Goal: Task Accomplishment & Management: Complete application form

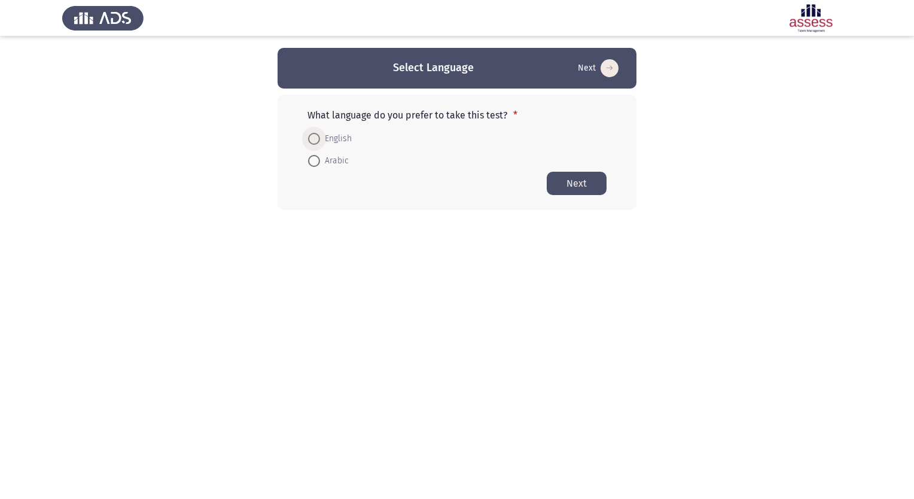
click at [313, 142] on span at bounding box center [314, 139] width 12 height 12
click at [313, 142] on input "English" at bounding box center [314, 139] width 12 height 12
radio input "true"
click at [566, 179] on button "Next" at bounding box center [576, 182] width 60 height 23
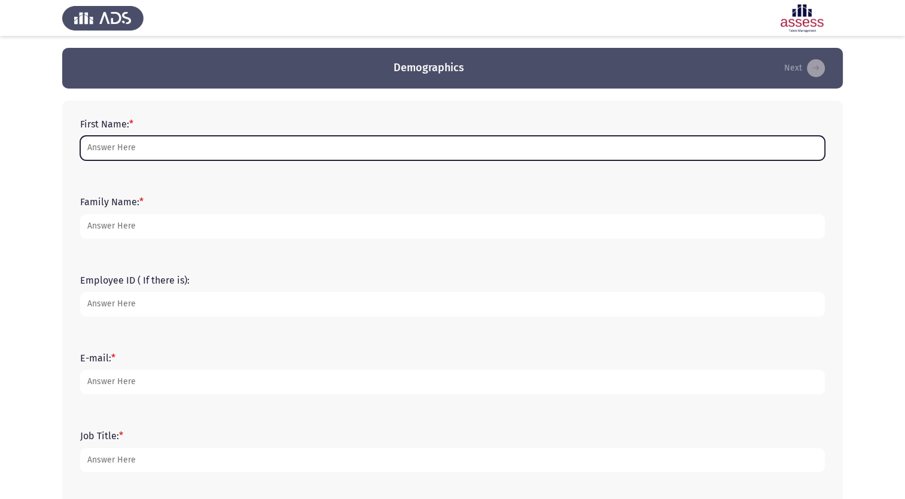
click at [502, 149] on input "First Name: *" at bounding box center [452, 148] width 744 height 25
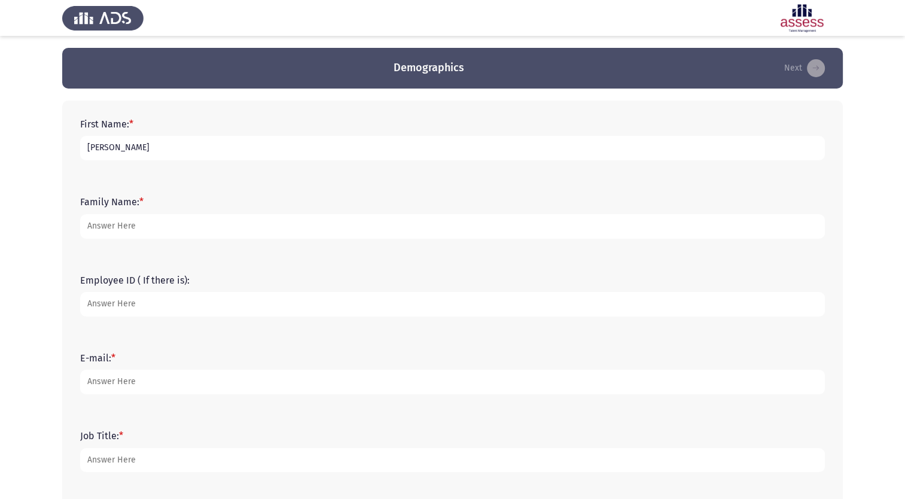
type input "[PERSON_NAME]"
type input "Alsukayt"
type input "21426"
type input "[PERSON_NAME][EMAIL_ADDRESS][DOMAIN_NAME]"
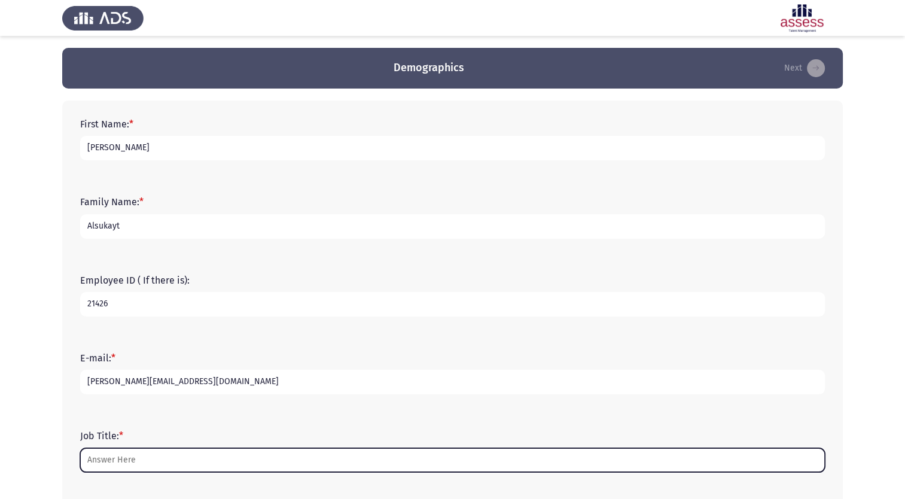
click at [329, 458] on input "Job Title: *" at bounding box center [452, 460] width 744 height 25
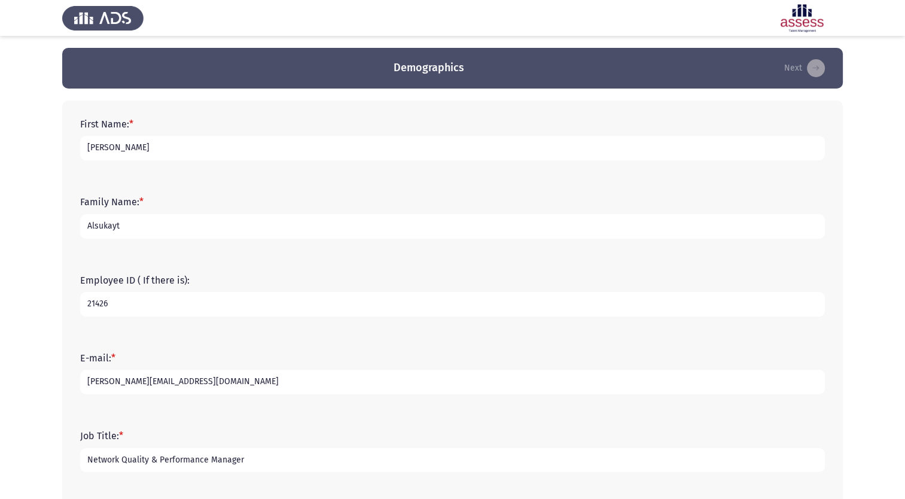
scroll to position [209, 0]
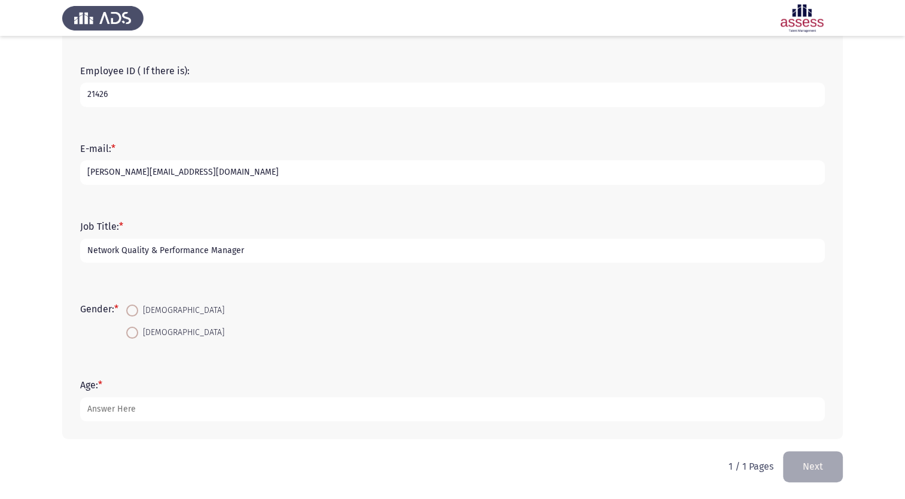
type input "Network Quality & Performance Manager"
click at [133, 309] on span at bounding box center [132, 310] width 12 height 12
click at [133, 309] on input "[DEMOGRAPHIC_DATA]" at bounding box center [132, 310] width 12 height 12
radio input "true"
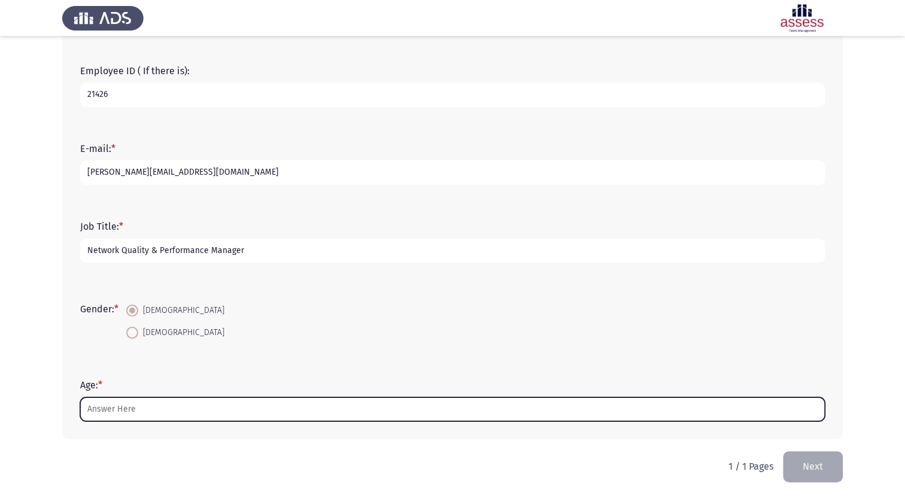
click at [153, 414] on input "Age: *" at bounding box center [452, 409] width 744 height 25
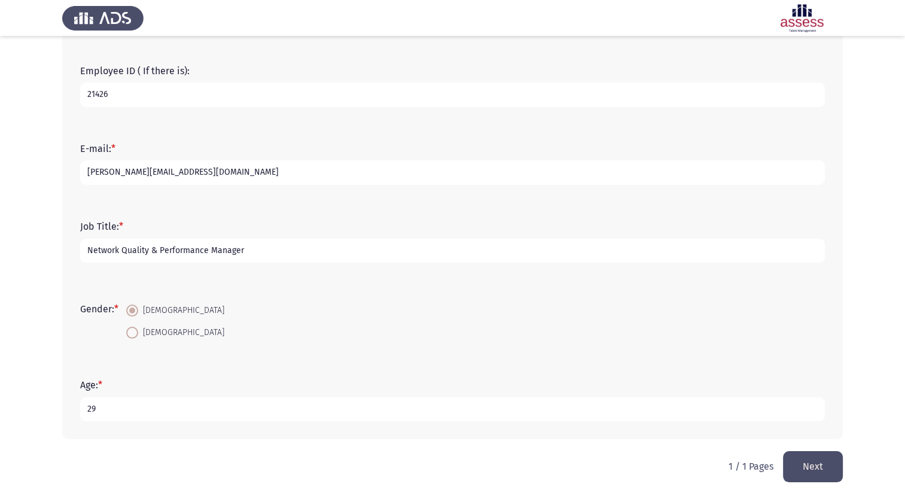
type input "29"
click at [807, 463] on button "Next" at bounding box center [813, 466] width 60 height 30
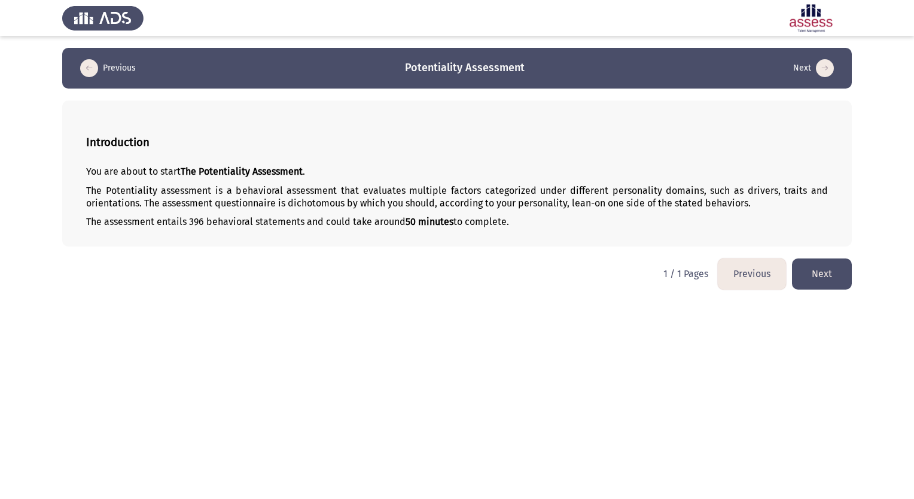
click at [828, 270] on button "Next" at bounding box center [822, 273] width 60 height 30
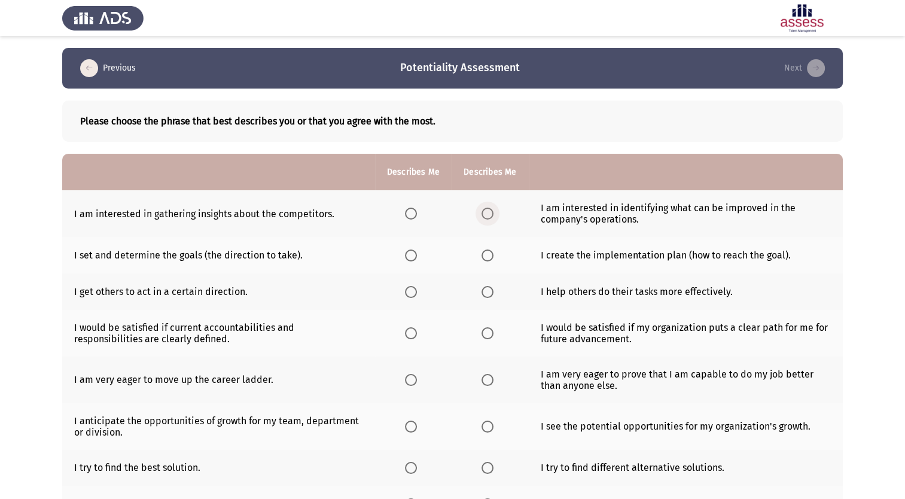
click at [483, 212] on span "Select an option" at bounding box center [487, 213] width 12 height 12
click at [483, 212] on input "Select an option" at bounding box center [487, 213] width 12 height 12
click at [408, 213] on span "Select an option" at bounding box center [411, 213] width 12 height 12
click at [408, 213] on input "Select an option" at bounding box center [411, 213] width 12 height 12
click at [483, 212] on span "Select an option" at bounding box center [487, 213] width 12 height 12
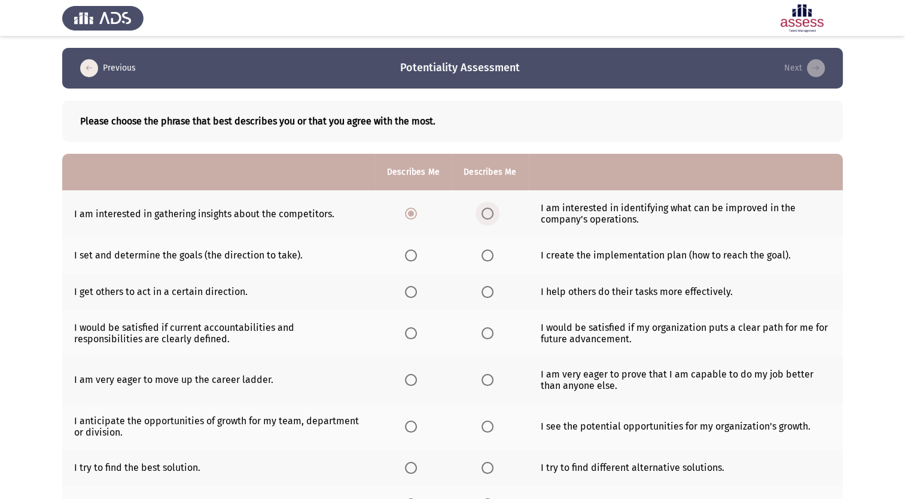
click at [483, 212] on input "Select an option" at bounding box center [487, 213] width 12 height 12
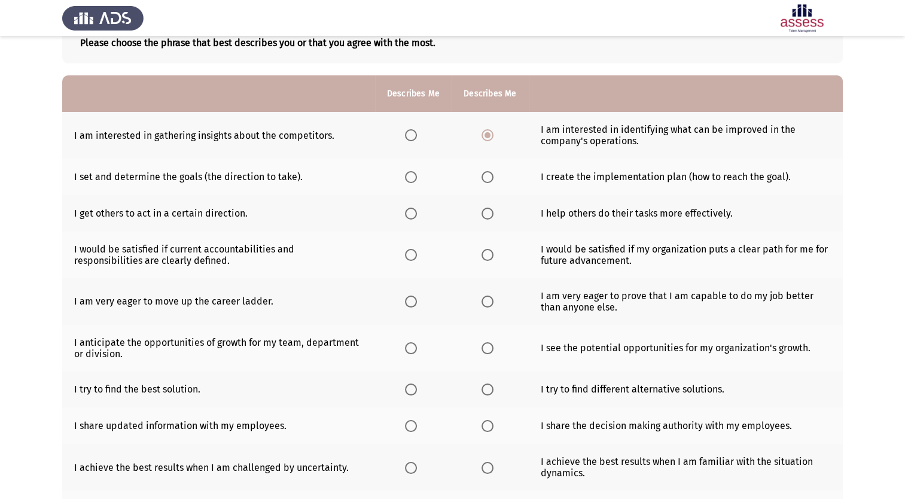
scroll to position [80, 0]
click at [408, 176] on span "Select an option" at bounding box center [411, 176] width 12 height 12
click at [408, 176] on input "Select an option" at bounding box center [411, 176] width 12 height 12
click at [486, 212] on span "Select an option" at bounding box center [487, 212] width 12 height 12
click at [486, 212] on input "Select an option" at bounding box center [487, 212] width 12 height 12
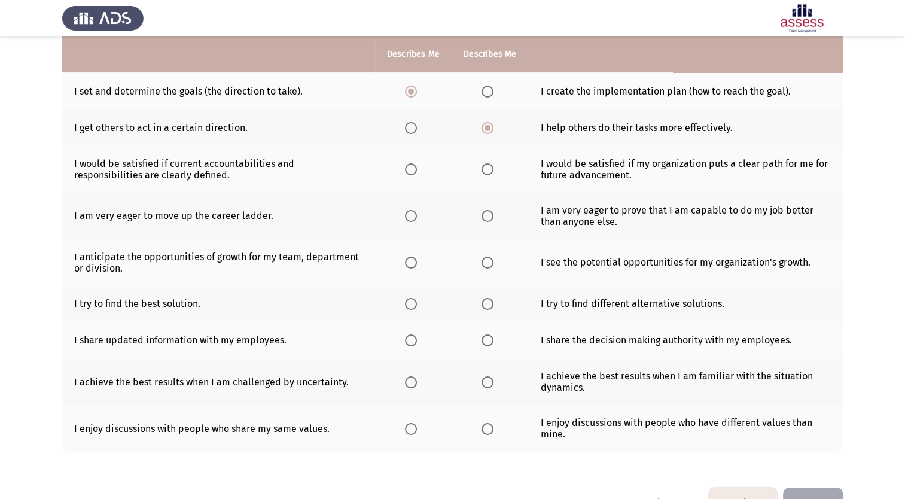
scroll to position [164, 0]
click at [409, 216] on span "Select an option" at bounding box center [411, 215] width 12 height 12
click at [409, 216] on input "Select an option" at bounding box center [411, 215] width 12 height 12
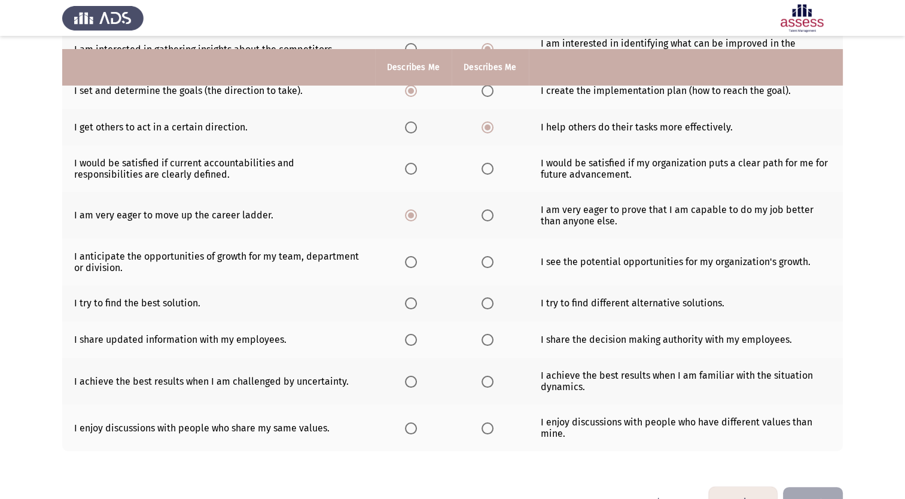
scroll to position [201, 0]
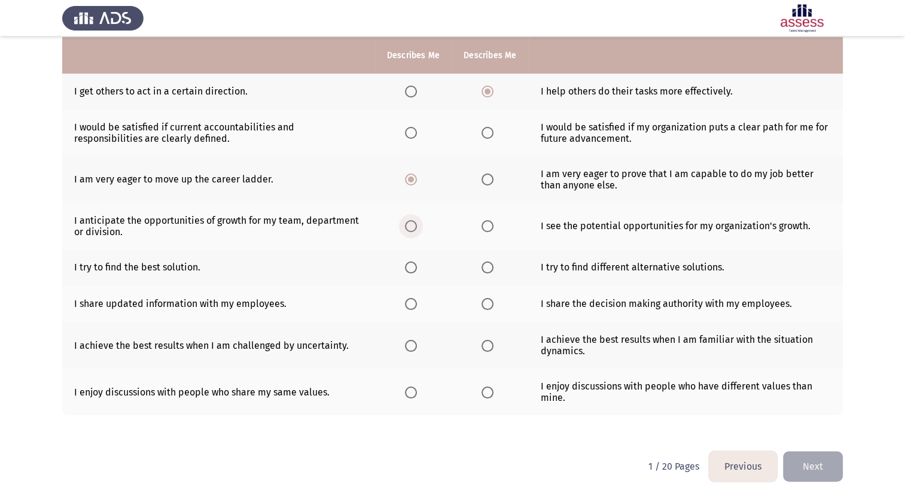
click at [408, 226] on span "Select an option" at bounding box center [411, 226] width 12 height 12
click at [408, 226] on input "Select an option" at bounding box center [411, 226] width 12 height 12
click at [488, 268] on span "Select an option" at bounding box center [487, 267] width 12 height 12
click at [488, 268] on input "Select an option" at bounding box center [487, 267] width 12 height 12
click at [405, 302] on span "Select an option" at bounding box center [411, 304] width 12 height 12
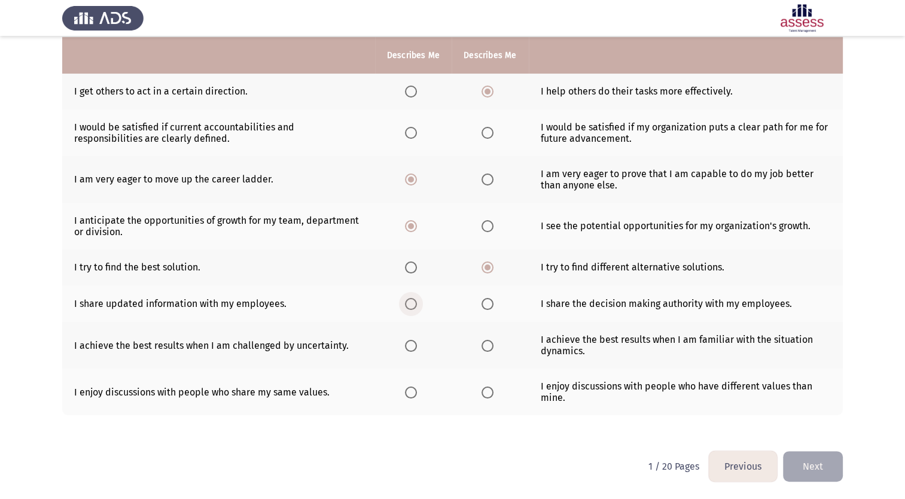
click at [405, 302] on input "Select an option" at bounding box center [411, 304] width 12 height 12
click at [487, 301] on span "Select an option" at bounding box center [487, 304] width 12 height 12
click at [487, 301] on input "Select an option" at bounding box center [487, 304] width 12 height 12
click at [406, 341] on span "Select an option" at bounding box center [411, 346] width 12 height 12
click at [406, 341] on input "Select an option" at bounding box center [411, 346] width 12 height 12
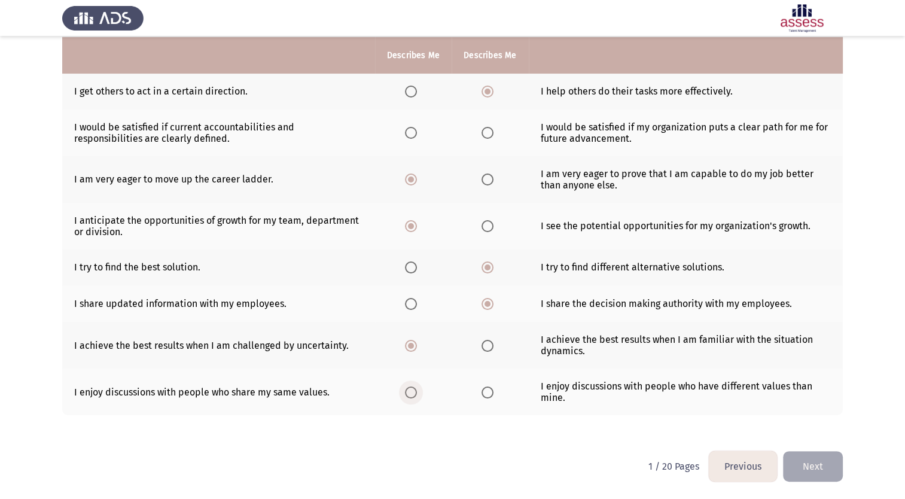
click at [410, 396] on span "Select an option" at bounding box center [411, 392] width 12 height 12
click at [410, 396] on input "Select an option" at bounding box center [411, 392] width 12 height 12
click at [484, 132] on span "Select an option" at bounding box center [487, 133] width 12 height 12
click at [484, 132] on input "Select an option" at bounding box center [487, 133] width 12 height 12
click at [822, 475] on button "Next" at bounding box center [813, 466] width 60 height 30
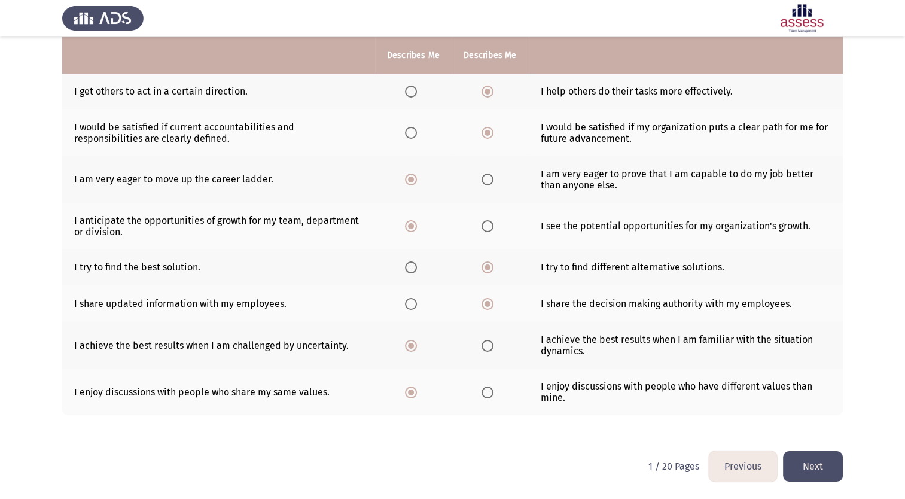
scroll to position [0, 0]
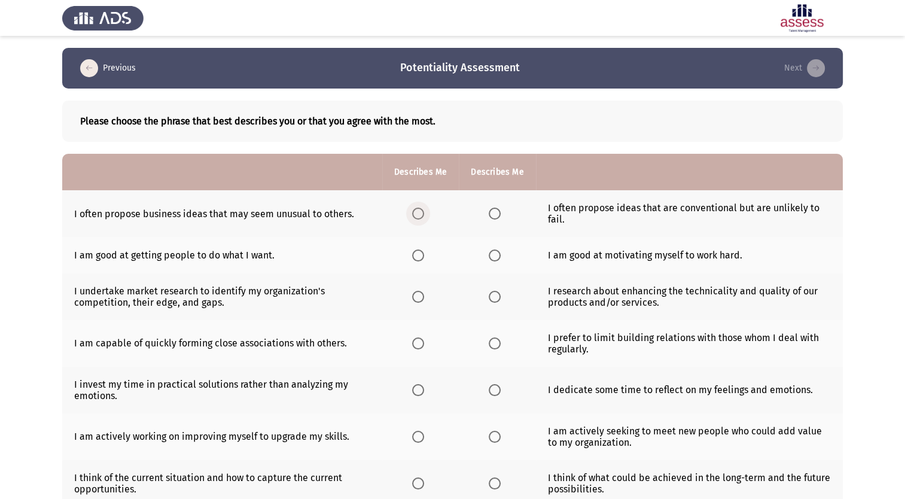
click at [416, 212] on span "Select an option" at bounding box center [418, 213] width 12 height 12
click at [416, 212] on input "Select an option" at bounding box center [418, 213] width 12 height 12
click at [421, 260] on span "Select an option" at bounding box center [418, 255] width 12 height 12
click at [421, 260] on input "Select an option" at bounding box center [418, 255] width 12 height 12
click at [416, 299] on span "Select an option" at bounding box center [418, 297] width 12 height 12
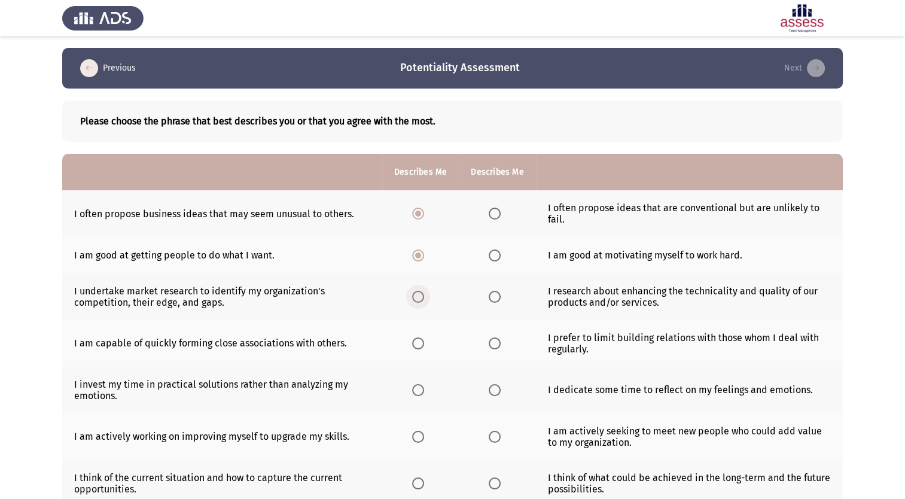
click at [416, 299] on input "Select an option" at bounding box center [418, 297] width 12 height 12
click at [419, 346] on span "Select an option" at bounding box center [418, 343] width 12 height 12
click at [419, 346] on input "Select an option" at bounding box center [418, 343] width 12 height 12
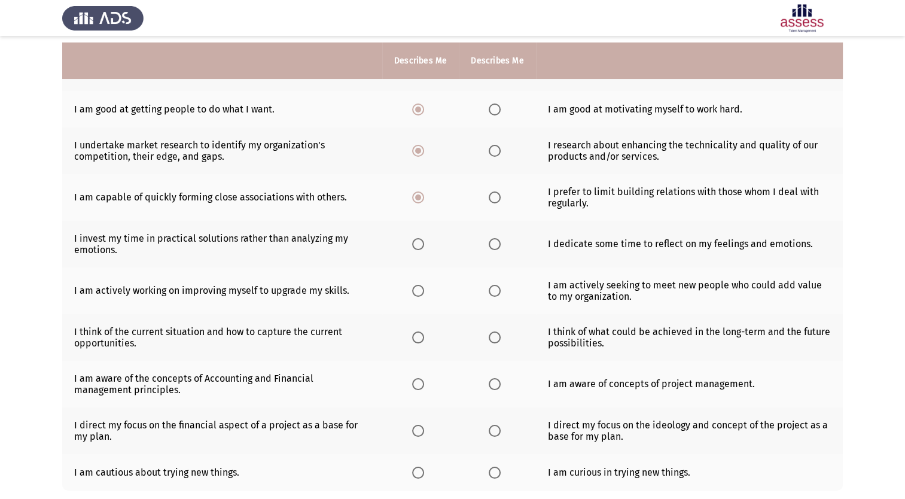
scroll to position [154, 0]
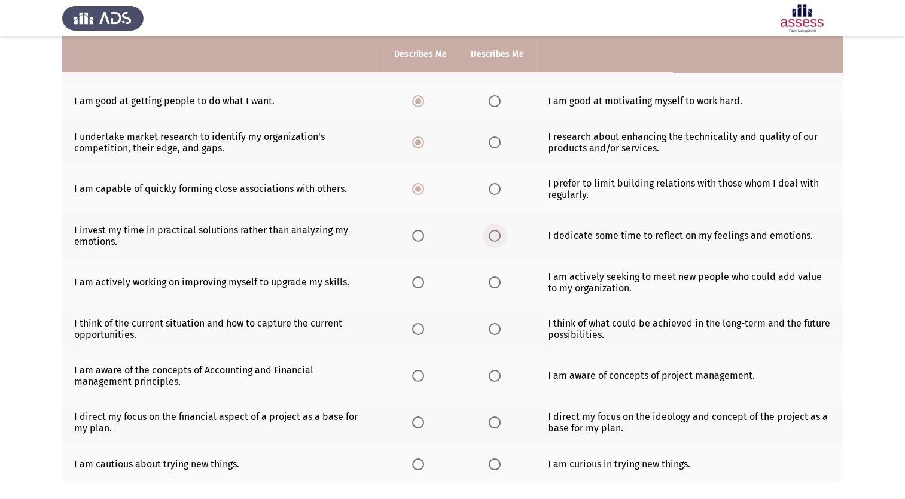
click at [490, 237] on span "Select an option" at bounding box center [494, 236] width 12 height 12
click at [490, 237] on input "Select an option" at bounding box center [494, 236] width 12 height 12
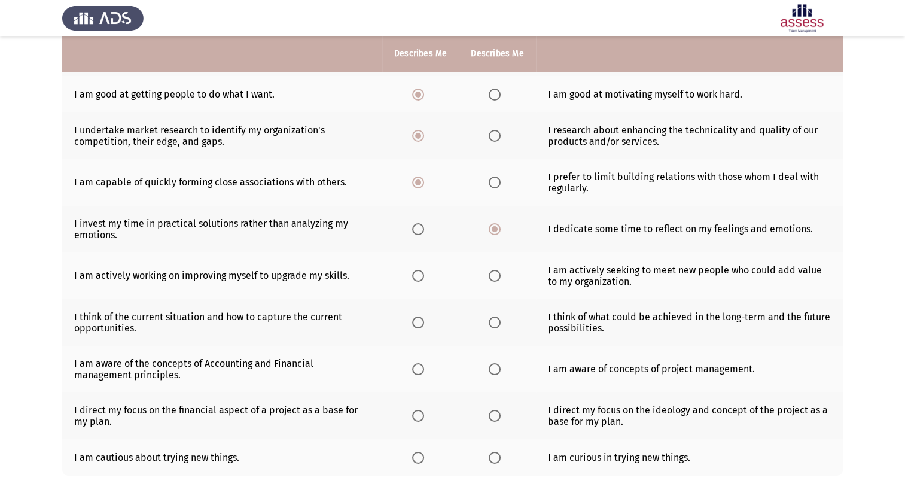
scroll to position [160, 0]
click at [417, 230] on span "Select an option" at bounding box center [418, 230] width 12 height 12
click at [417, 230] on input "Select an option" at bounding box center [418, 230] width 12 height 12
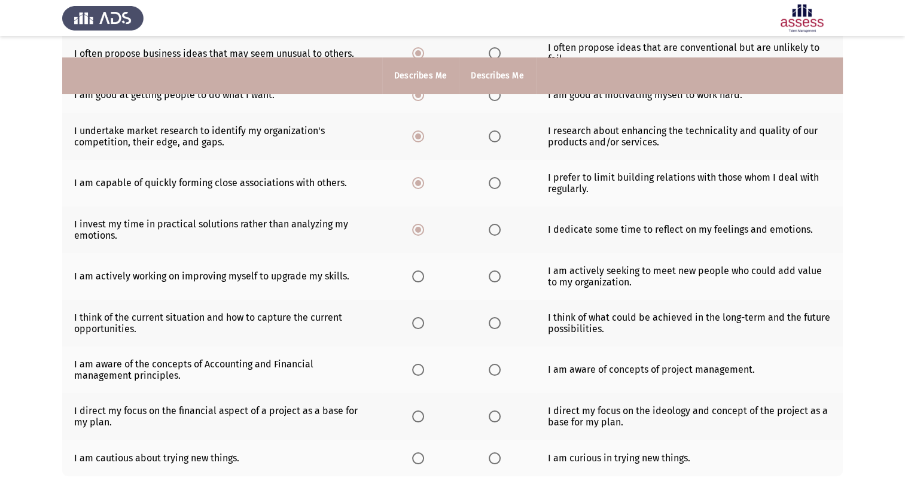
scroll to position [222, 0]
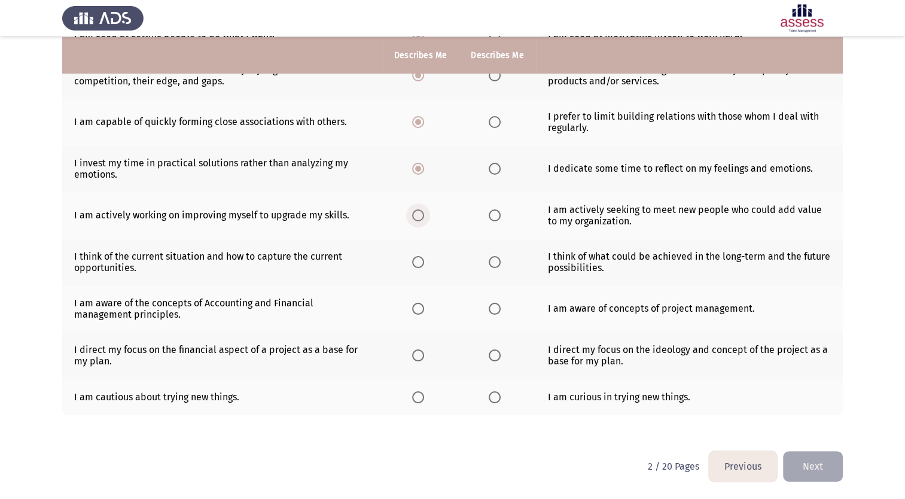
click at [417, 217] on span "Select an option" at bounding box center [418, 215] width 12 height 12
click at [417, 217] on input "Select an option" at bounding box center [418, 215] width 12 height 12
click at [493, 265] on span "Select an option" at bounding box center [494, 262] width 12 height 12
click at [493, 265] on input "Select an option" at bounding box center [494, 262] width 12 height 12
click at [420, 312] on span "Select an option" at bounding box center [418, 309] width 12 height 12
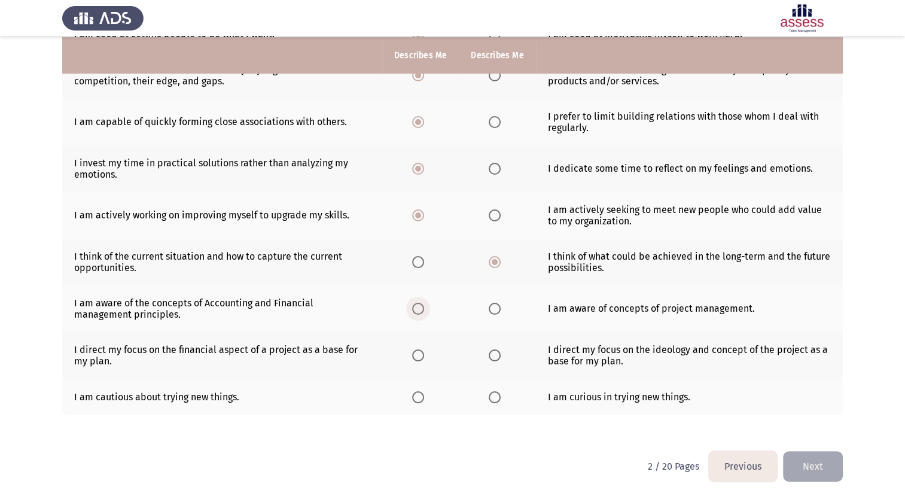
click at [420, 312] on input "Select an option" at bounding box center [418, 309] width 12 height 12
click at [493, 306] on span "Select an option" at bounding box center [494, 309] width 12 height 12
click at [493, 306] on input "Select an option" at bounding box center [494, 309] width 12 height 12
click at [418, 357] on span "Select an option" at bounding box center [418, 355] width 12 height 12
click at [418, 357] on input "Select an option" at bounding box center [418, 355] width 12 height 12
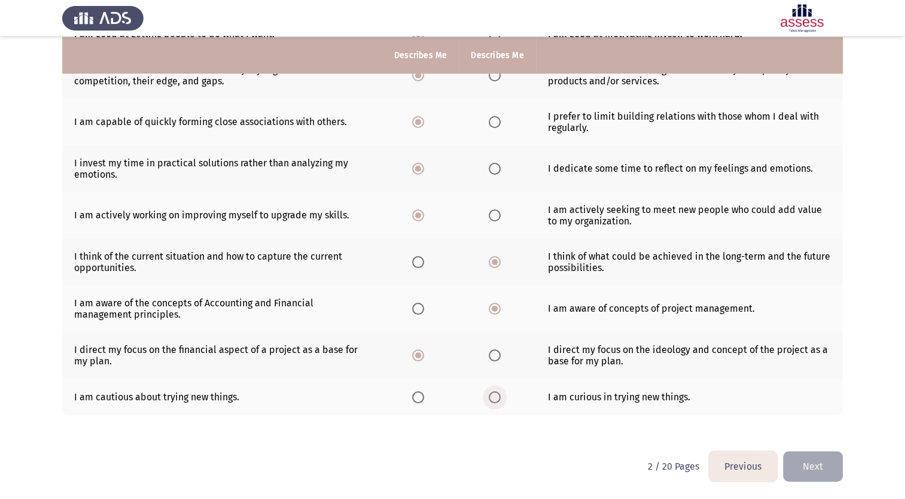
click at [492, 395] on span "Select an option" at bounding box center [494, 397] width 12 height 12
click at [492, 395] on input "Select an option" at bounding box center [494, 397] width 12 height 12
click at [807, 459] on button "Next" at bounding box center [813, 466] width 60 height 30
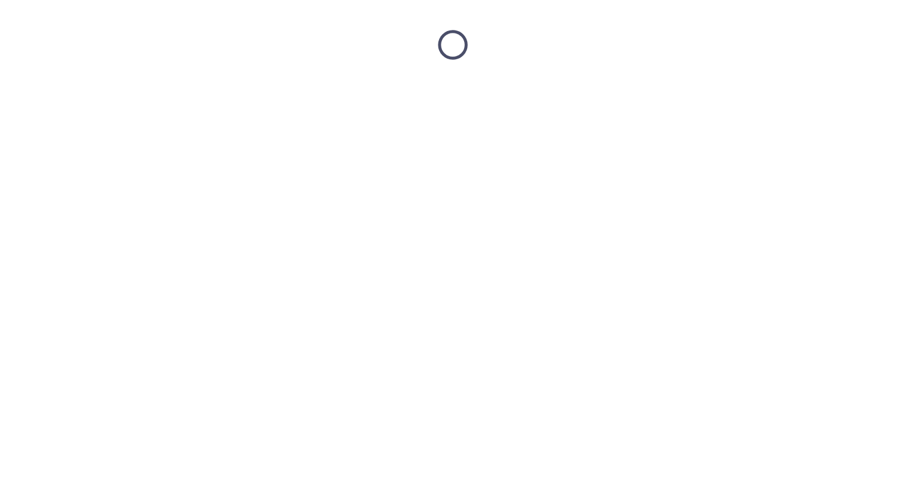
scroll to position [0, 0]
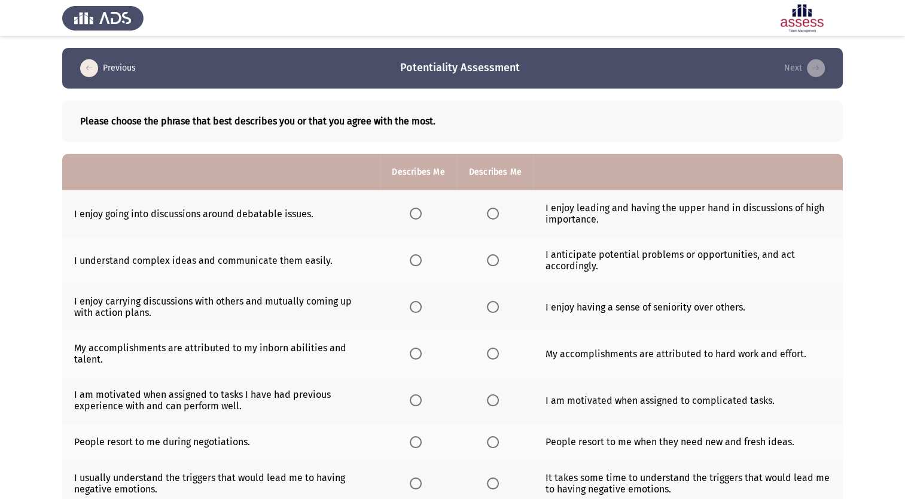
click at [416, 213] on span "Select an option" at bounding box center [416, 213] width 0 height 0
click at [416, 213] on input "Select an option" at bounding box center [416, 213] width 12 height 12
click at [493, 260] on span "Select an option" at bounding box center [493, 260] width 0 height 0
click at [491, 261] on input "Select an option" at bounding box center [493, 260] width 12 height 12
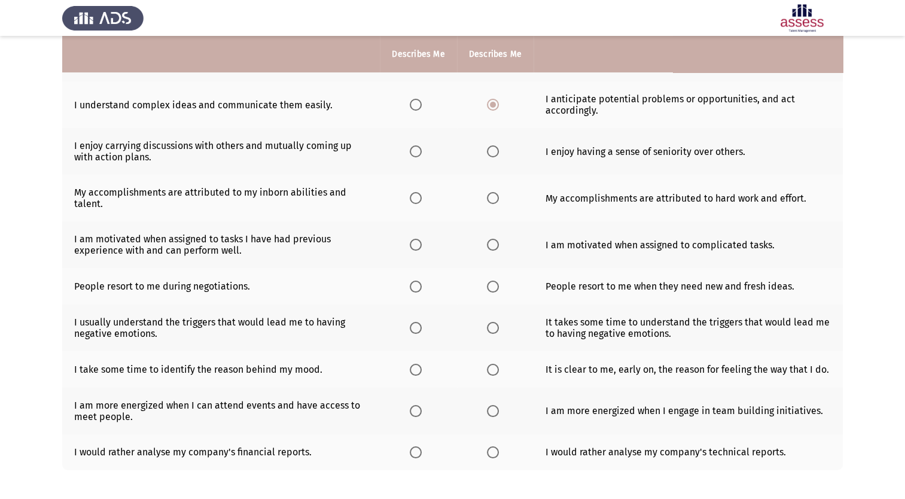
scroll to position [161, 0]
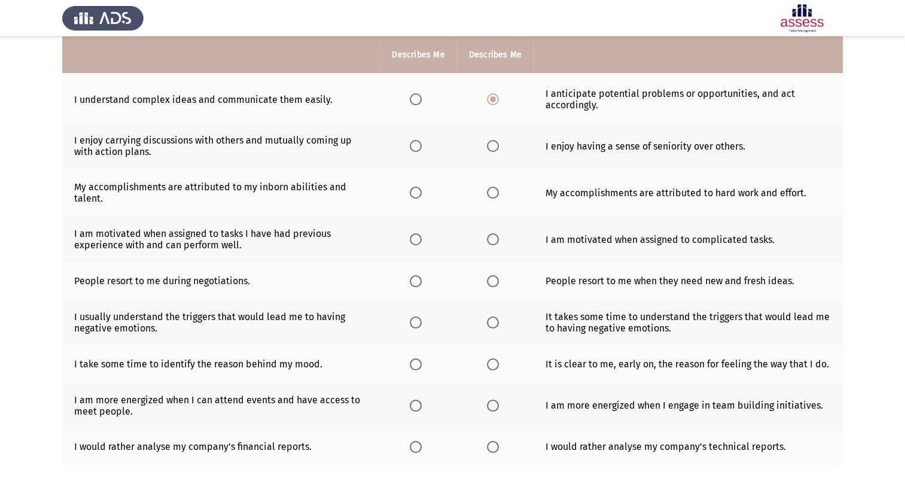
click at [416, 146] on span "Select an option" at bounding box center [416, 146] width 0 height 0
click at [416, 146] on input "Select an option" at bounding box center [416, 146] width 12 height 12
click at [493, 197] on span "Select an option" at bounding box center [493, 193] width 12 height 12
click at [493, 197] on input "Select an option" at bounding box center [493, 193] width 12 height 12
click at [493, 245] on span "Select an option" at bounding box center [493, 239] width 12 height 12
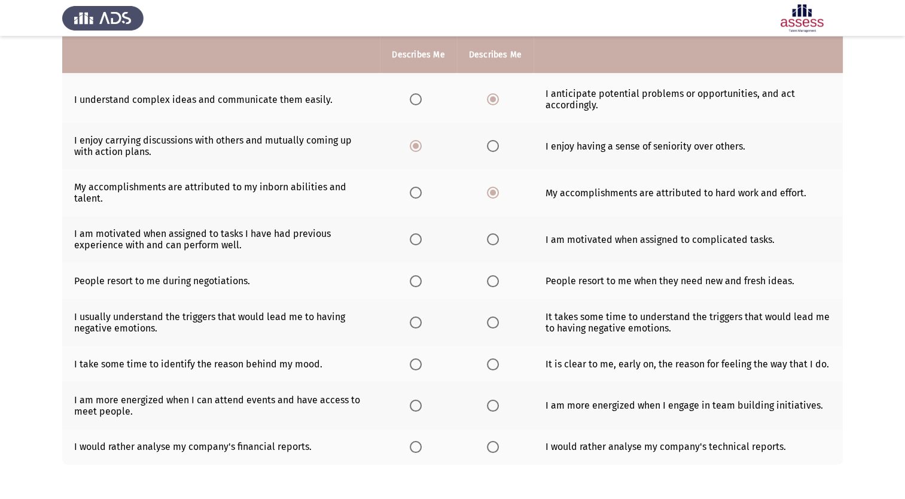
click at [493, 245] on input "Select an option" at bounding box center [493, 239] width 12 height 12
click at [493, 286] on span "Select an option" at bounding box center [493, 281] width 12 height 12
click at [493, 286] on input "Select an option" at bounding box center [493, 281] width 12 height 12
click at [416, 322] on span "Select an option" at bounding box center [416, 322] width 0 height 0
click at [416, 323] on input "Select an option" at bounding box center [416, 322] width 12 height 12
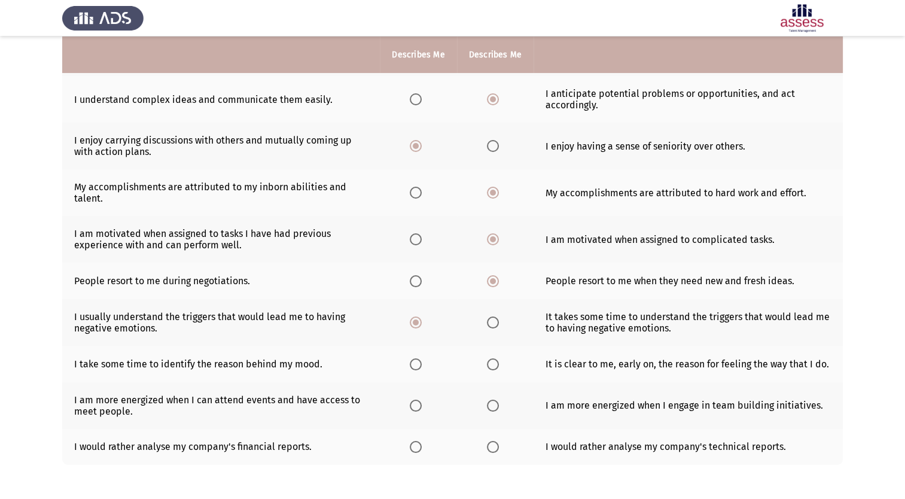
click at [491, 377] on th at bounding box center [495, 364] width 77 height 36
click at [493, 364] on span "Select an option" at bounding box center [493, 364] width 0 height 0
click at [491, 365] on input "Select an option" at bounding box center [493, 364] width 12 height 12
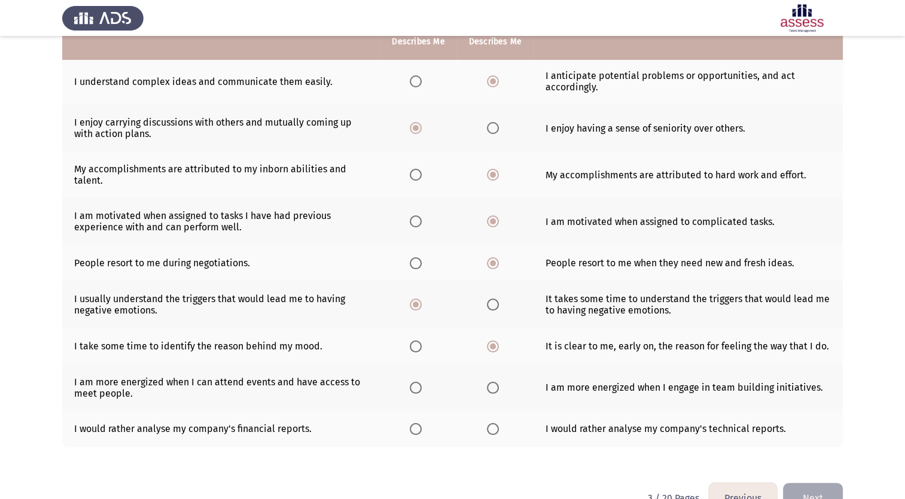
scroll to position [212, 0]
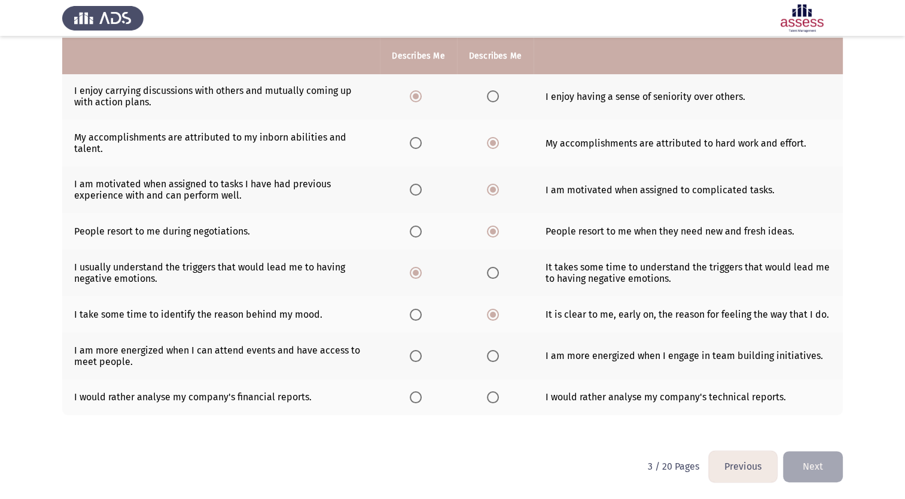
click at [418, 359] on span "Select an option" at bounding box center [416, 356] width 12 height 12
click at [418, 359] on input "Select an option" at bounding box center [416, 356] width 12 height 12
click at [416, 397] on span "Select an option" at bounding box center [416, 397] width 0 height 0
click at [416, 396] on input "Select an option" at bounding box center [416, 397] width 12 height 12
click at [814, 476] on button "Next" at bounding box center [813, 466] width 60 height 30
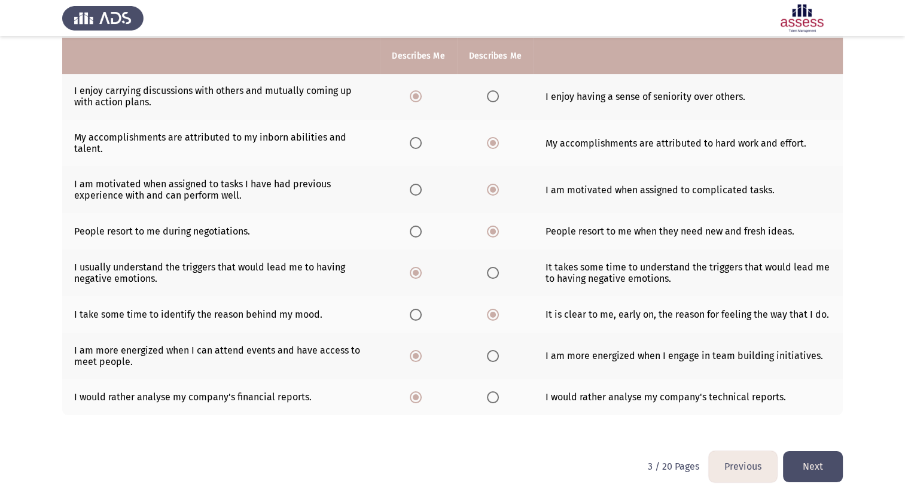
scroll to position [0, 0]
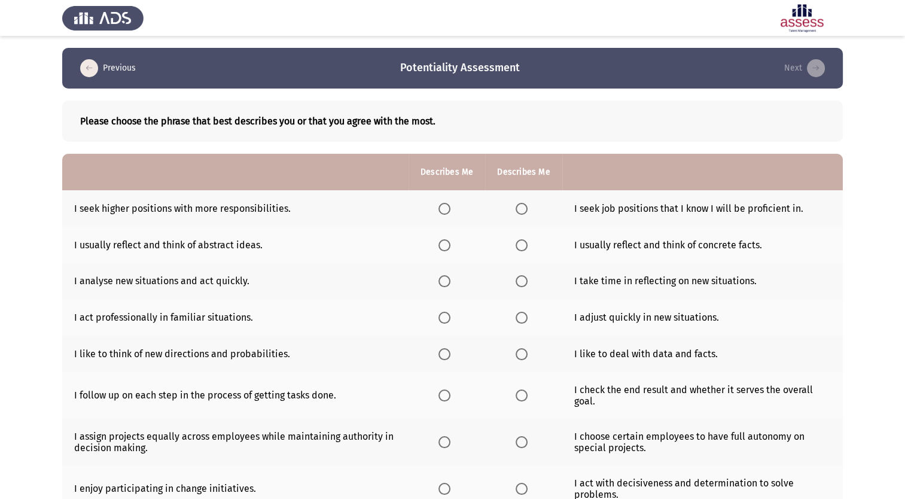
click at [523, 212] on span "Select an option" at bounding box center [521, 209] width 12 height 12
click at [523, 212] on input "Select an option" at bounding box center [521, 209] width 12 height 12
click at [521, 245] on span "Select an option" at bounding box center [521, 245] width 0 height 0
click at [520, 245] on input "Select an option" at bounding box center [521, 245] width 12 height 12
click at [446, 284] on span "Select an option" at bounding box center [444, 281] width 12 height 12
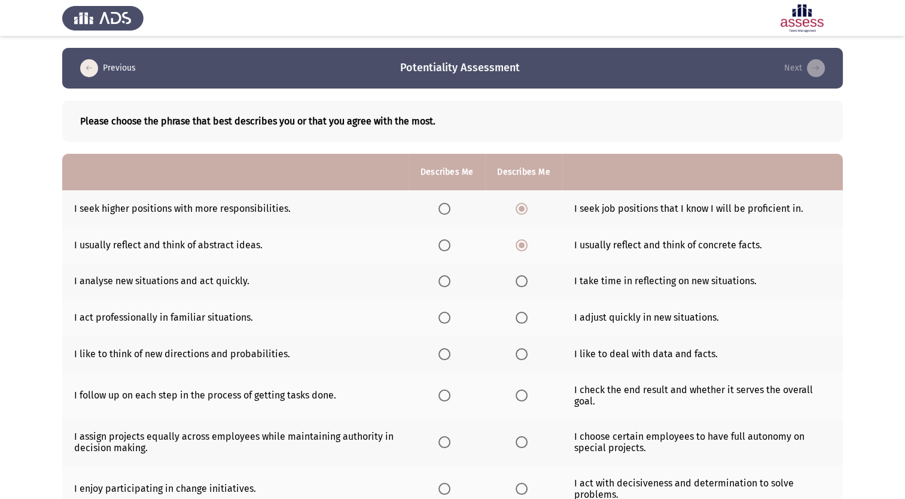
click at [446, 284] on input "Select an option" at bounding box center [444, 281] width 12 height 12
click at [521, 317] on span "Select an option" at bounding box center [521, 317] width 0 height 0
click at [520, 317] on input "Select an option" at bounding box center [521, 318] width 12 height 12
click at [521, 354] on span "Select an option" at bounding box center [521, 354] width 0 height 0
click at [520, 353] on input "Select an option" at bounding box center [521, 354] width 12 height 12
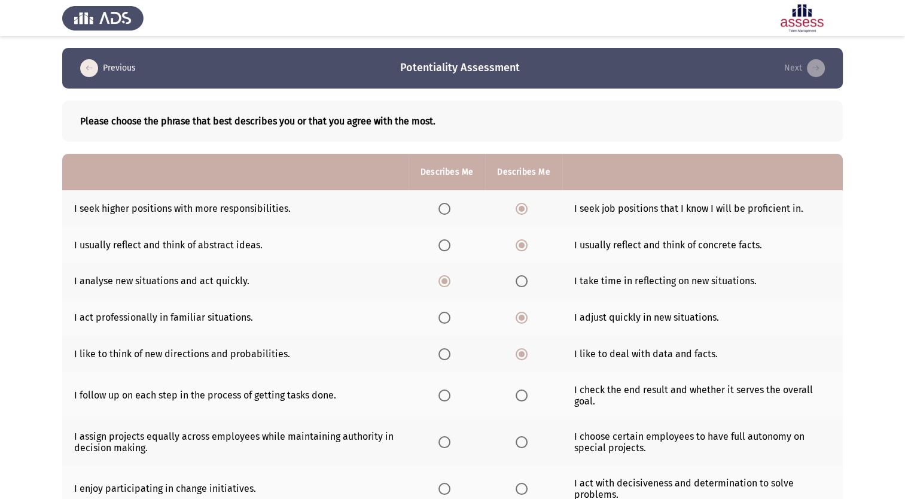
click at [325, 362] on td "I like to think of new directions and probabilities." at bounding box center [235, 353] width 346 height 36
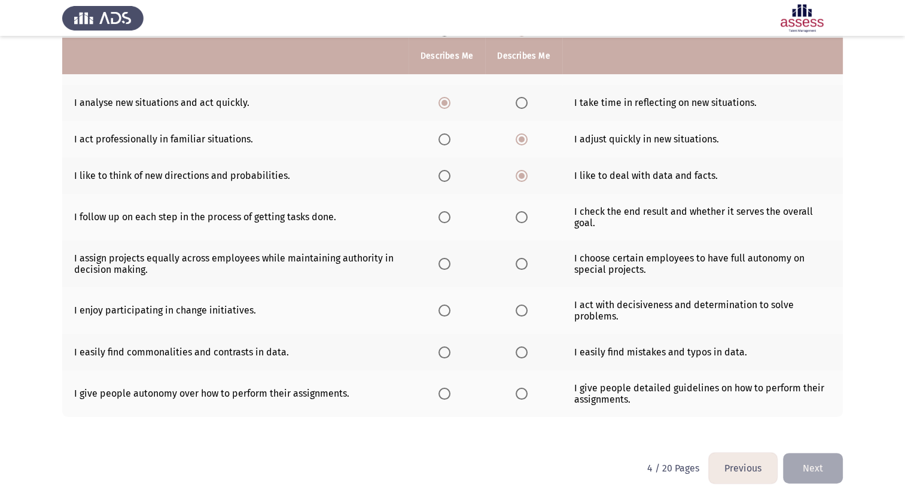
scroll to position [180, 0]
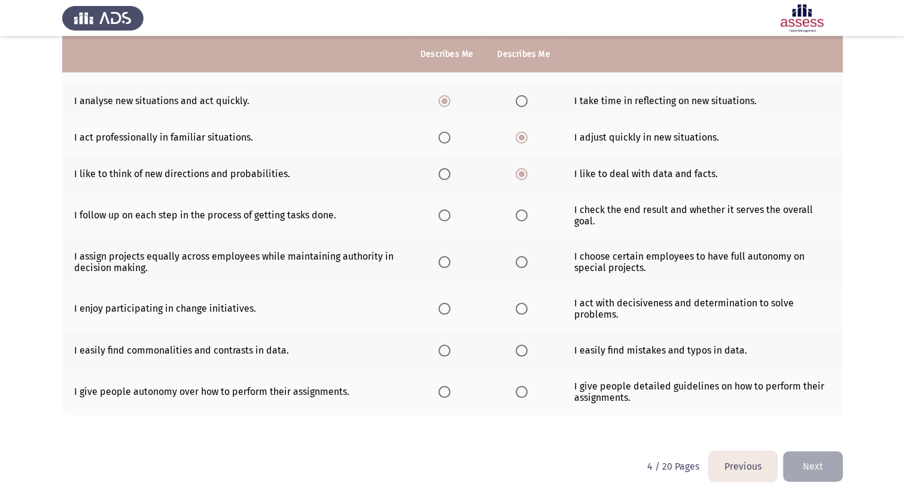
click at [521, 215] on span "Select an option" at bounding box center [521, 215] width 0 height 0
click at [520, 215] on input "Select an option" at bounding box center [521, 215] width 12 height 12
click at [521, 265] on span "Select an option" at bounding box center [521, 262] width 12 height 12
click at [521, 265] on input "Select an option" at bounding box center [521, 262] width 12 height 12
click at [522, 313] on span "Select an option" at bounding box center [521, 309] width 12 height 12
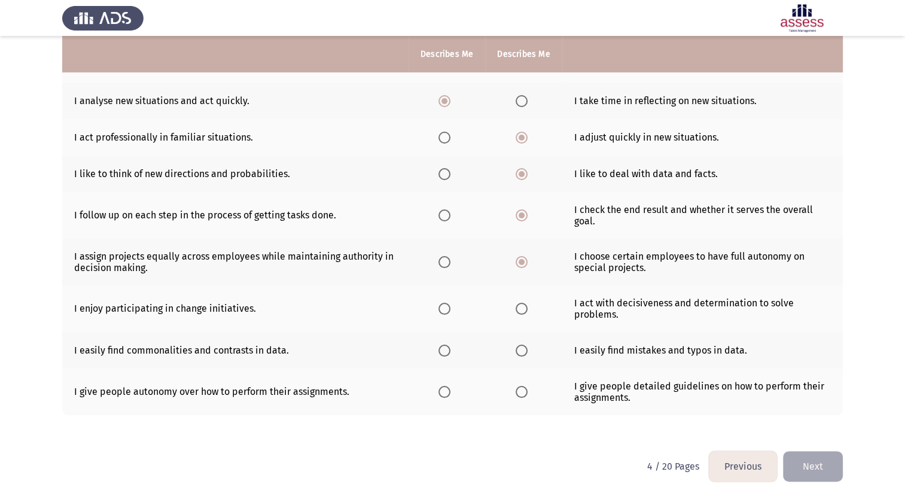
click at [522, 313] on input "Select an option" at bounding box center [521, 309] width 12 height 12
click at [524, 353] on span "Select an option" at bounding box center [521, 350] width 12 height 12
click at [524, 353] on input "Select an option" at bounding box center [521, 350] width 12 height 12
click at [444, 350] on span "Select an option" at bounding box center [444, 350] width 0 height 0
click at [445, 350] on input "Select an option" at bounding box center [444, 350] width 12 height 12
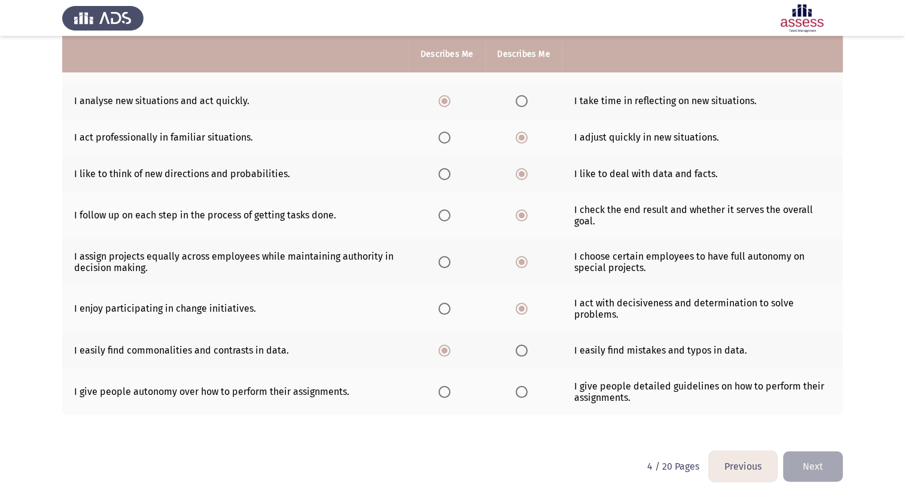
click at [444, 396] on span "Select an option" at bounding box center [444, 392] width 12 height 12
click at [444, 396] on input "Select an option" at bounding box center [444, 392] width 12 height 12
click at [804, 465] on button "Next" at bounding box center [813, 466] width 60 height 30
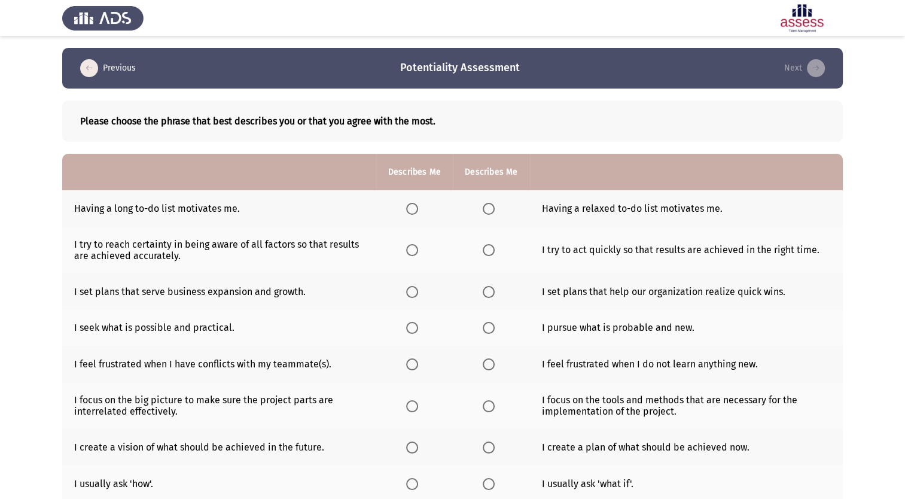
click at [414, 211] on span "Select an option" at bounding box center [412, 209] width 12 height 12
click at [414, 211] on input "Select an option" at bounding box center [412, 209] width 12 height 12
click at [412, 250] on span "Select an option" at bounding box center [412, 250] width 0 height 0
click at [411, 250] on input "Select an option" at bounding box center [412, 250] width 12 height 12
click at [412, 292] on span "Select an option" at bounding box center [412, 292] width 0 height 0
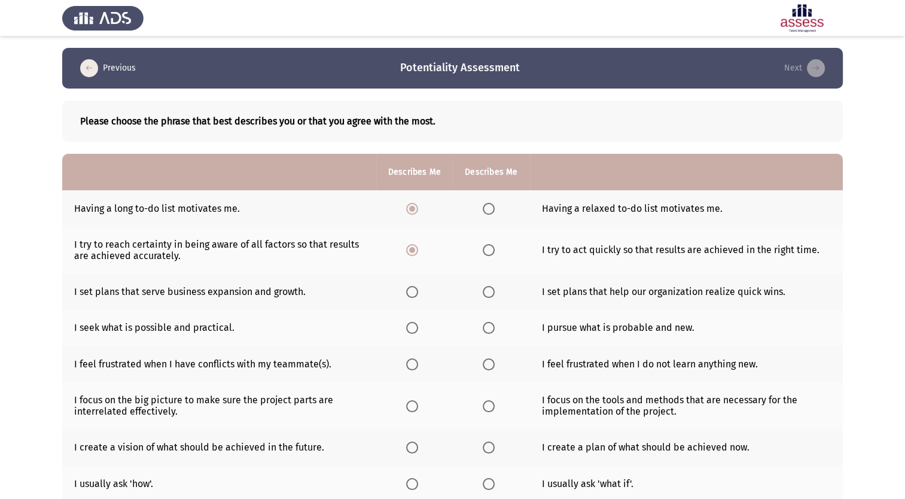
click at [411, 291] on input "Select an option" at bounding box center [412, 292] width 12 height 12
click at [412, 328] on span "Select an option" at bounding box center [412, 328] width 0 height 0
click at [411, 328] on input "Select an option" at bounding box center [412, 328] width 12 height 12
click at [488, 364] on span "Select an option" at bounding box center [488, 364] width 0 height 0
click at [486, 364] on input "Select an option" at bounding box center [489, 364] width 12 height 12
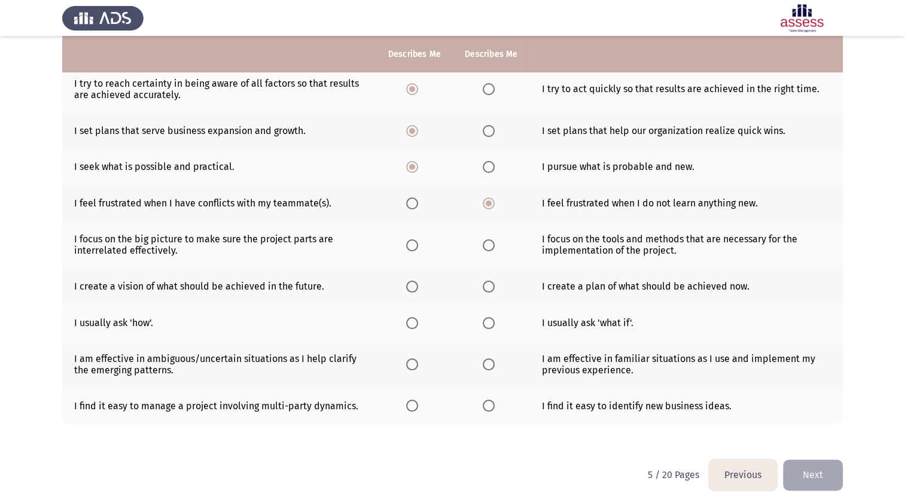
scroll to position [163, 0]
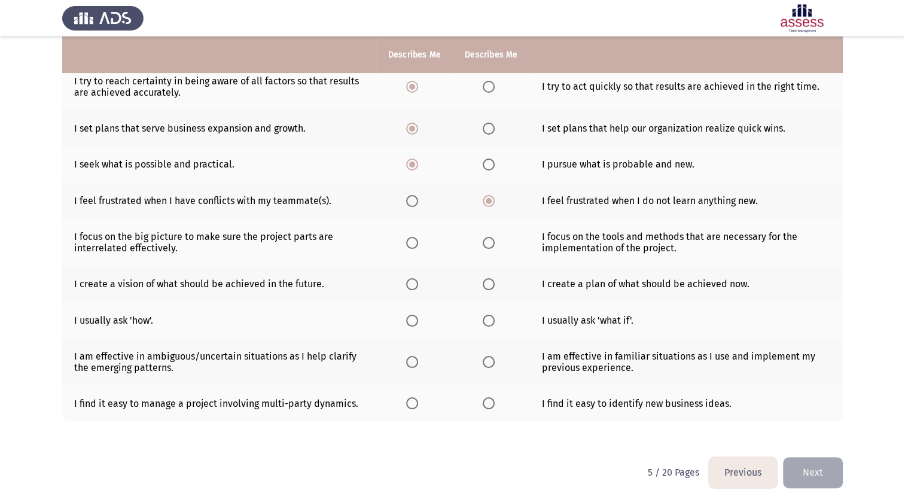
click at [486, 246] on span "Select an option" at bounding box center [489, 243] width 12 height 12
click at [486, 246] on input "Select an option" at bounding box center [489, 243] width 12 height 12
click at [412, 284] on span "Select an option" at bounding box center [412, 284] width 0 height 0
click at [411, 283] on input "Select an option" at bounding box center [412, 284] width 12 height 12
click at [488, 320] on span "Select an option" at bounding box center [488, 320] width 0 height 0
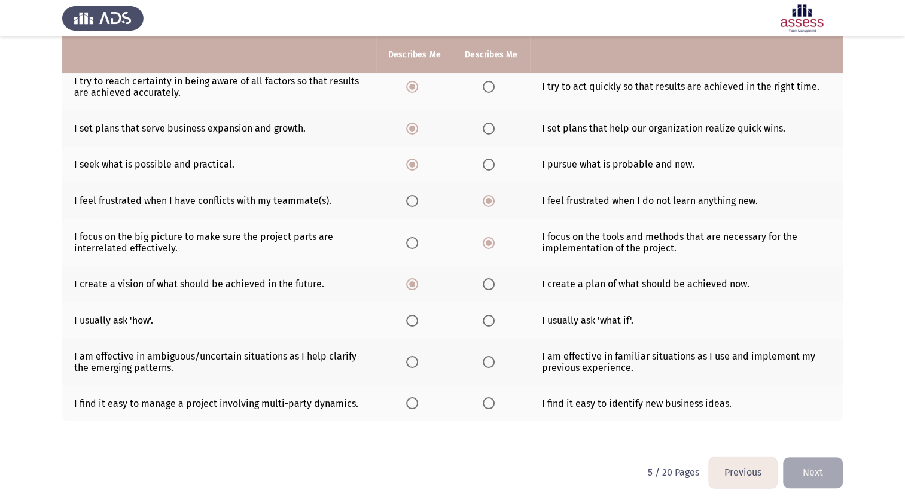
click at [486, 319] on input "Select an option" at bounding box center [489, 321] width 12 height 12
click at [412, 362] on span "Select an option" at bounding box center [412, 362] width 0 height 0
click at [411, 361] on input "Select an option" at bounding box center [412, 362] width 12 height 12
click at [409, 416] on th at bounding box center [414, 403] width 77 height 36
click at [412, 403] on span "Select an option" at bounding box center [412, 403] width 0 height 0
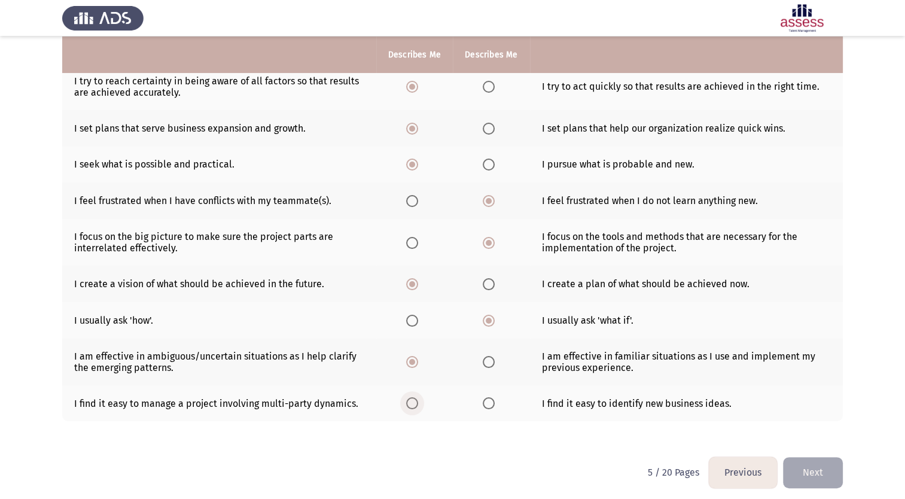
click at [411, 402] on input "Select an option" at bounding box center [412, 403] width 12 height 12
click at [810, 471] on button "Next" at bounding box center [813, 472] width 60 height 30
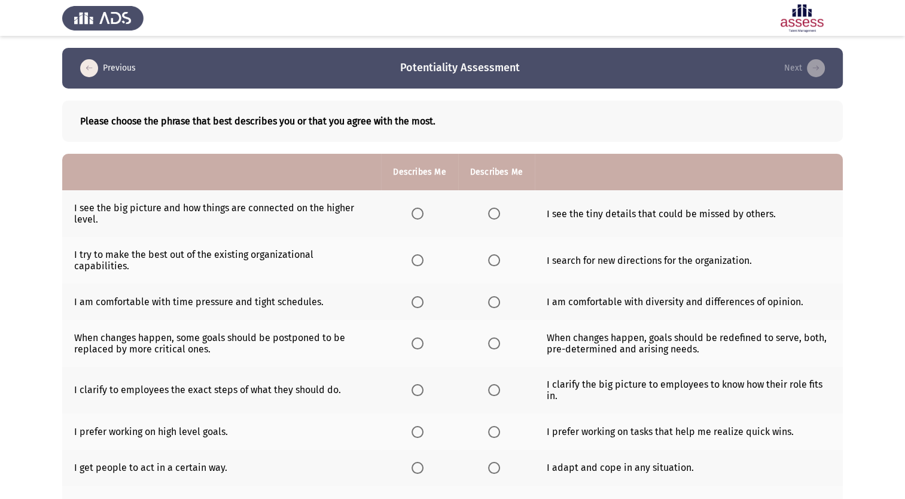
click at [417, 213] on span "Select an option" at bounding box center [417, 213] width 0 height 0
click at [417, 213] on input "Select an option" at bounding box center [417, 213] width 12 height 12
click at [420, 259] on span "Select an option" at bounding box center [417, 260] width 12 height 12
click at [420, 259] on input "Select an option" at bounding box center [417, 260] width 12 height 12
click at [494, 260] on span "Select an option" at bounding box center [494, 260] width 0 height 0
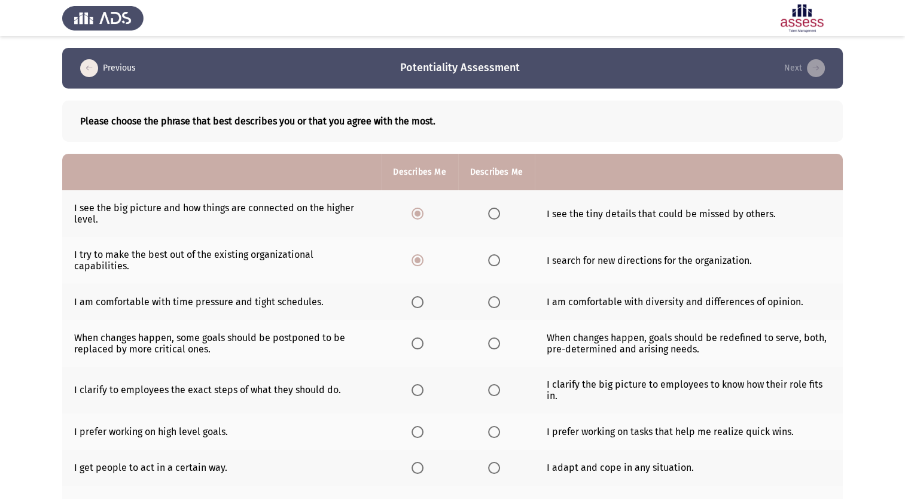
click at [492, 255] on input "Select an option" at bounding box center [494, 260] width 12 height 12
click at [490, 296] on span "Select an option" at bounding box center [494, 302] width 12 height 12
click at [490, 296] on input "Select an option" at bounding box center [494, 302] width 12 height 12
click at [492, 337] on span "Select an option" at bounding box center [494, 343] width 12 height 12
click at [492, 337] on input "Select an option" at bounding box center [494, 343] width 12 height 12
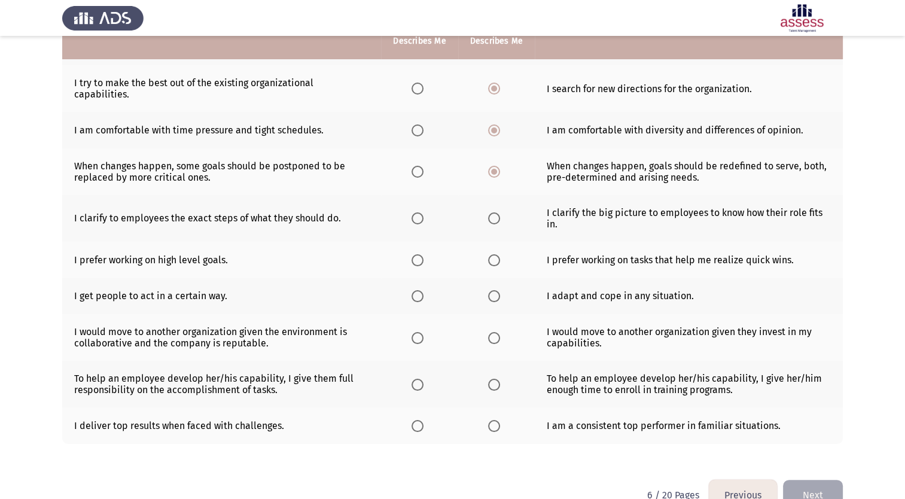
scroll to position [178, 0]
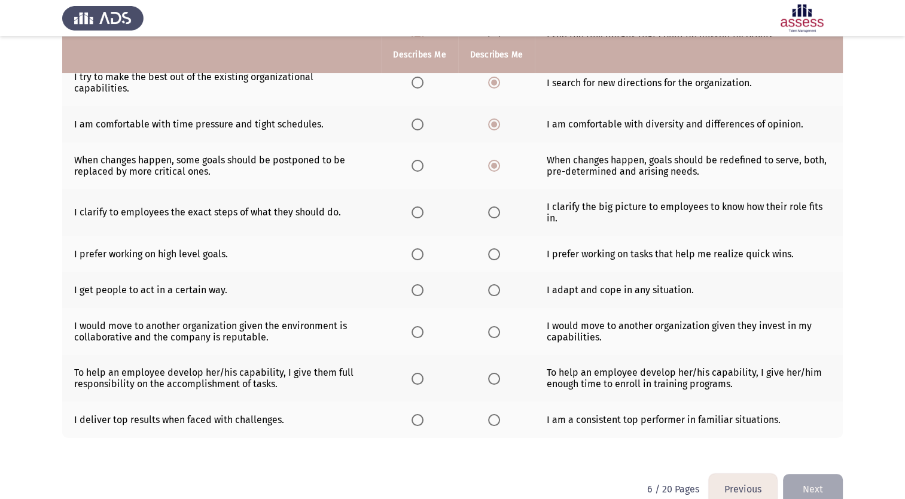
click at [494, 212] on span "Select an option" at bounding box center [494, 212] width 0 height 0
click at [492, 206] on input "Select an option" at bounding box center [494, 212] width 12 height 12
click at [413, 248] on span "Select an option" at bounding box center [417, 254] width 12 height 12
click at [413, 248] on input "Select an option" at bounding box center [417, 254] width 12 height 12
click at [494, 290] on span "Select an option" at bounding box center [494, 290] width 0 height 0
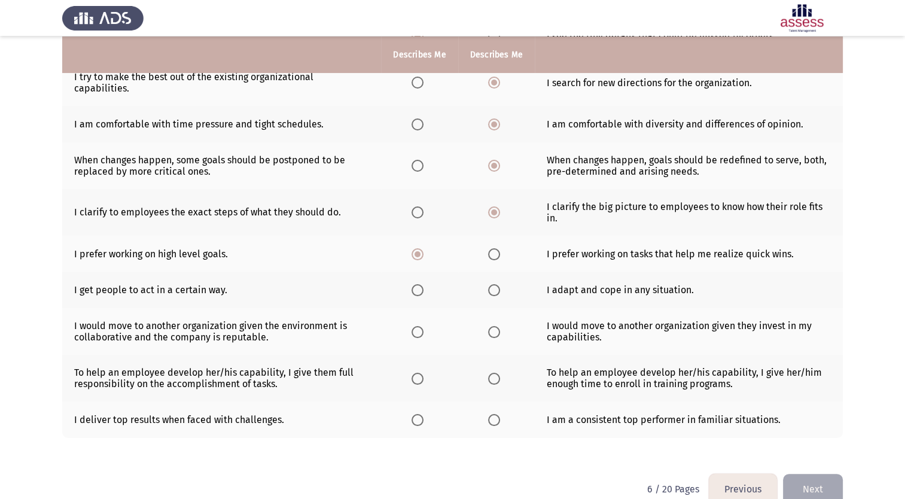
click at [492, 284] on input "Select an option" at bounding box center [494, 290] width 12 height 12
click at [494, 332] on span "Select an option" at bounding box center [494, 332] width 0 height 0
click at [492, 326] on input "Select an option" at bounding box center [494, 332] width 12 height 12
click at [417, 372] on span "Select an option" at bounding box center [417, 378] width 12 height 12
click at [417, 372] on input "Select an option" at bounding box center [417, 378] width 12 height 12
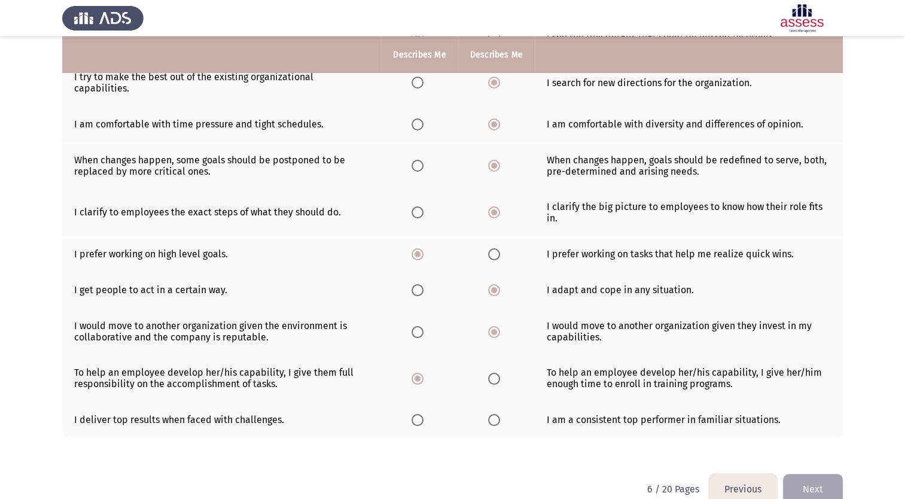
scroll to position [191, 0]
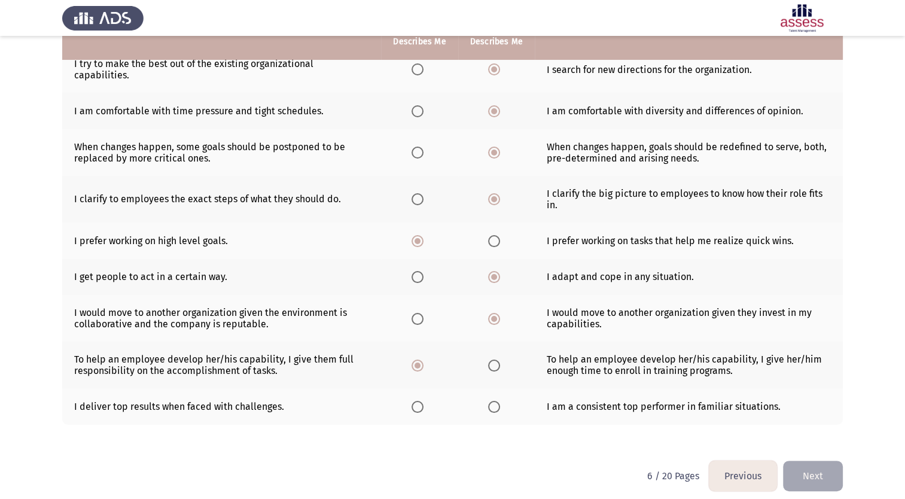
click at [360, 222] on td "I prefer working on high level goals." at bounding box center [221, 240] width 319 height 36
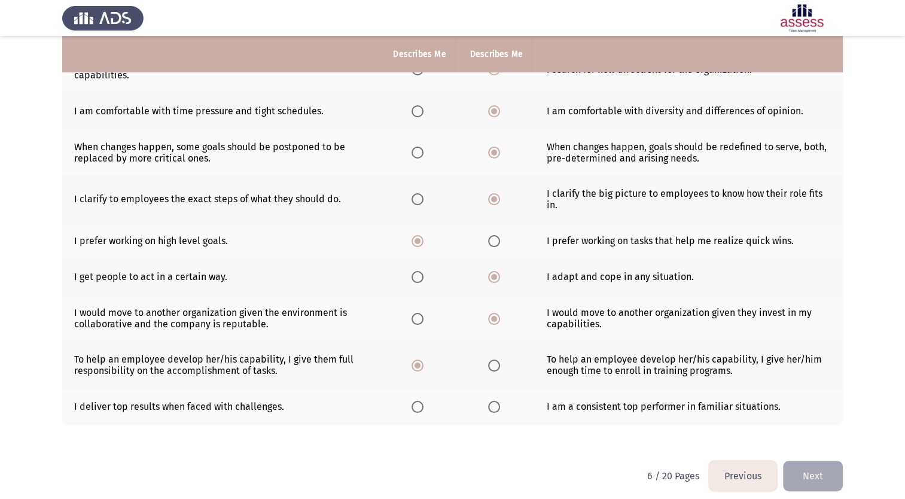
click at [383, 269] on th at bounding box center [419, 277] width 77 height 36
click at [417, 407] on span "Select an option" at bounding box center [417, 407] width 0 height 0
click at [417, 401] on input "Select an option" at bounding box center [417, 407] width 12 height 12
click at [818, 462] on button "Next" at bounding box center [813, 475] width 60 height 30
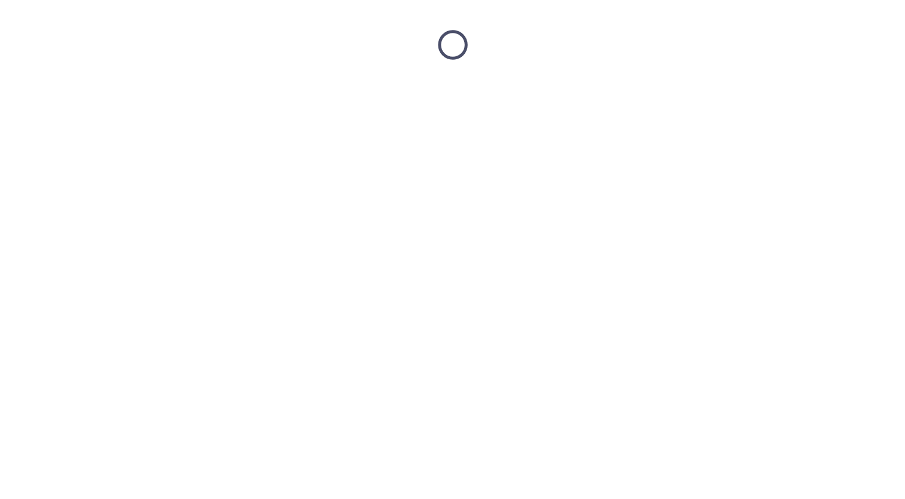
scroll to position [0, 0]
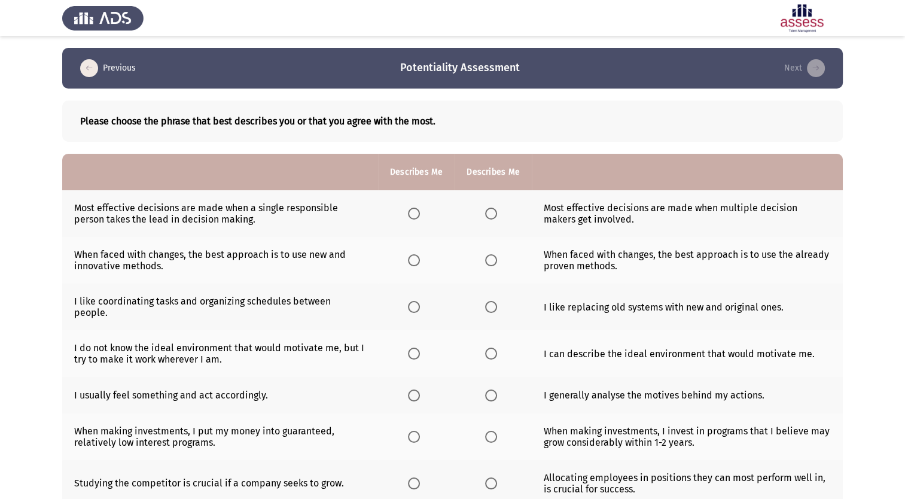
click at [410, 219] on span "Select an option" at bounding box center [414, 213] width 12 height 12
click at [410, 219] on input "Select an option" at bounding box center [414, 213] width 12 height 12
click at [414, 260] on span "Select an option" at bounding box center [414, 260] width 0 height 0
click at [414, 261] on input "Select an option" at bounding box center [414, 260] width 12 height 12
click at [491, 260] on span "Select an option" at bounding box center [491, 260] width 0 height 0
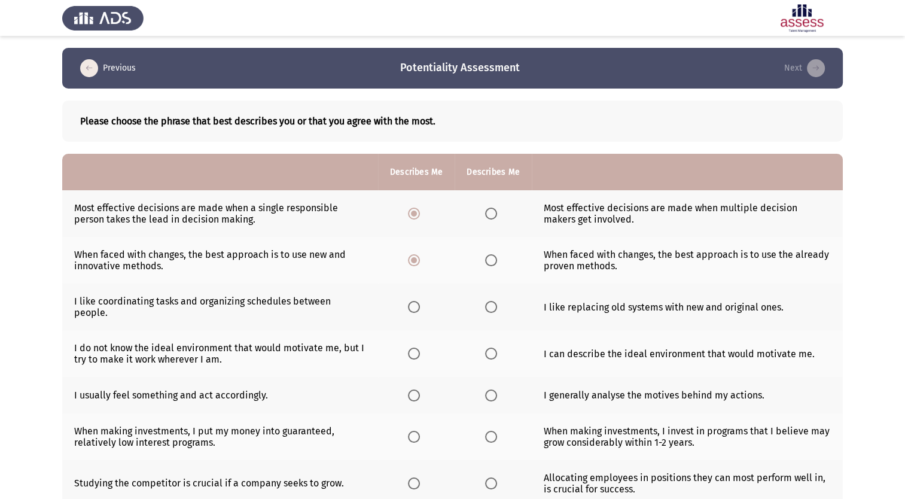
click at [490, 261] on input "Select an option" at bounding box center [491, 260] width 12 height 12
click at [410, 301] on span "Select an option" at bounding box center [414, 307] width 12 height 12
click at [410, 301] on input "Select an option" at bounding box center [414, 307] width 12 height 12
click at [490, 347] on span "Select an option" at bounding box center [491, 353] width 12 height 12
click at [490, 347] on input "Select an option" at bounding box center [491, 353] width 12 height 12
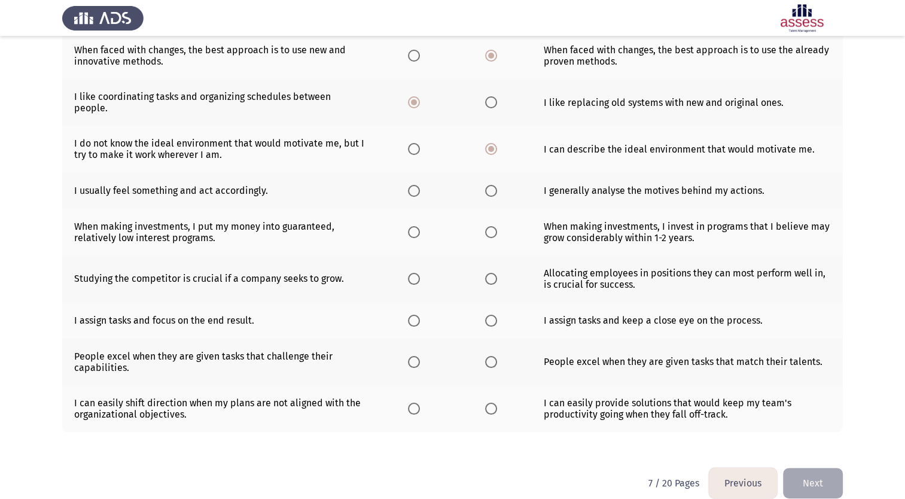
scroll to position [212, 0]
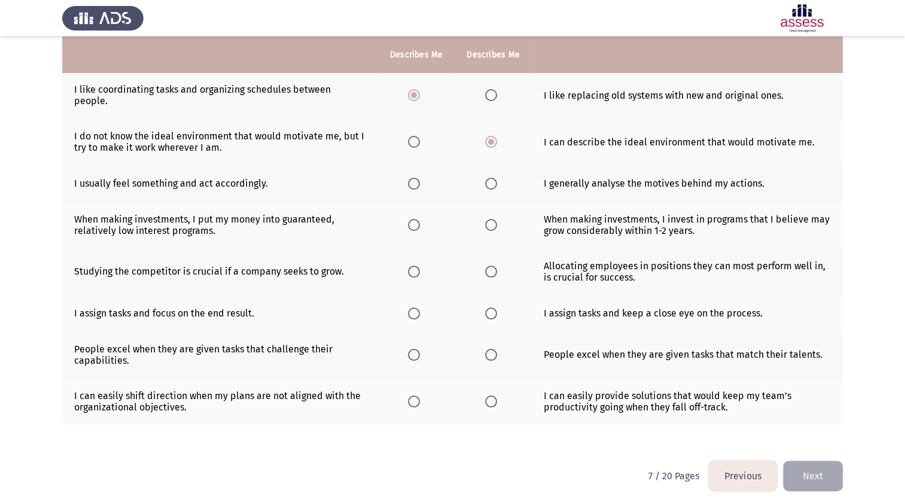
click at [416, 136] on span "Select an option" at bounding box center [414, 142] width 12 height 12
click at [416, 136] on input "Select an option" at bounding box center [414, 142] width 12 height 12
click at [491, 184] on span "Select an option" at bounding box center [491, 184] width 0 height 0
click at [490, 178] on input "Select an option" at bounding box center [491, 184] width 12 height 12
click at [489, 220] on span "Select an option" at bounding box center [491, 225] width 12 height 12
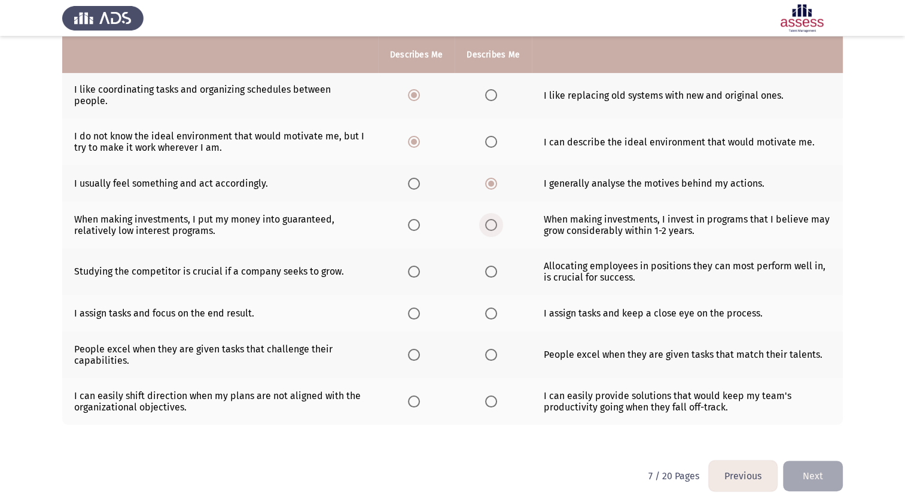
click at [489, 220] on input "Select an option" at bounding box center [491, 225] width 12 height 12
click at [417, 267] on span "Select an option" at bounding box center [414, 271] width 12 height 12
click at [417, 267] on input "Select an option" at bounding box center [414, 271] width 12 height 12
click at [414, 313] on span "Select an option" at bounding box center [414, 313] width 0 height 0
click at [414, 307] on input "Select an option" at bounding box center [414, 313] width 12 height 12
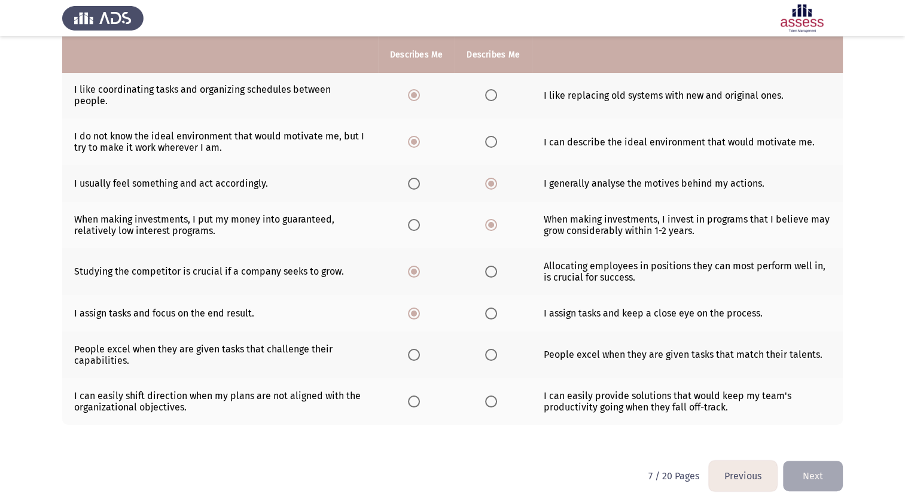
click at [491, 355] on span "Select an option" at bounding box center [491, 355] width 0 height 0
click at [490, 349] on input "Select an option" at bounding box center [491, 355] width 12 height 12
click at [491, 401] on span "Select an option" at bounding box center [491, 401] width 0 height 0
click at [490, 395] on input "Select an option" at bounding box center [491, 401] width 12 height 12
click at [811, 465] on button "Next" at bounding box center [813, 475] width 60 height 30
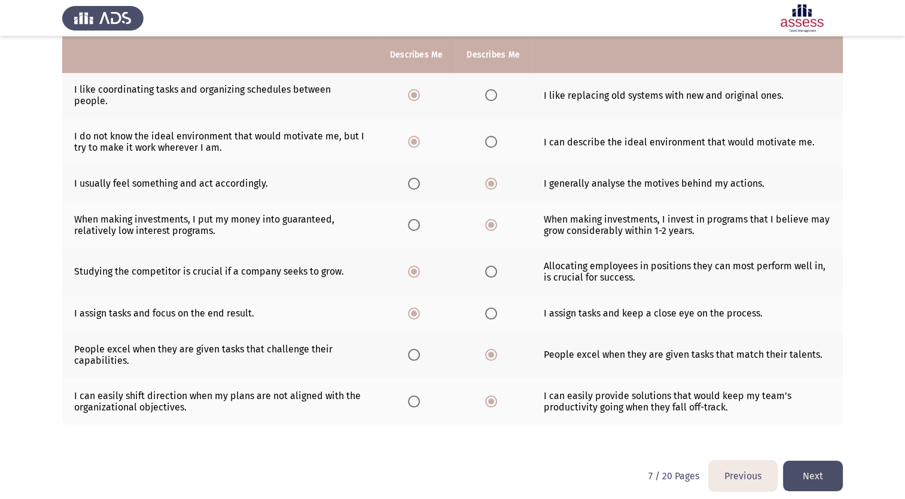
scroll to position [0, 0]
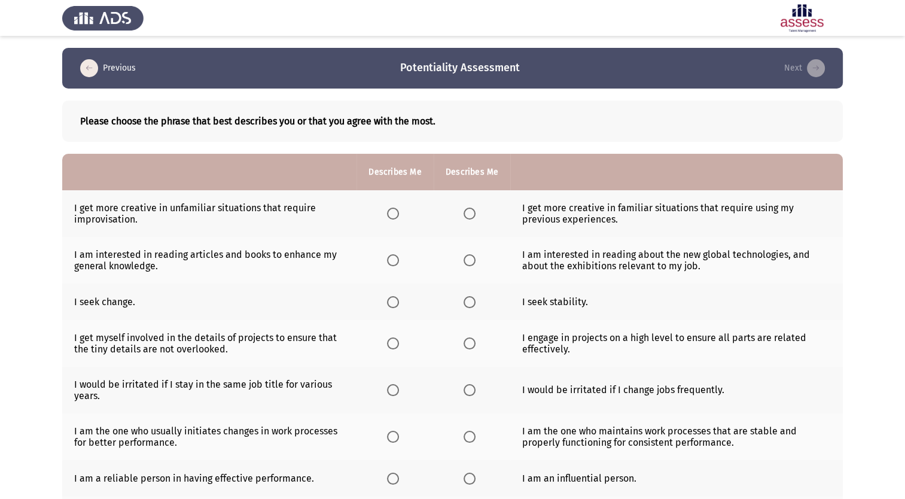
click at [393, 213] on span "Select an option" at bounding box center [393, 213] width 0 height 0
click at [392, 213] on input "Select an option" at bounding box center [393, 213] width 12 height 12
click at [469, 260] on span "Select an option" at bounding box center [469, 260] width 0 height 0
click at [468, 261] on input "Select an option" at bounding box center [469, 260] width 12 height 12
click at [393, 302] on span "Select an option" at bounding box center [393, 302] width 0 height 0
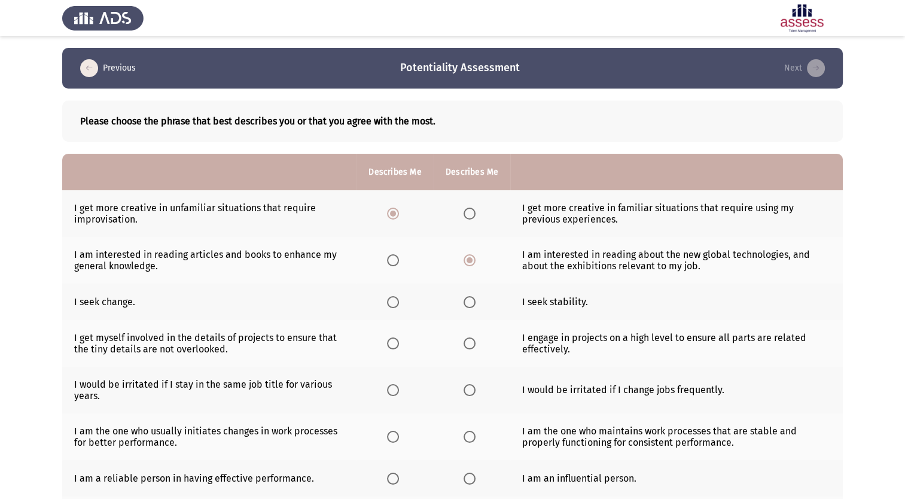
click at [392, 302] on input "Select an option" at bounding box center [393, 302] width 12 height 12
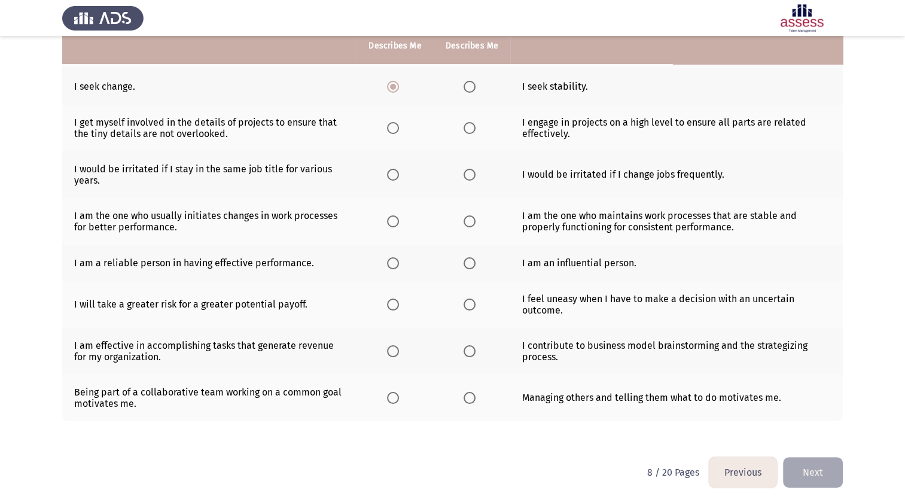
scroll to position [217, 0]
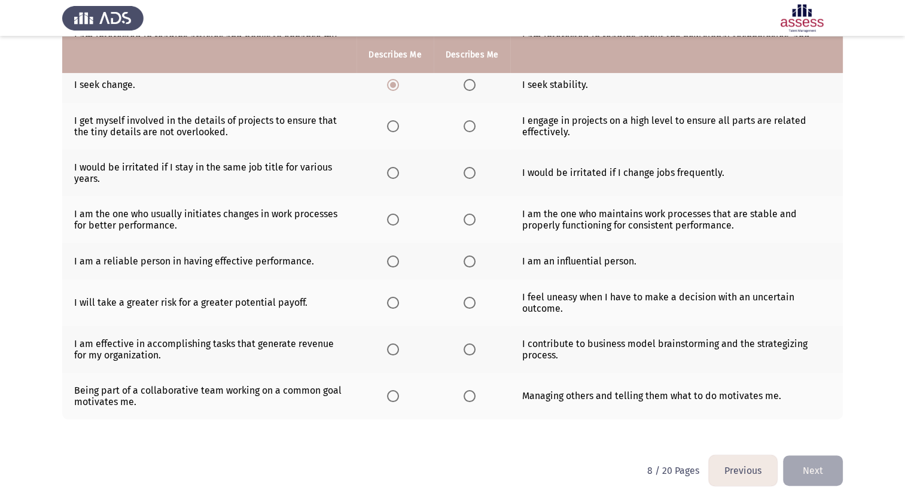
click at [469, 126] on span "Select an option" at bounding box center [469, 126] width 0 height 0
click at [468, 126] on input "Select an option" at bounding box center [469, 126] width 12 height 12
click at [387, 172] on span "Select an option" at bounding box center [393, 173] width 12 height 12
click at [387, 172] on input "Select an option" at bounding box center [393, 173] width 12 height 12
click at [397, 232] on th at bounding box center [394, 219] width 77 height 47
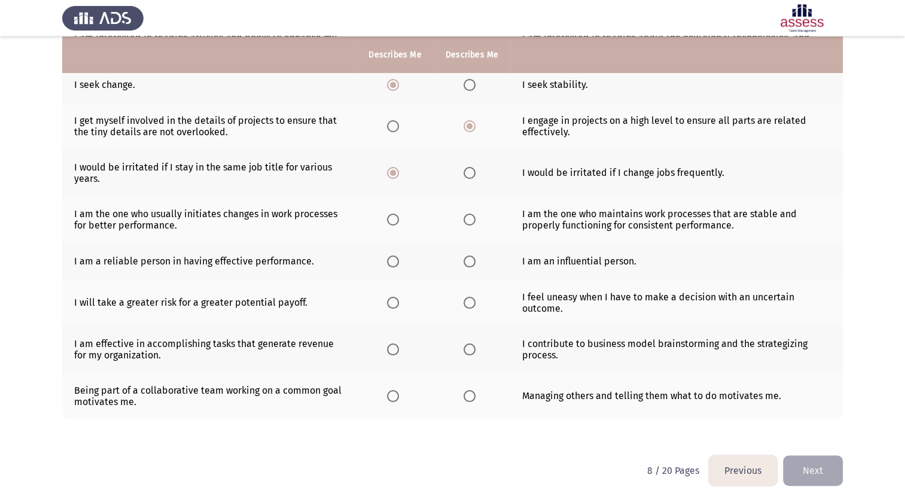
click at [393, 219] on span "Select an option" at bounding box center [393, 219] width 0 height 0
click at [392, 220] on input "Select an option" at bounding box center [393, 219] width 12 height 12
click at [393, 261] on span "Select an option" at bounding box center [393, 261] width 0 height 0
click at [392, 261] on input "Select an option" at bounding box center [393, 261] width 12 height 12
click at [393, 303] on span "Select an option" at bounding box center [393, 303] width 0 height 0
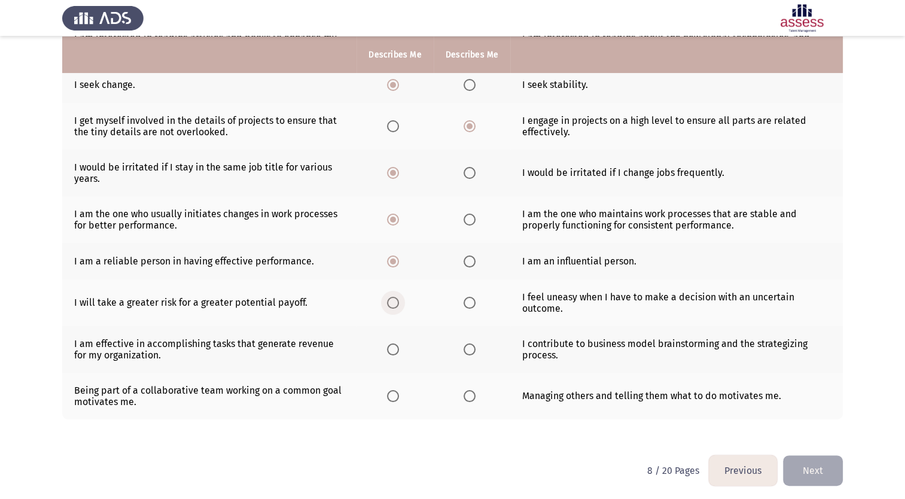
click at [392, 303] on input "Select an option" at bounding box center [393, 303] width 12 height 12
click at [394, 354] on span "Select an option" at bounding box center [393, 349] width 12 height 12
click at [394, 354] on input "Select an option" at bounding box center [393, 349] width 12 height 12
click at [450, 285] on th at bounding box center [471, 302] width 77 height 47
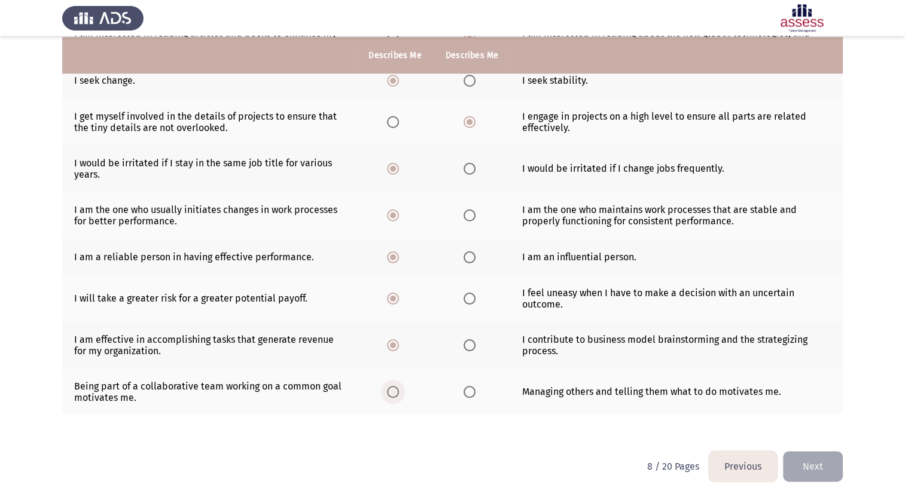
click at [393, 392] on span "Select an option" at bounding box center [393, 392] width 0 height 0
click at [392, 392] on input "Select an option" at bounding box center [393, 392] width 12 height 12
click at [812, 466] on button "Next" at bounding box center [813, 466] width 60 height 30
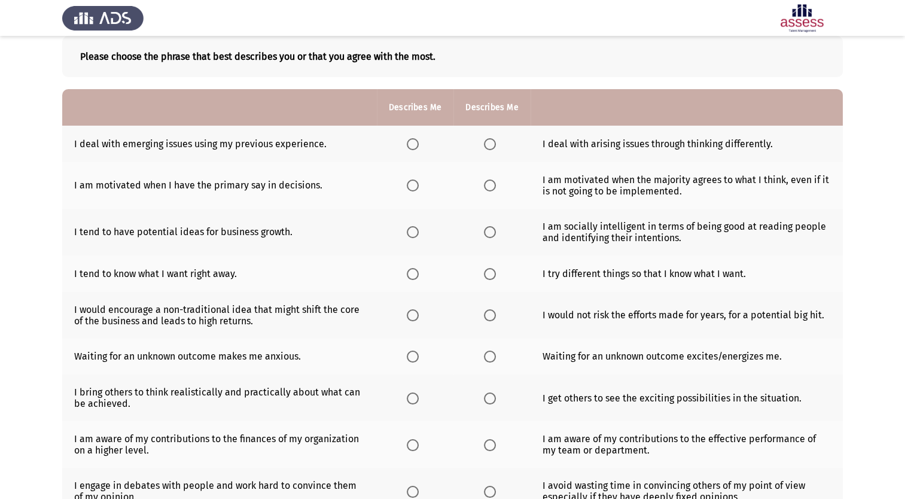
scroll to position [0, 0]
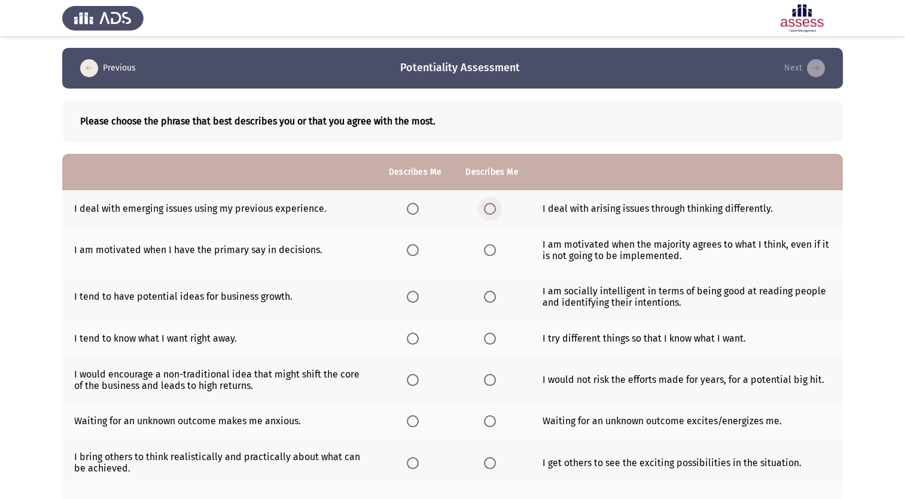
click at [492, 209] on span "Select an option" at bounding box center [490, 209] width 12 height 12
click at [492, 209] on input "Select an option" at bounding box center [490, 209] width 12 height 12
click at [491, 250] on span "Select an option" at bounding box center [490, 250] width 12 height 12
click at [491, 250] on input "Select an option" at bounding box center [490, 250] width 12 height 12
click at [415, 298] on span "Select an option" at bounding box center [413, 297] width 12 height 12
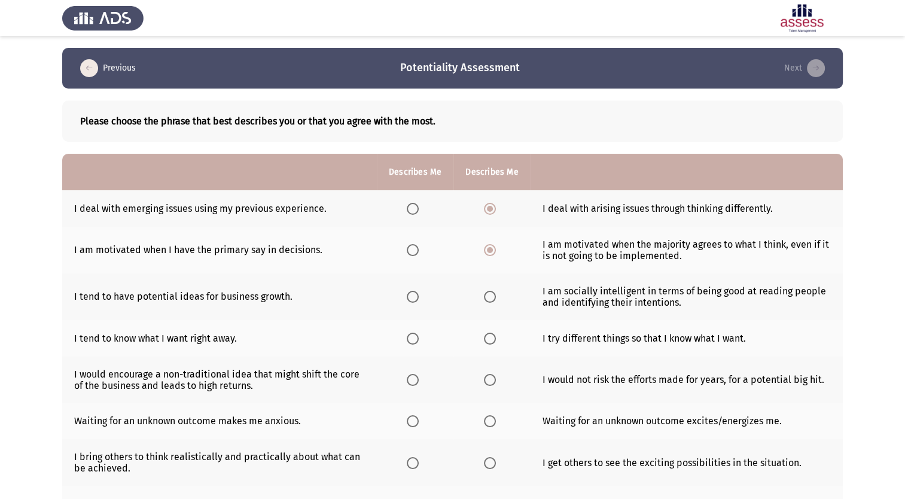
click at [415, 298] on input "Select an option" at bounding box center [413, 297] width 12 height 12
click at [491, 340] on span "Select an option" at bounding box center [490, 338] width 12 height 12
click at [491, 340] on input "Select an option" at bounding box center [490, 338] width 12 height 12
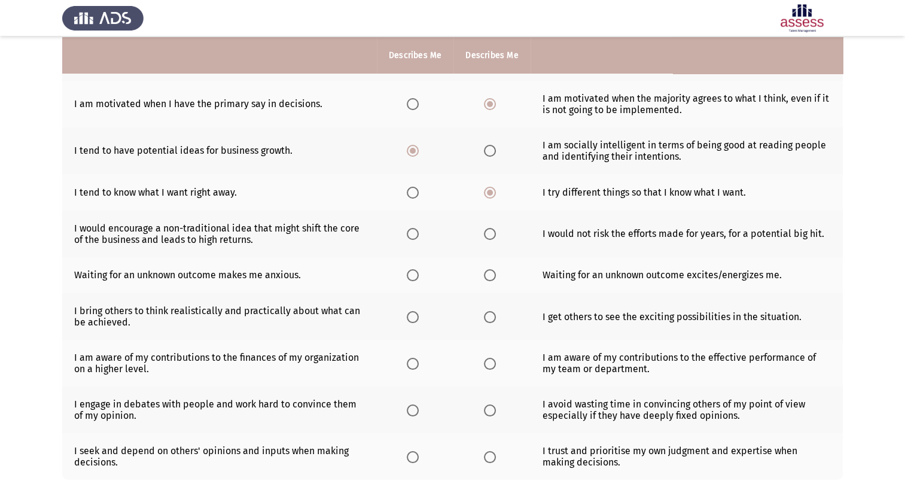
scroll to position [148, 0]
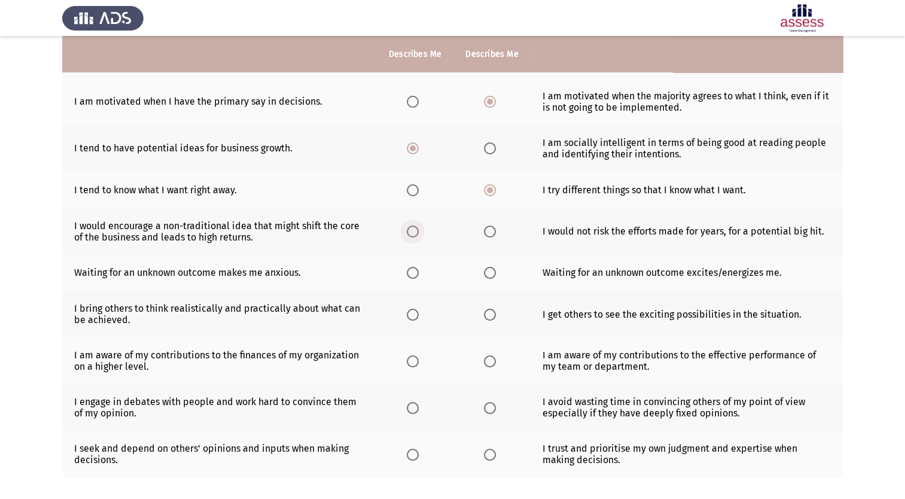
click at [414, 233] on span "Select an option" at bounding box center [413, 231] width 12 height 12
click at [414, 233] on input "Select an option" at bounding box center [413, 231] width 12 height 12
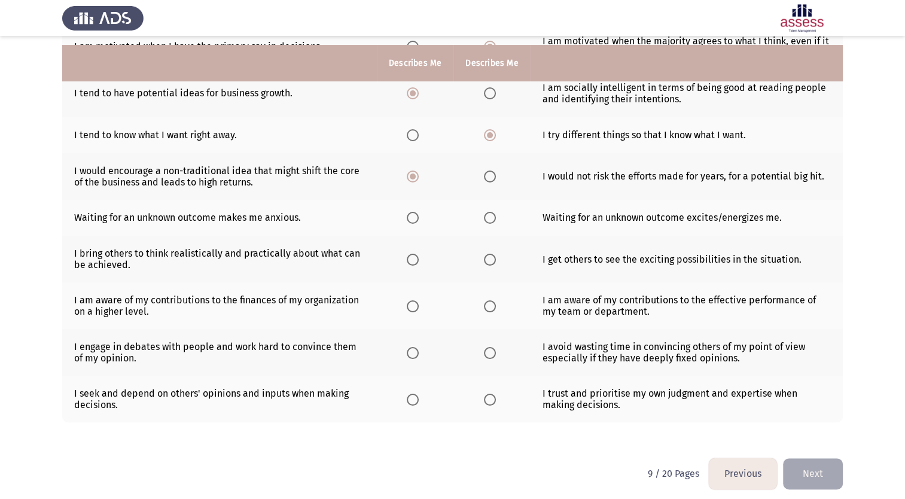
scroll to position [212, 0]
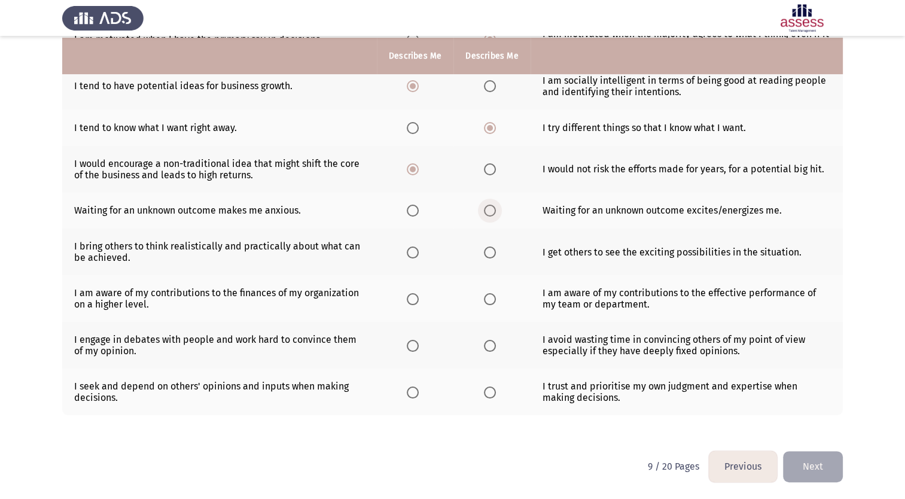
click at [491, 212] on span "Select an option" at bounding box center [490, 210] width 12 height 12
click at [491, 212] on input "Select an option" at bounding box center [490, 210] width 12 height 12
click at [413, 249] on span "Select an option" at bounding box center [413, 252] width 12 height 12
click at [413, 249] on input "Select an option" at bounding box center [413, 252] width 12 height 12
click at [487, 298] on span "Select an option" at bounding box center [490, 299] width 12 height 12
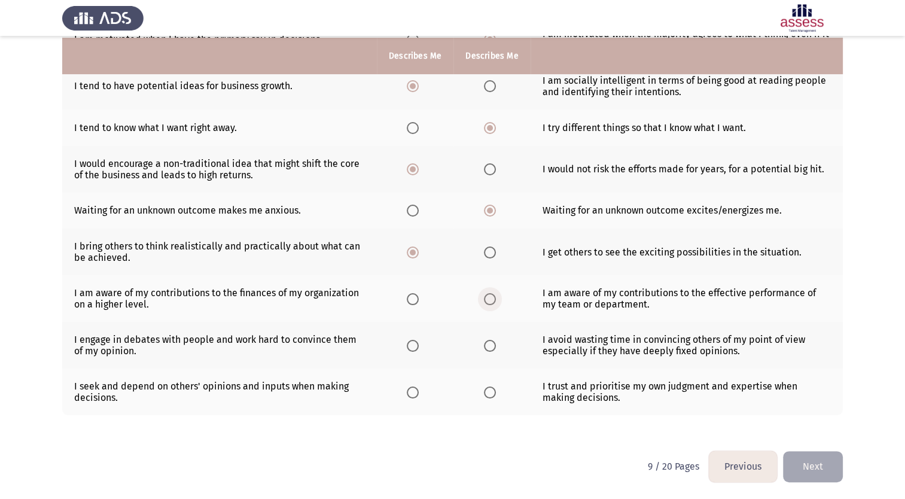
click at [487, 298] on input "Select an option" at bounding box center [490, 299] width 12 height 12
click at [492, 344] on span "Select an option" at bounding box center [490, 346] width 12 height 12
click at [492, 344] on input "Select an option" at bounding box center [490, 346] width 12 height 12
click at [416, 346] on span "Select an option" at bounding box center [413, 346] width 12 height 12
click at [416, 346] on input "Select an option" at bounding box center [413, 346] width 12 height 12
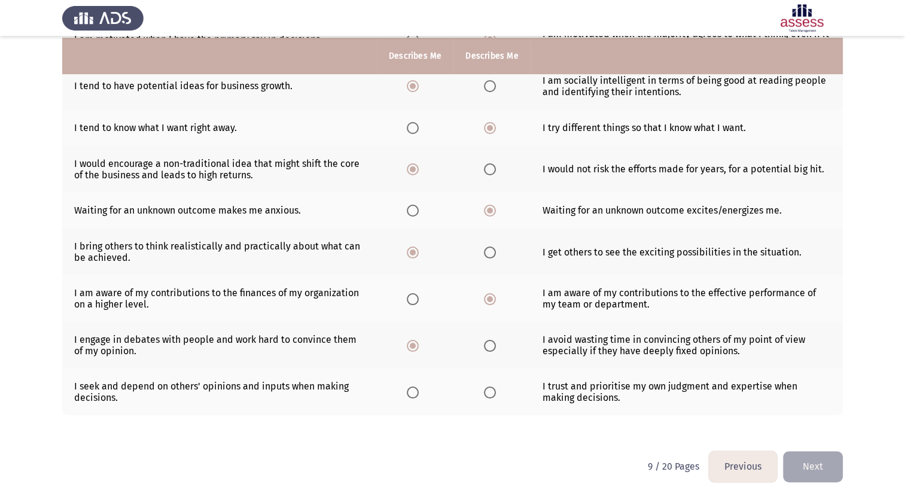
click at [494, 387] on span "Select an option" at bounding box center [490, 392] width 12 height 12
click at [494, 387] on input "Select an option" at bounding box center [490, 392] width 12 height 12
click at [813, 460] on button "Next" at bounding box center [813, 466] width 60 height 30
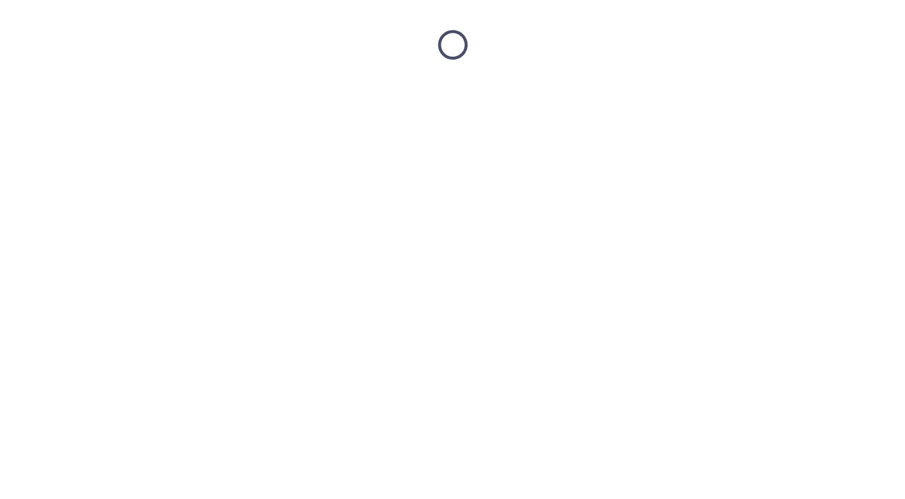
scroll to position [0, 0]
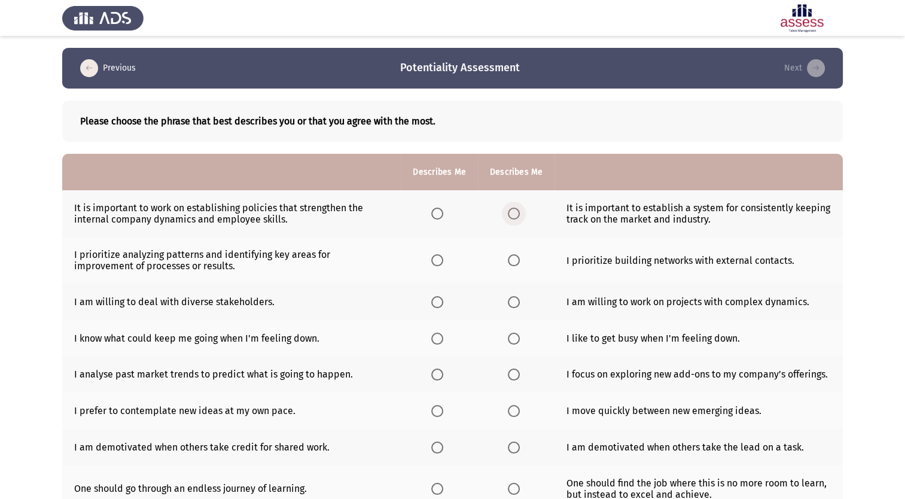
click at [510, 213] on span "Select an option" at bounding box center [514, 213] width 12 height 12
click at [510, 213] on input "Select an option" at bounding box center [514, 213] width 12 height 12
click at [436, 263] on span "Select an option" at bounding box center [437, 260] width 12 height 12
click at [436, 263] on input "Select an option" at bounding box center [437, 260] width 12 height 12
click at [514, 300] on span "Select an option" at bounding box center [514, 302] width 12 height 12
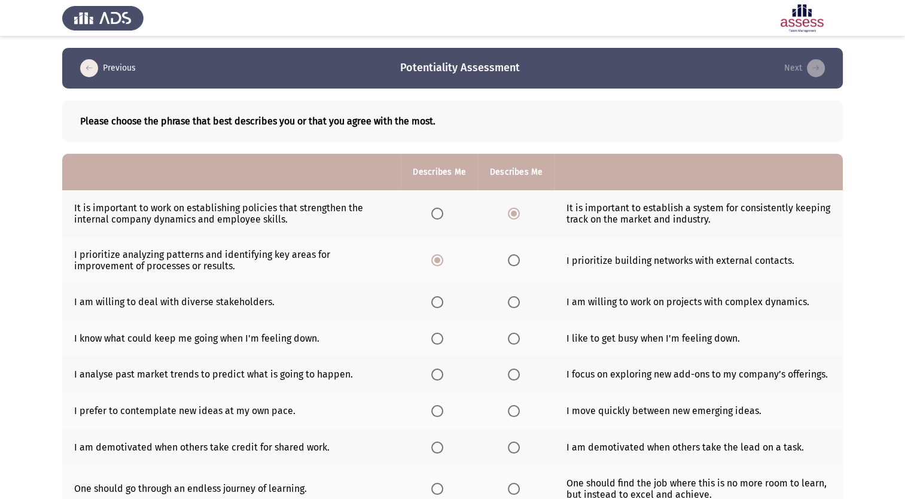
click at [514, 300] on input "Select an option" at bounding box center [514, 302] width 12 height 12
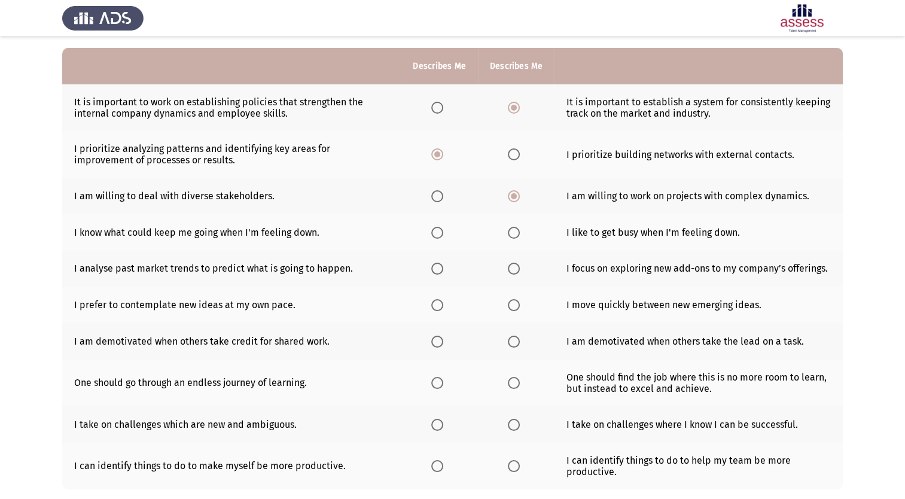
scroll to position [108, 0]
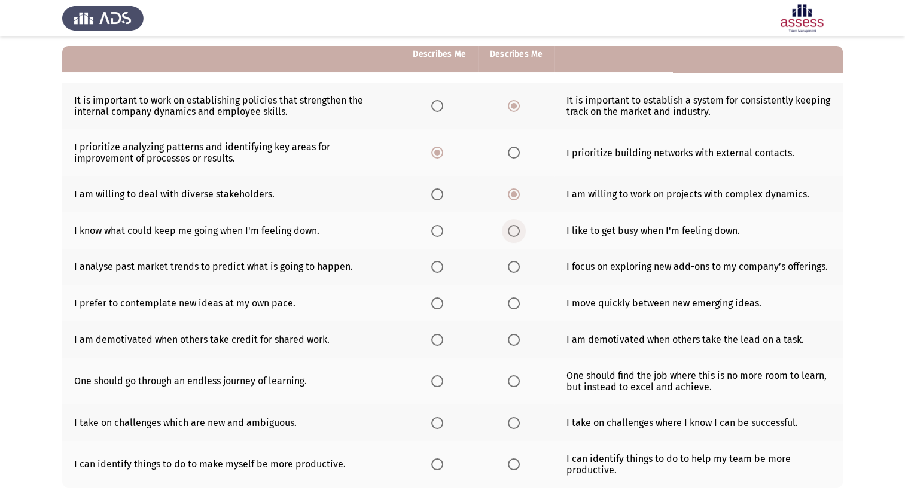
click at [513, 226] on span "Select an option" at bounding box center [514, 231] width 12 height 12
click at [513, 226] on input "Select an option" at bounding box center [514, 231] width 12 height 12
click at [439, 268] on span "Select an option" at bounding box center [437, 267] width 12 height 12
click at [439, 268] on input "Select an option" at bounding box center [437, 267] width 12 height 12
click at [436, 300] on span "Select an option" at bounding box center [437, 303] width 12 height 12
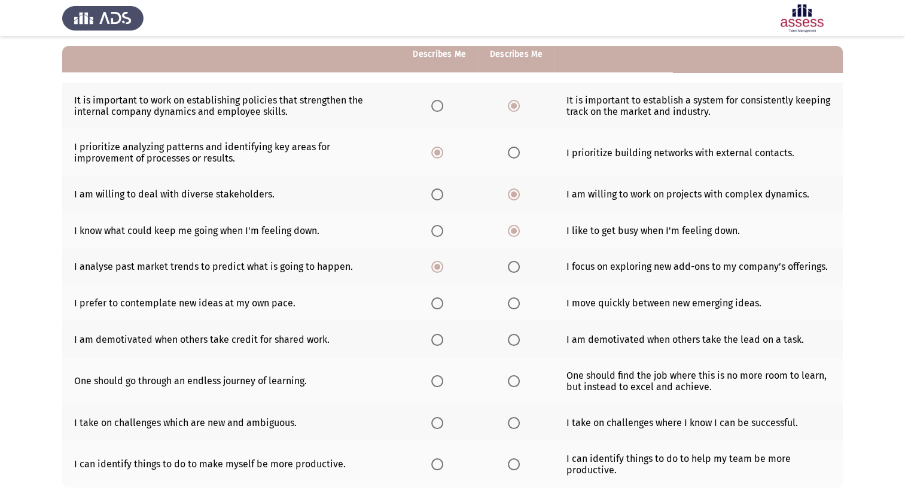
click at [436, 300] on input "Select an option" at bounding box center [437, 303] width 12 height 12
click at [439, 337] on span "Select an option" at bounding box center [437, 340] width 12 height 12
click at [439, 337] on input "Select an option" at bounding box center [437, 340] width 12 height 12
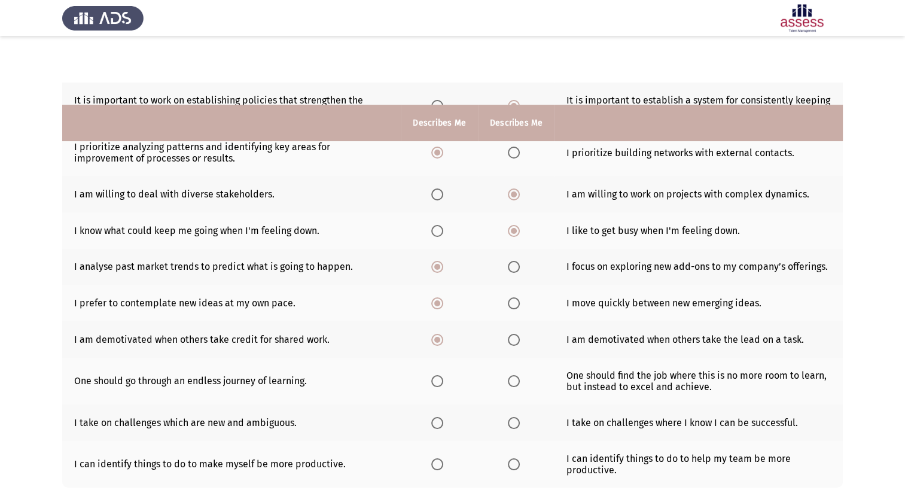
scroll to position [180, 0]
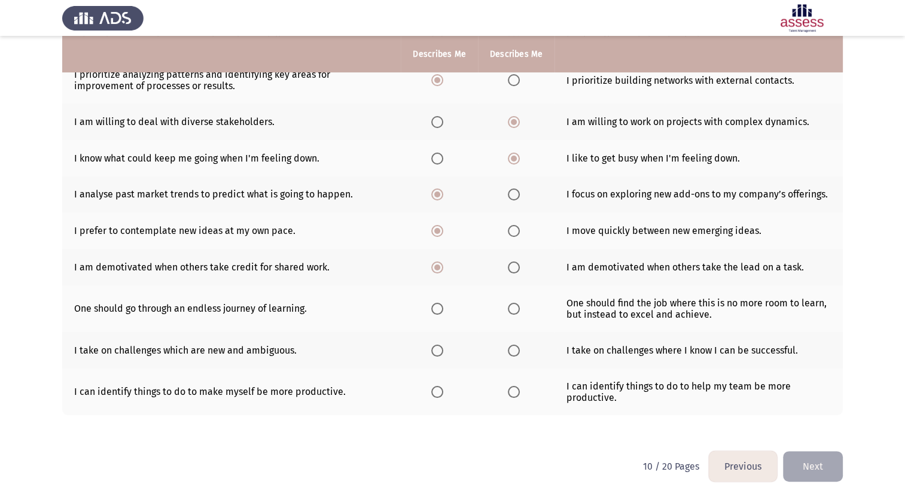
click at [436, 311] on span "Select an option" at bounding box center [437, 309] width 12 height 12
click at [436, 311] on input "Select an option" at bounding box center [437, 309] width 12 height 12
click at [439, 353] on span "Select an option" at bounding box center [437, 350] width 12 height 12
click at [439, 353] on input "Select an option" at bounding box center [437, 350] width 12 height 12
click at [512, 391] on span "Select an option" at bounding box center [514, 392] width 12 height 12
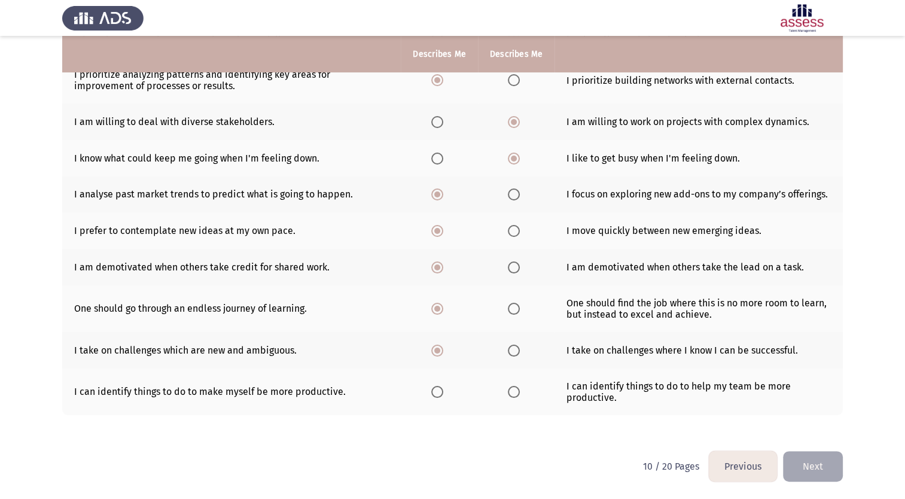
click at [512, 391] on input "Select an option" at bounding box center [514, 392] width 12 height 12
click at [808, 462] on button "Next" at bounding box center [813, 466] width 60 height 30
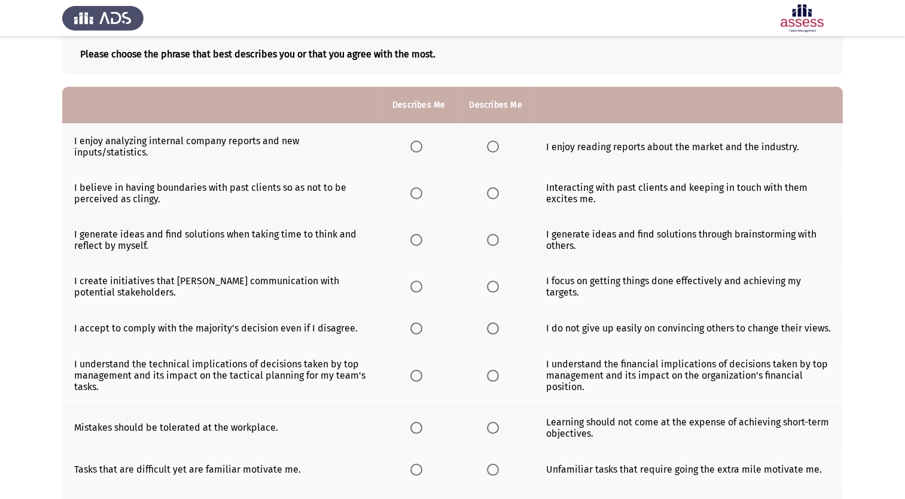
scroll to position [65, 0]
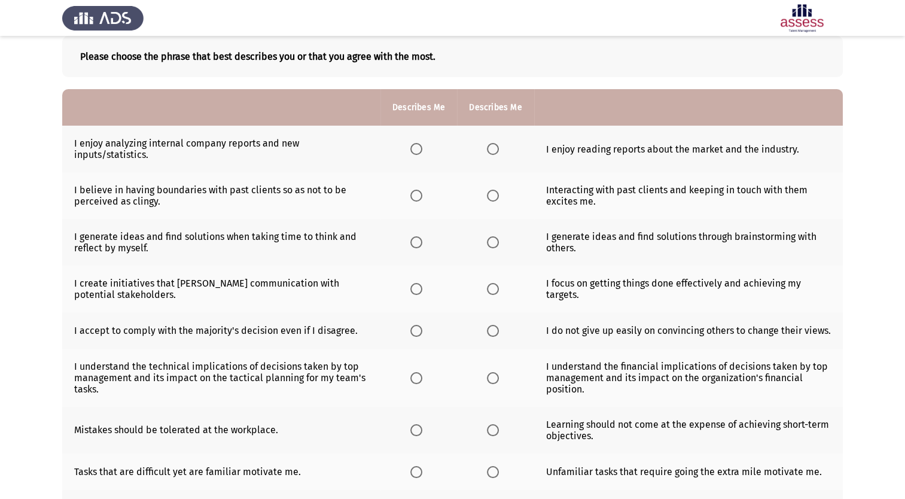
click at [490, 154] on span "Select an option" at bounding box center [493, 149] width 12 height 12
click at [490, 154] on input "Select an option" at bounding box center [493, 149] width 12 height 12
click at [493, 197] on span "Select an option" at bounding box center [493, 196] width 12 height 12
click at [493, 197] on input "Select an option" at bounding box center [493, 196] width 12 height 12
click at [487, 243] on span "Select an option" at bounding box center [493, 242] width 12 height 12
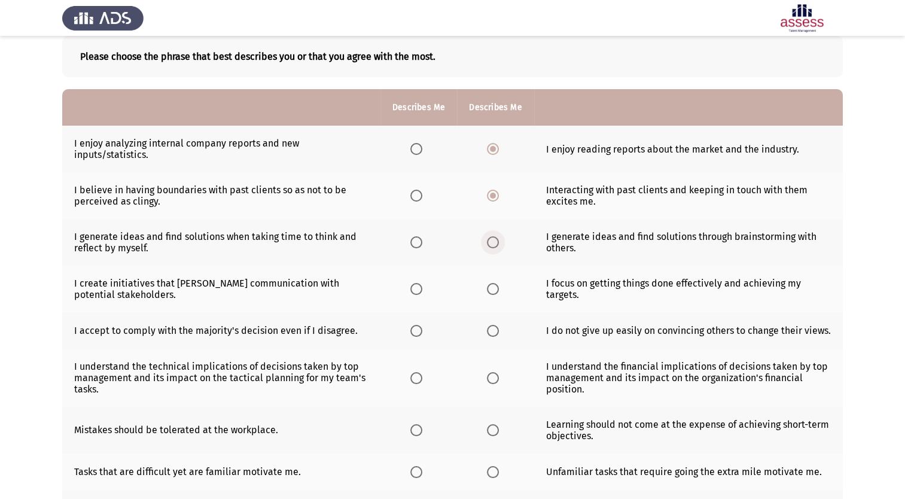
click at [487, 243] on input "Select an option" at bounding box center [493, 242] width 12 height 12
click at [415, 289] on span "Select an option" at bounding box center [416, 289] width 12 height 12
click at [415, 289] on input "Select an option" at bounding box center [416, 289] width 12 height 12
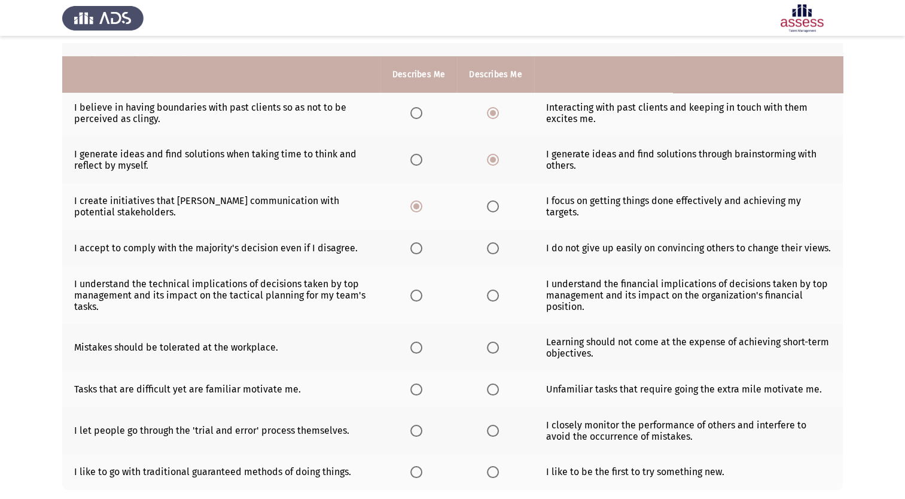
scroll to position [170, 0]
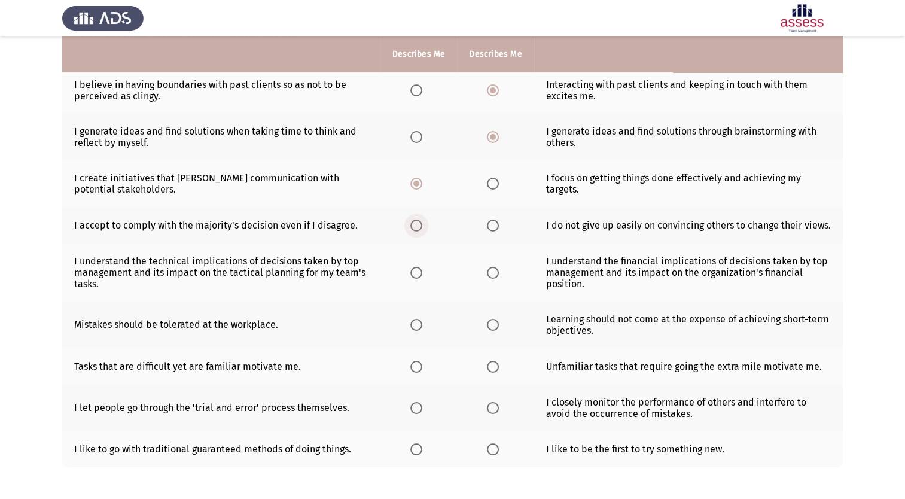
click at [419, 224] on span "Select an option" at bounding box center [416, 225] width 12 height 12
click at [419, 224] on input "Select an option" at bounding box center [416, 225] width 12 height 12
click at [415, 273] on span "Select an option" at bounding box center [416, 273] width 12 height 12
click at [415, 273] on input "Select an option" at bounding box center [416, 273] width 12 height 12
click at [491, 273] on span "Select an option" at bounding box center [493, 273] width 12 height 12
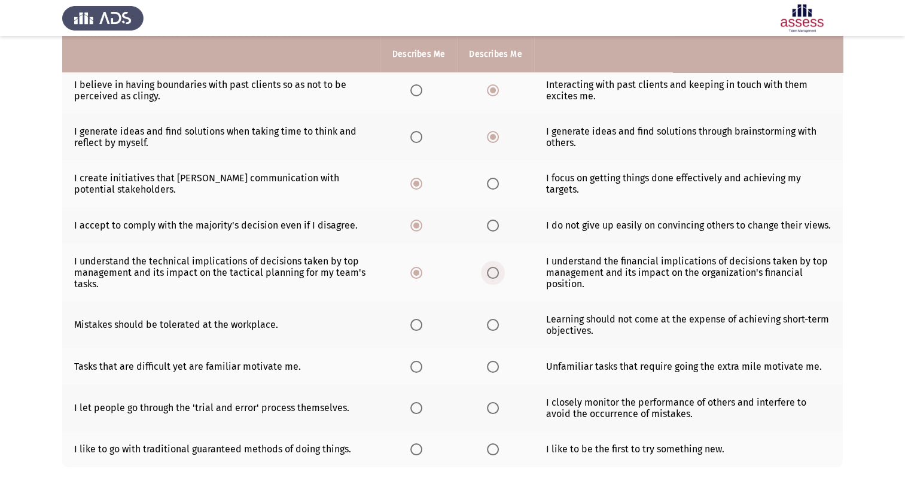
click at [491, 273] on input "Select an option" at bounding box center [493, 273] width 12 height 12
click at [493, 326] on span "Select an option" at bounding box center [493, 325] width 12 height 12
click at [493, 326] on input "Select an option" at bounding box center [493, 325] width 12 height 12
click at [491, 364] on span "Select an option" at bounding box center [493, 367] width 12 height 12
click at [491, 364] on input "Select an option" at bounding box center [493, 367] width 12 height 12
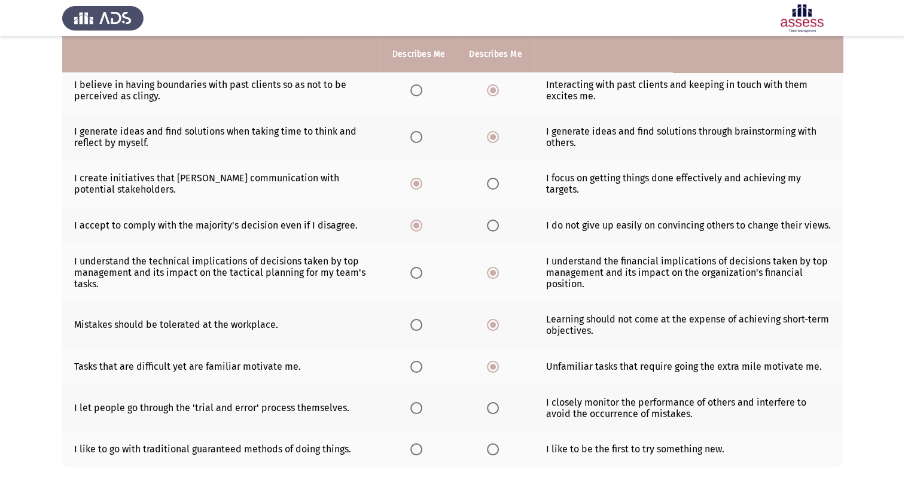
scroll to position [224, 0]
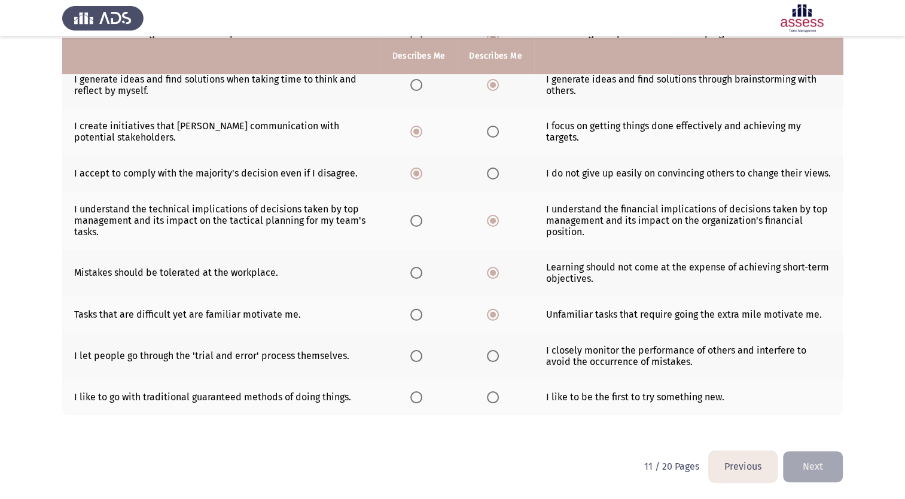
click at [416, 351] on span "Select an option" at bounding box center [416, 356] width 12 height 12
click at [416, 351] on input "Select an option" at bounding box center [416, 356] width 12 height 12
click at [419, 396] on span "Select an option" at bounding box center [416, 397] width 12 height 12
click at [419, 396] on input "Select an option" at bounding box center [416, 397] width 12 height 12
click at [814, 465] on button "Next" at bounding box center [813, 466] width 60 height 30
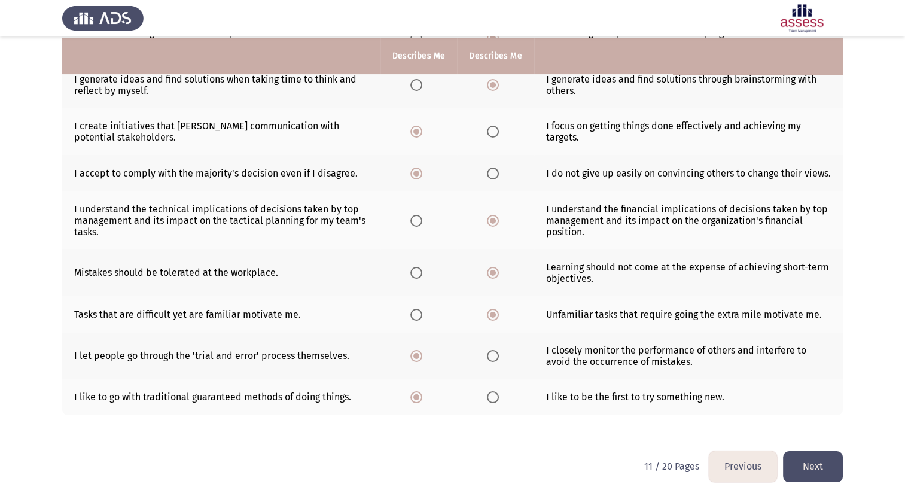
scroll to position [0, 0]
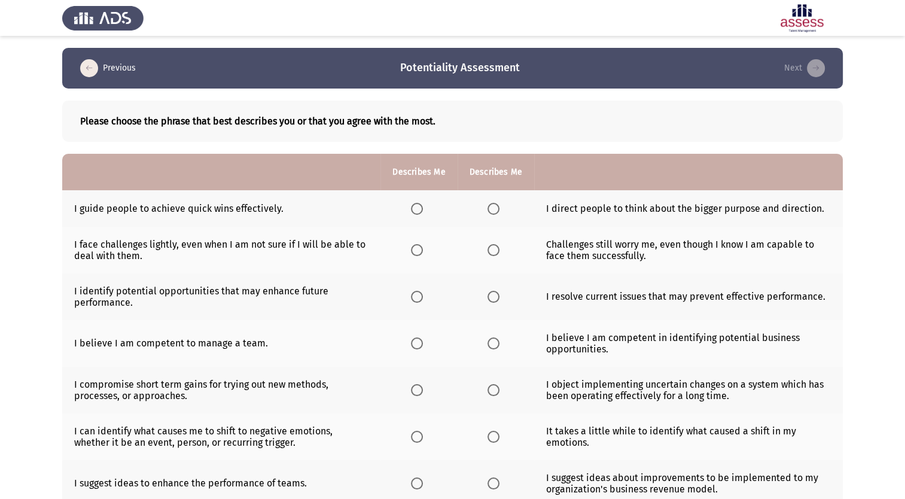
click at [490, 209] on span "Select an option" at bounding box center [493, 209] width 12 height 12
click at [490, 209] on input "Select an option" at bounding box center [493, 209] width 12 height 12
click at [493, 251] on span "Select an option" at bounding box center [493, 250] width 12 height 12
click at [493, 251] on input "Select an option" at bounding box center [493, 250] width 12 height 12
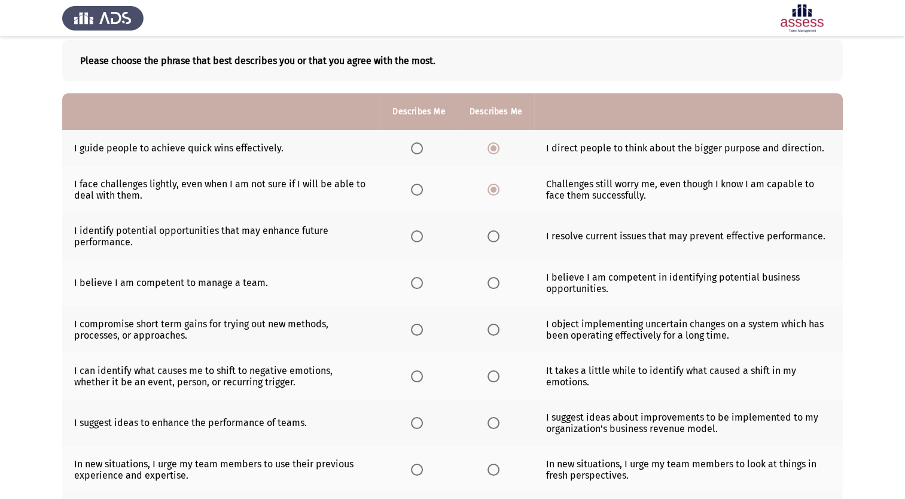
scroll to position [66, 0]
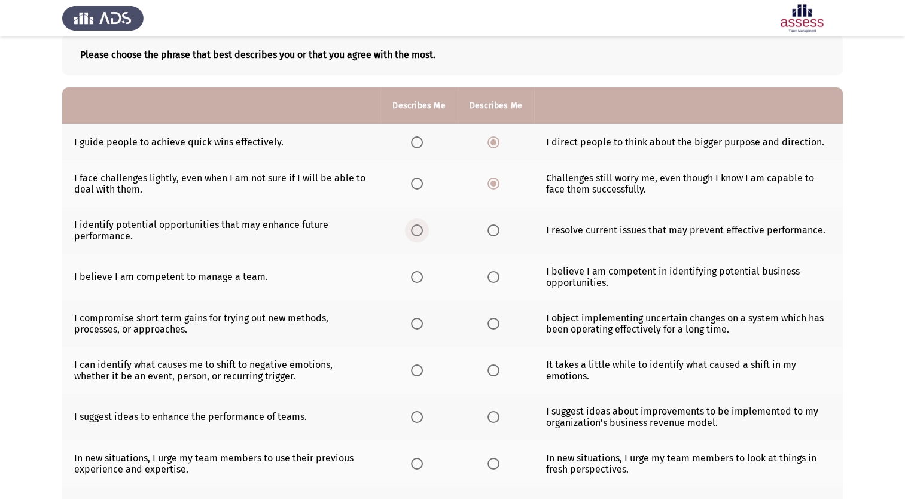
click at [422, 234] on span "Select an option" at bounding box center [417, 230] width 12 height 12
click at [422, 234] on input "Select an option" at bounding box center [417, 230] width 12 height 12
click at [495, 277] on span "Select an option" at bounding box center [493, 277] width 12 height 12
click at [495, 277] on input "Select an option" at bounding box center [493, 277] width 12 height 12
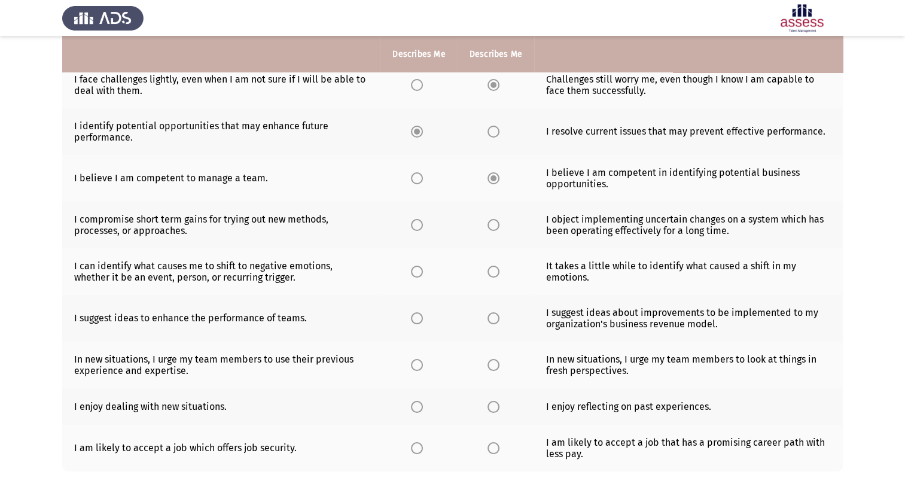
scroll to position [166, 0]
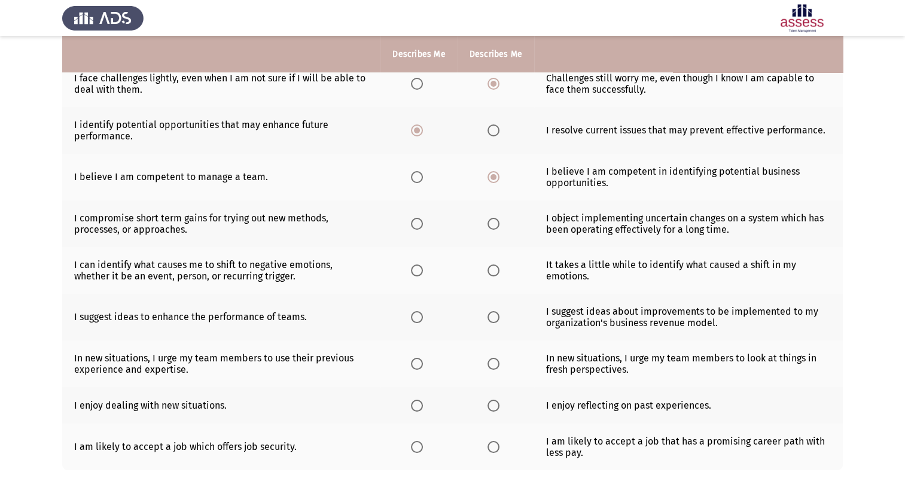
click at [420, 229] on span "Select an option" at bounding box center [417, 224] width 12 height 12
click at [420, 229] on input "Select an option" at bounding box center [417, 224] width 12 height 12
click at [417, 273] on span "Select an option" at bounding box center [417, 270] width 12 height 12
click at [417, 273] on input "Select an option" at bounding box center [417, 270] width 12 height 12
click at [417, 316] on span "Select an option" at bounding box center [417, 317] width 12 height 12
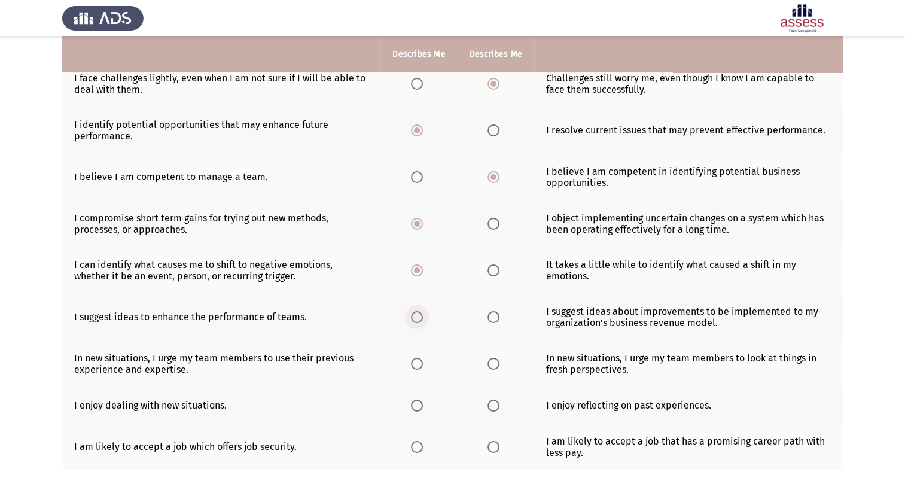
click at [417, 316] on input "Select an option" at bounding box center [417, 317] width 12 height 12
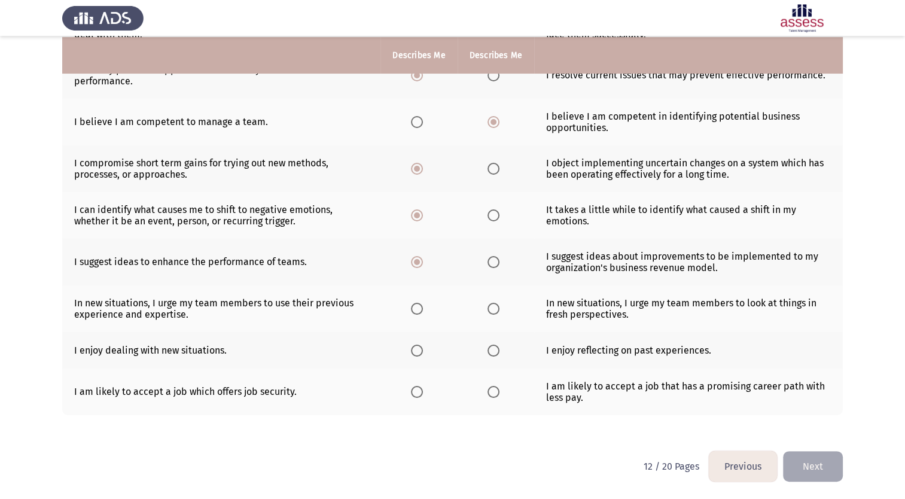
click at [494, 308] on span "Select an option" at bounding box center [493, 309] width 12 height 12
click at [494, 308] on input "Select an option" at bounding box center [493, 309] width 12 height 12
click at [417, 348] on span "Select an option" at bounding box center [417, 350] width 12 height 12
click at [417, 348] on input "Select an option" at bounding box center [417, 350] width 12 height 12
click at [494, 392] on span "Select an option" at bounding box center [493, 392] width 12 height 12
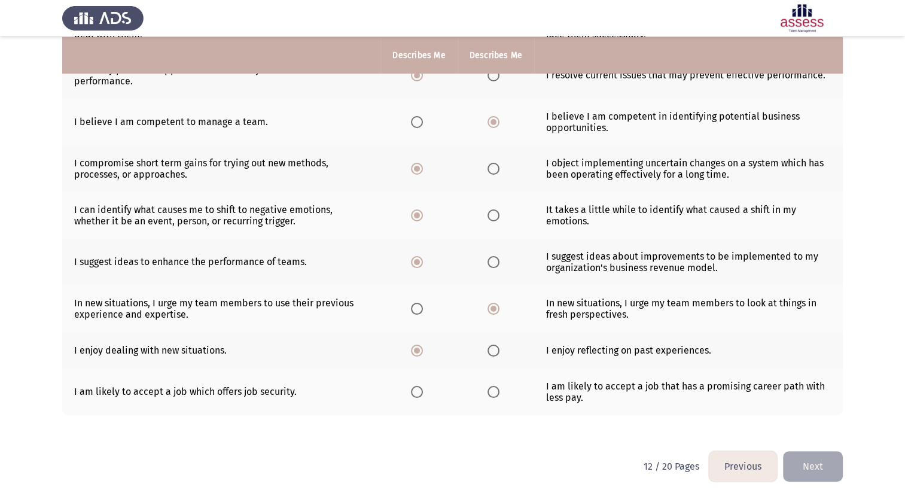
click at [494, 392] on input "Select an option" at bounding box center [493, 392] width 12 height 12
click at [810, 463] on button "Next" at bounding box center [813, 466] width 60 height 30
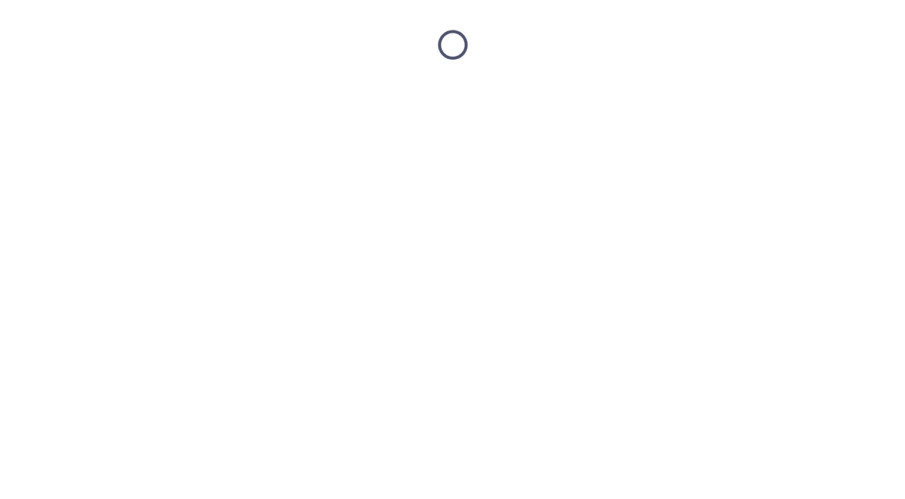
scroll to position [0, 0]
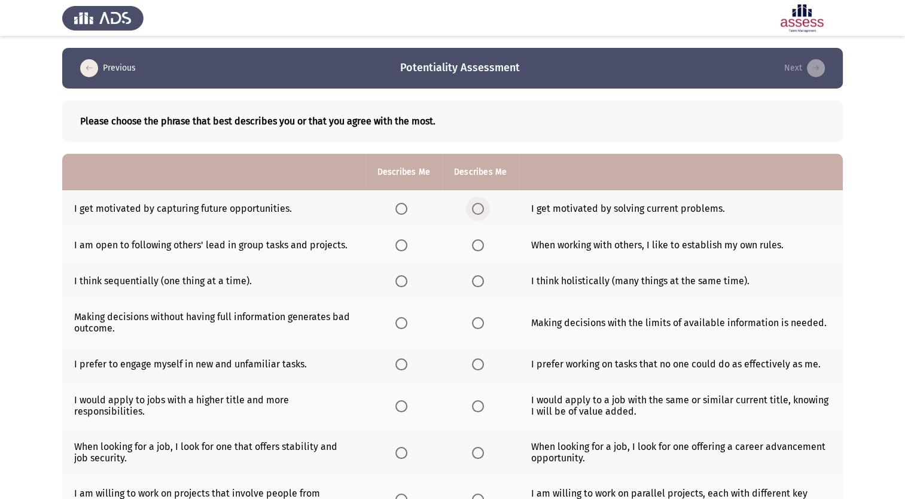
click at [477, 209] on span "Select an option" at bounding box center [478, 209] width 12 height 12
click at [477, 209] on input "Select an option" at bounding box center [478, 209] width 12 height 12
click at [403, 246] on span "Select an option" at bounding box center [401, 245] width 12 height 12
click at [403, 246] on input "Select an option" at bounding box center [401, 245] width 12 height 12
click at [478, 281] on span "Select an option" at bounding box center [478, 281] width 12 height 12
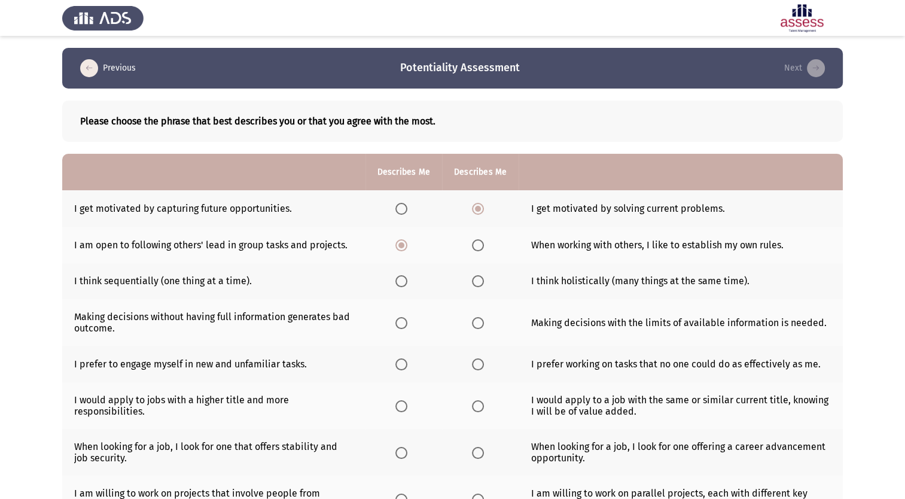
click at [478, 281] on input "Select an option" at bounding box center [478, 281] width 12 height 12
click at [399, 323] on span "Select an option" at bounding box center [401, 323] width 12 height 12
click at [399, 323] on input "Select an option" at bounding box center [401, 323] width 12 height 12
click at [403, 364] on span "Select an option" at bounding box center [401, 364] width 12 height 12
click at [403, 364] on input "Select an option" at bounding box center [401, 364] width 12 height 12
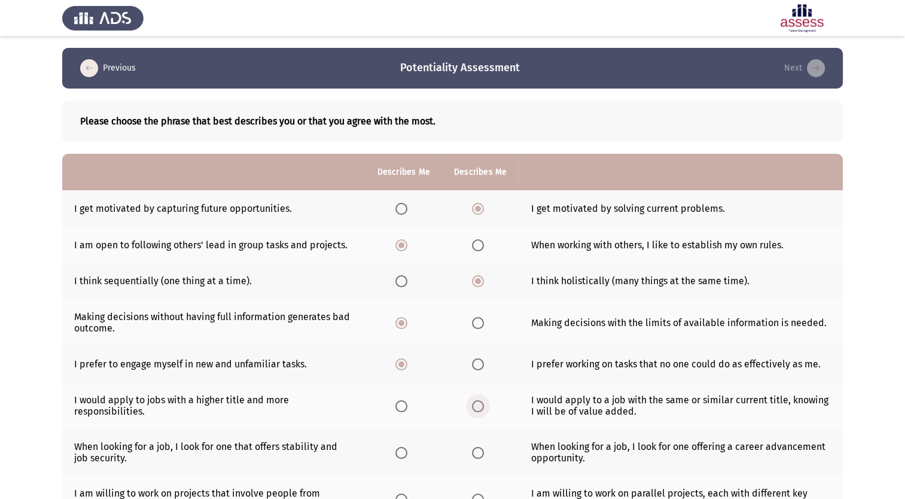
click at [478, 406] on span "Select an option" at bounding box center [478, 406] width 0 height 0
click at [477, 405] on input "Select an option" at bounding box center [478, 406] width 12 height 12
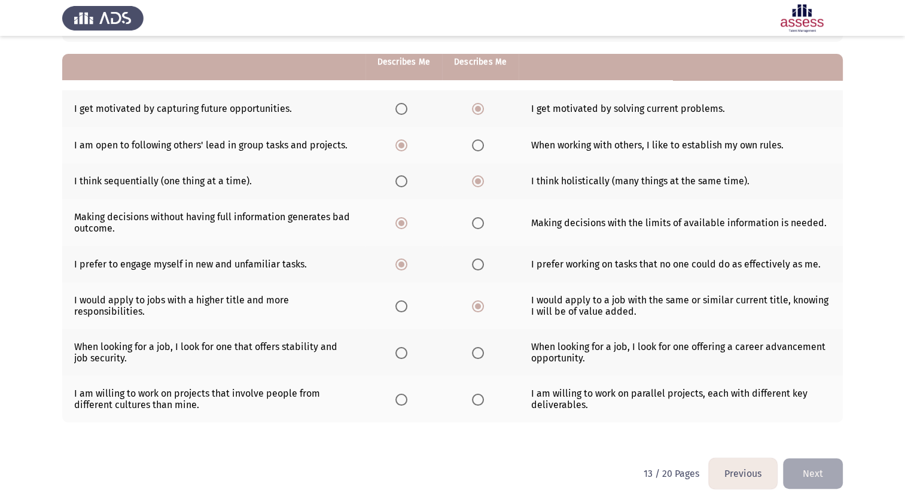
scroll to position [108, 0]
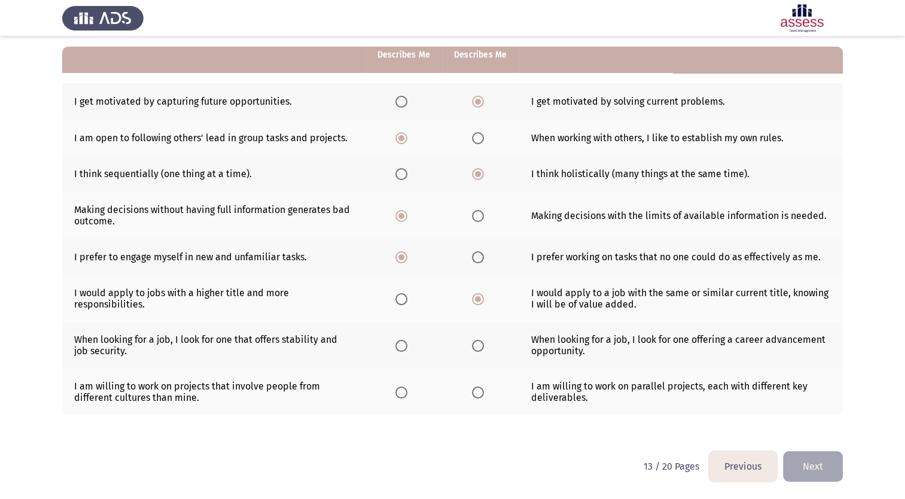
click at [476, 349] on span "Select an option" at bounding box center [478, 346] width 12 height 12
click at [476, 349] on input "Select an option" at bounding box center [478, 346] width 12 height 12
click at [401, 392] on span "Select an option" at bounding box center [401, 392] width 0 height 0
click at [402, 392] on input "Select an option" at bounding box center [401, 392] width 12 height 12
click at [811, 467] on button "Next" at bounding box center [813, 466] width 60 height 30
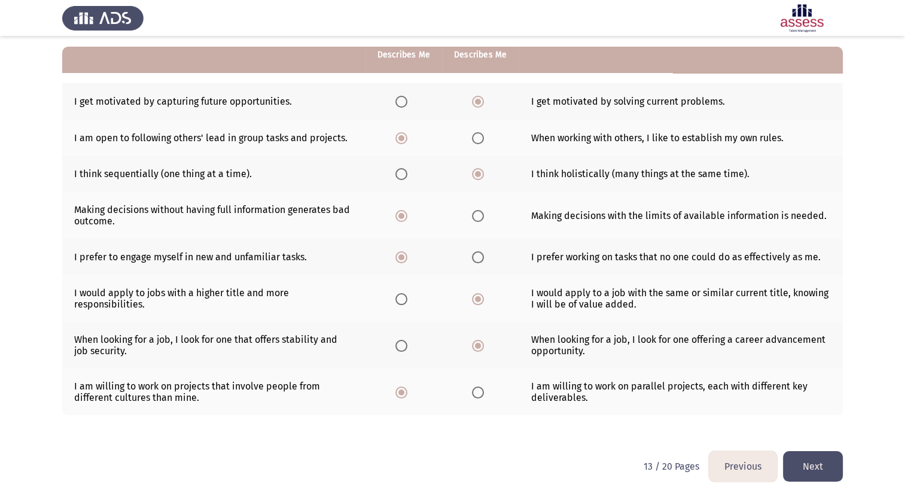
scroll to position [0, 0]
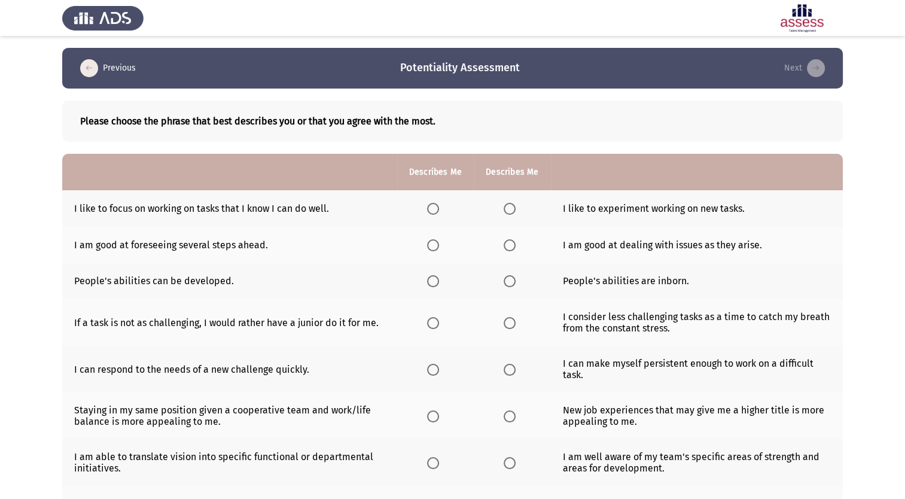
click at [509, 209] on span "Select an option" at bounding box center [509, 209] width 0 height 0
click at [508, 208] on input "Select an option" at bounding box center [509, 209] width 12 height 12
click at [511, 248] on span "Select an option" at bounding box center [509, 245] width 12 height 12
click at [511, 248] on input "Select an option" at bounding box center [509, 245] width 12 height 12
click at [433, 281] on span "Select an option" at bounding box center [433, 281] width 0 height 0
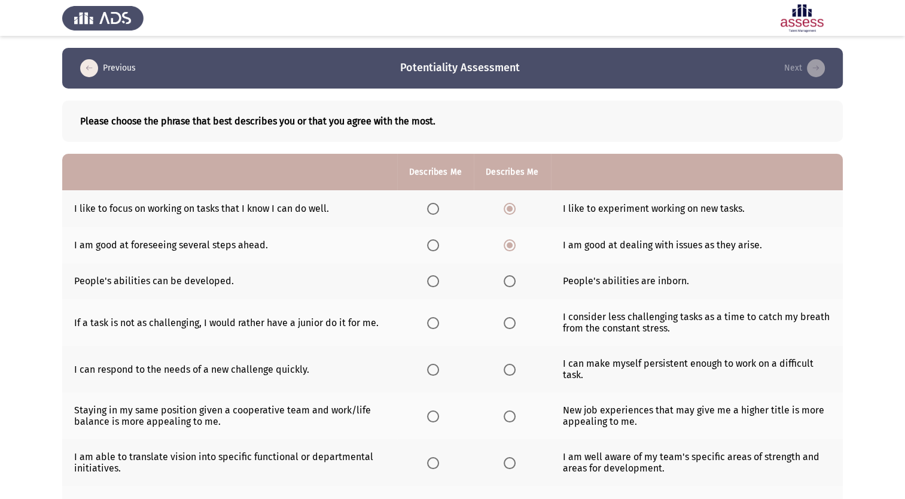
click at [432, 280] on input "Select an option" at bounding box center [433, 281] width 12 height 12
click at [432, 327] on span "Select an option" at bounding box center [433, 323] width 12 height 12
click at [432, 327] on input "Select an option" at bounding box center [433, 323] width 12 height 12
click at [509, 370] on span "Select an option" at bounding box center [509, 370] width 0 height 0
click at [508, 369] on input "Select an option" at bounding box center [509, 370] width 12 height 12
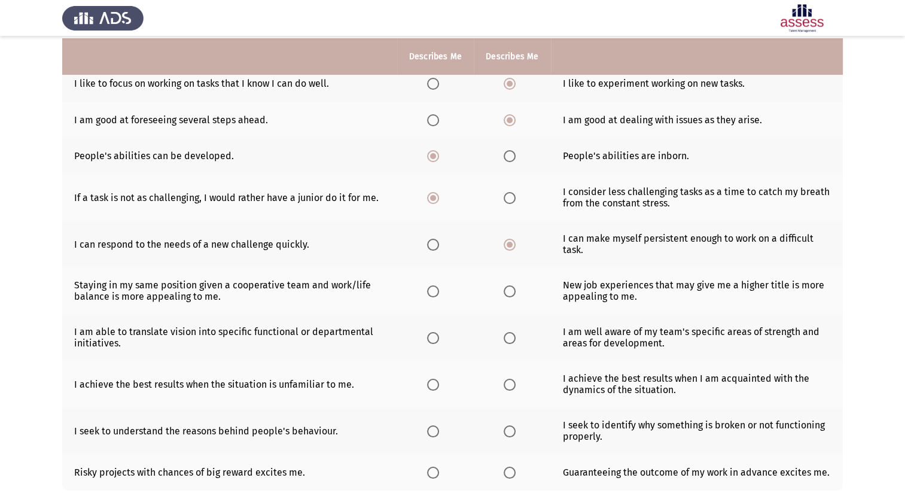
scroll to position [135, 0]
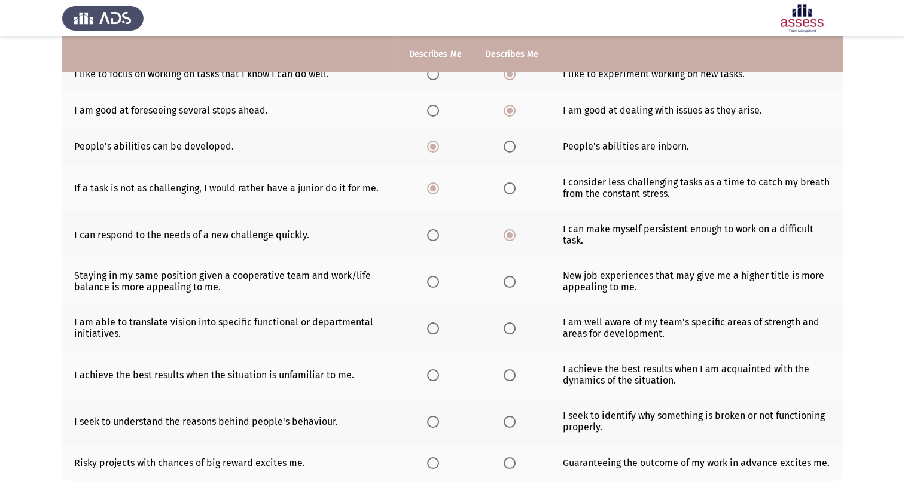
click at [509, 282] on span "Select an option" at bounding box center [509, 282] width 0 height 0
click at [508, 281] on input "Select an option" at bounding box center [509, 282] width 12 height 12
click at [433, 328] on span "Select an option" at bounding box center [433, 328] width 0 height 0
click at [432, 328] on input "Select an option" at bounding box center [433, 328] width 12 height 12
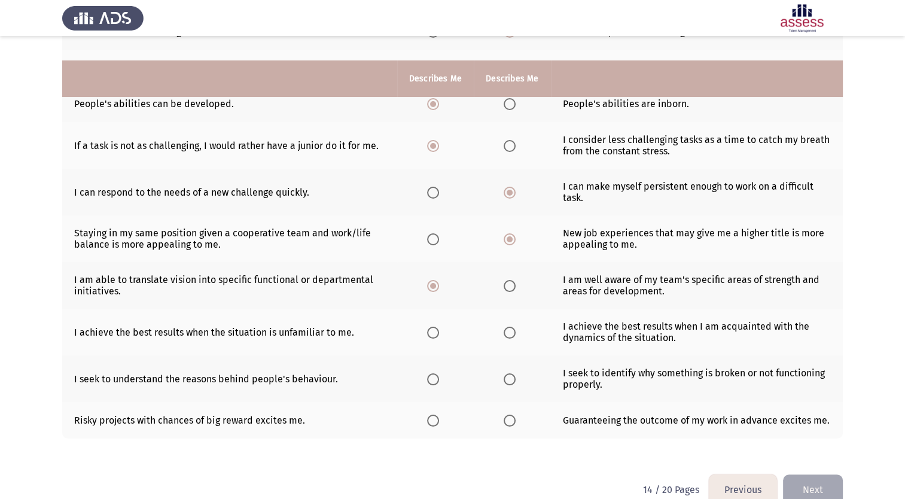
scroll to position [201, 0]
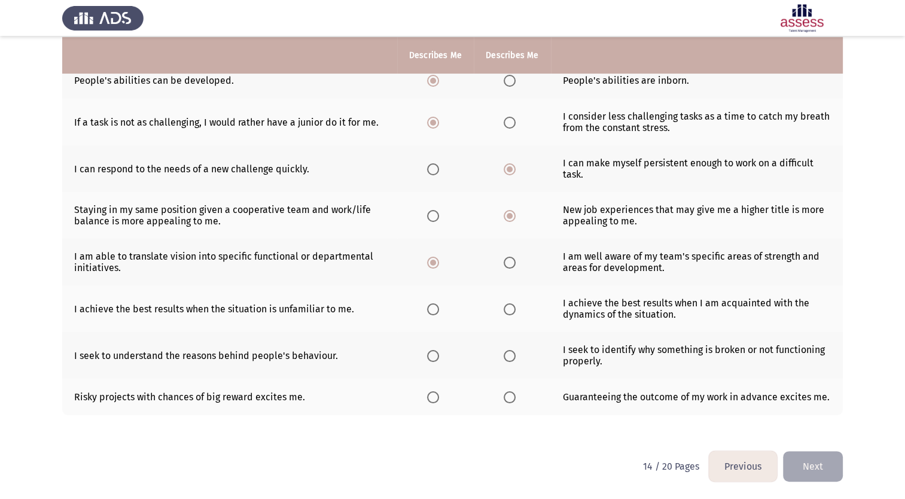
click at [509, 309] on span "Select an option" at bounding box center [509, 309] width 0 height 0
click at [508, 309] on input "Select an option" at bounding box center [509, 309] width 12 height 12
click at [509, 356] on span "Select an option" at bounding box center [509, 356] width 0 height 0
click at [508, 355] on input "Select an option" at bounding box center [509, 356] width 12 height 12
click at [433, 397] on span "Select an option" at bounding box center [433, 397] width 0 height 0
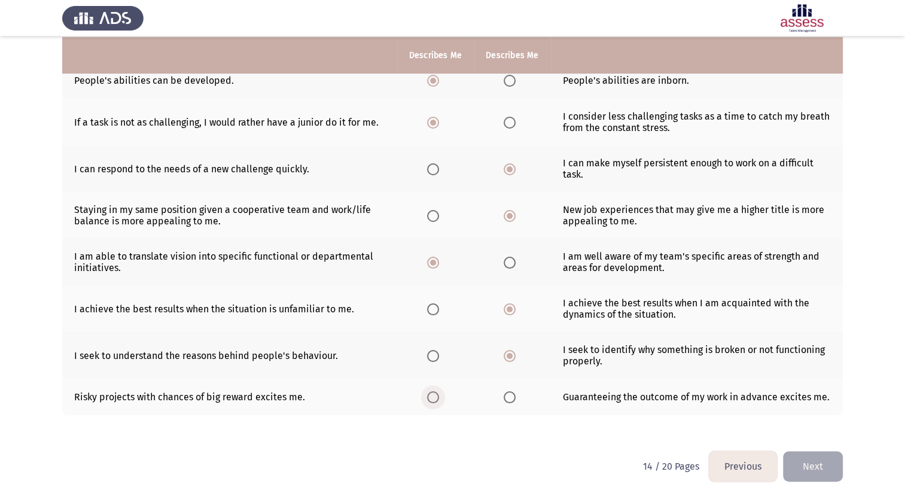
click at [432, 397] on input "Select an option" at bounding box center [433, 397] width 12 height 12
click at [813, 472] on button "Next" at bounding box center [813, 466] width 60 height 30
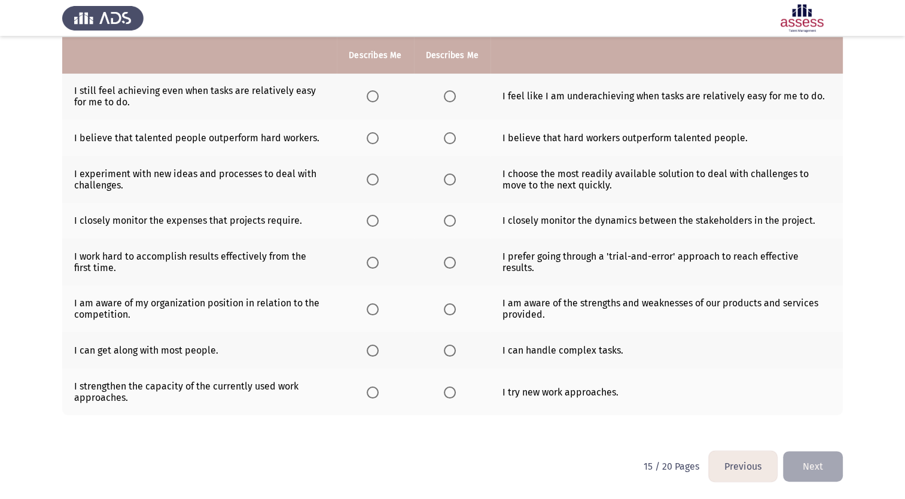
click at [452, 98] on span "Select an option" at bounding box center [450, 96] width 12 height 12
click at [452, 98] on input "Select an option" at bounding box center [450, 96] width 12 height 12
click at [450, 138] on span "Select an option" at bounding box center [450, 138] width 0 height 0
click at [448, 137] on input "Select an option" at bounding box center [450, 138] width 12 height 12
click at [372, 179] on span "Select an option" at bounding box center [372, 179] width 0 height 0
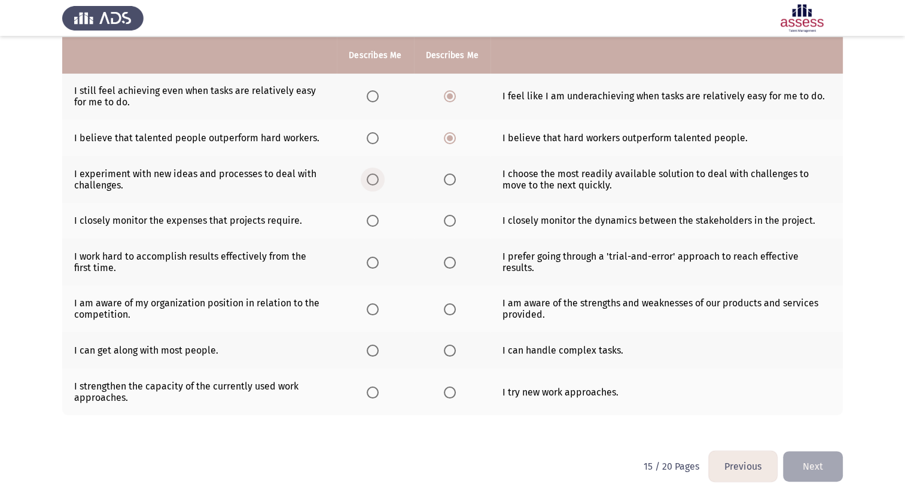
click at [373, 178] on input "Select an option" at bounding box center [373, 179] width 12 height 12
click at [372, 221] on span "Select an option" at bounding box center [372, 221] width 0 height 0
click at [373, 220] on input "Select an option" at bounding box center [373, 221] width 12 height 12
click at [450, 265] on span "Select an option" at bounding box center [450, 263] width 12 height 12
click at [450, 265] on input "Select an option" at bounding box center [450, 263] width 12 height 12
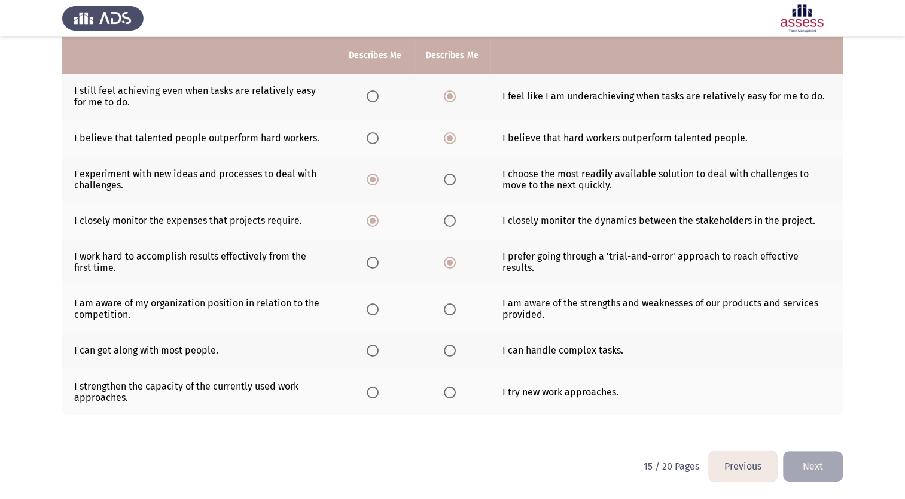
click at [450, 309] on span "Select an option" at bounding box center [450, 309] width 0 height 0
click at [448, 309] on input "Select an option" at bounding box center [450, 309] width 12 height 12
click at [372, 350] on span "Select an option" at bounding box center [372, 350] width 0 height 0
click at [373, 350] on input "Select an option" at bounding box center [373, 350] width 12 height 12
click at [372, 392] on span "Select an option" at bounding box center [372, 392] width 0 height 0
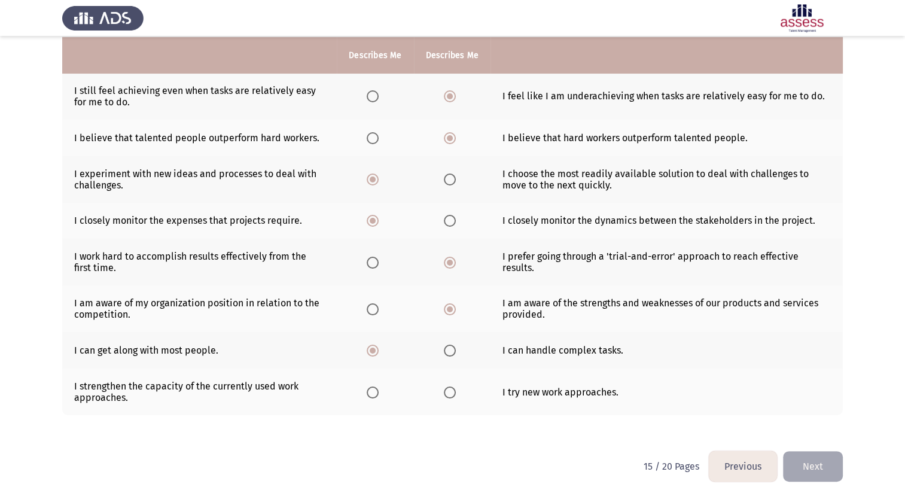
click at [373, 392] on input "Select an option" at bounding box center [373, 392] width 12 height 12
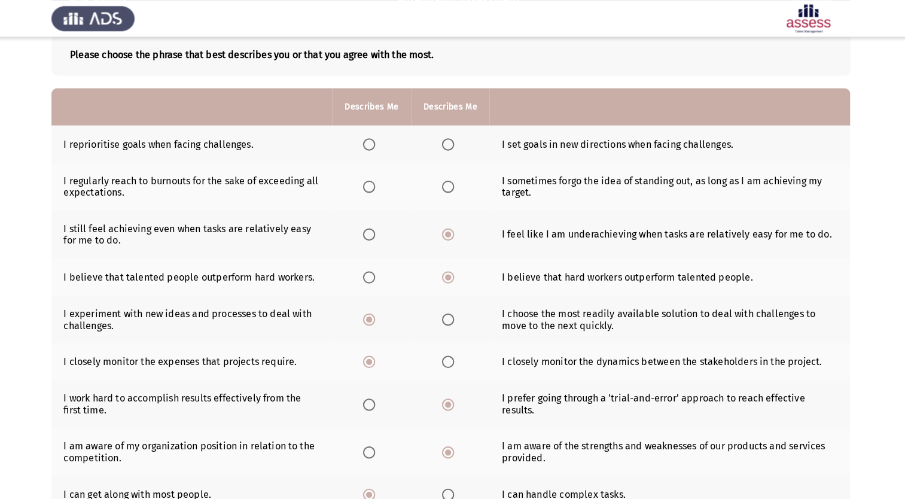
scroll to position [67, 0]
click at [447, 186] on span "Select an option" at bounding box center [450, 183] width 12 height 12
click at [447, 186] on input "Select an option" at bounding box center [450, 183] width 12 height 12
click at [372, 142] on span "Select an option" at bounding box center [372, 142] width 0 height 0
click at [373, 141] on input "Select an option" at bounding box center [373, 142] width 12 height 12
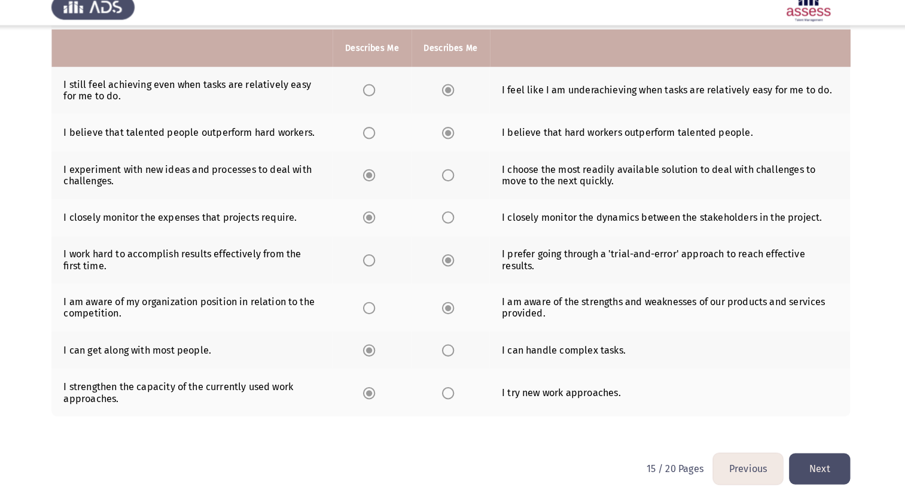
scroll to position [201, 0]
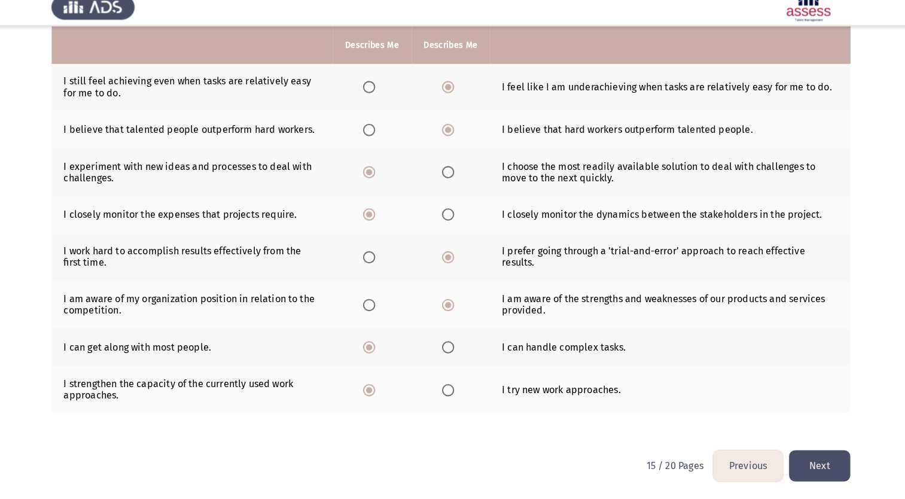
click at [819, 468] on button "Next" at bounding box center [813, 466] width 60 height 30
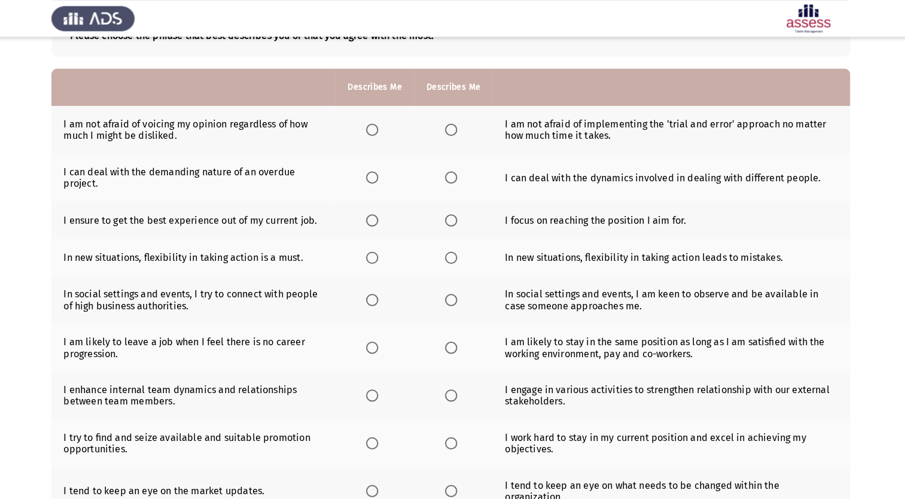
scroll to position [77, 0]
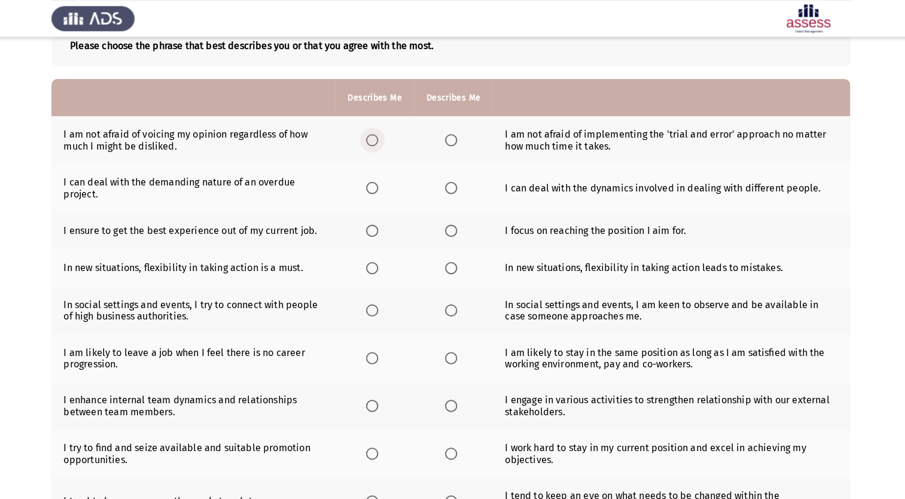
click at [375, 137] on span "Select an option" at bounding box center [375, 137] width 0 height 0
click at [376, 137] on input "Select an option" at bounding box center [376, 137] width 12 height 12
click at [455, 183] on span "Select an option" at bounding box center [453, 184] width 12 height 12
click at [455, 183] on input "Select an option" at bounding box center [453, 184] width 12 height 12
click at [453, 225] on span "Select an option" at bounding box center [453, 225] width 0 height 0
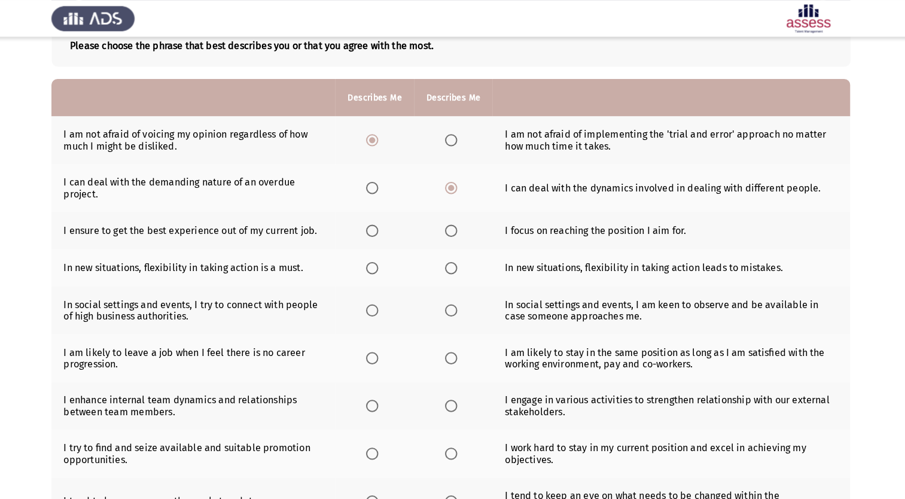
click at [451, 225] on input "Select an option" at bounding box center [453, 225] width 12 height 12
click at [375, 262] on span "Select an option" at bounding box center [375, 262] width 0 height 0
click at [376, 261] on input "Select an option" at bounding box center [376, 262] width 12 height 12
click at [453, 303] on span "Select an option" at bounding box center [453, 303] width 0 height 0
click at [451, 303] on input "Select an option" at bounding box center [453, 303] width 12 height 12
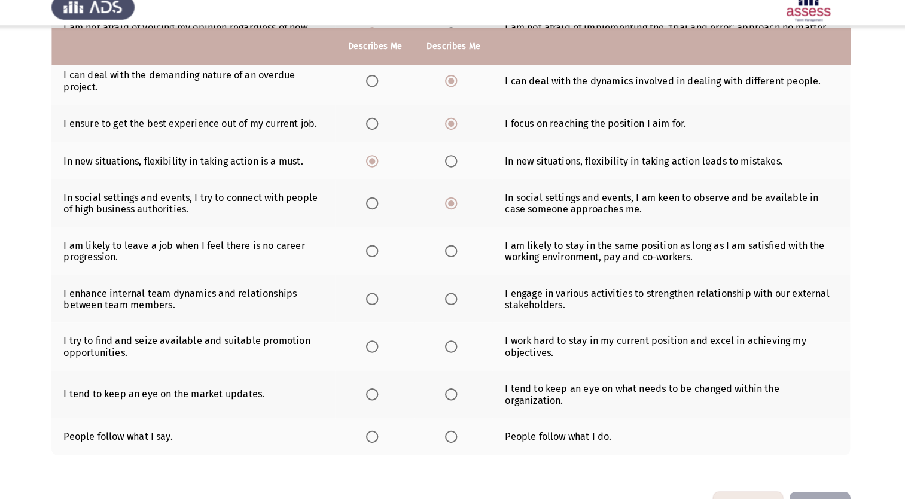
scroll to position [172, 0]
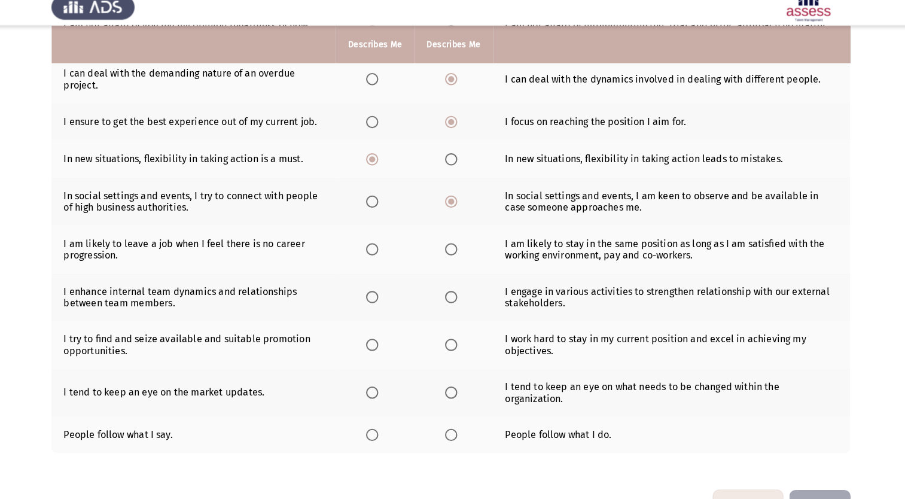
click at [375, 255] on span "Select an option" at bounding box center [375, 255] width 0 height 0
click at [376, 255] on input "Select an option" at bounding box center [376, 255] width 12 height 12
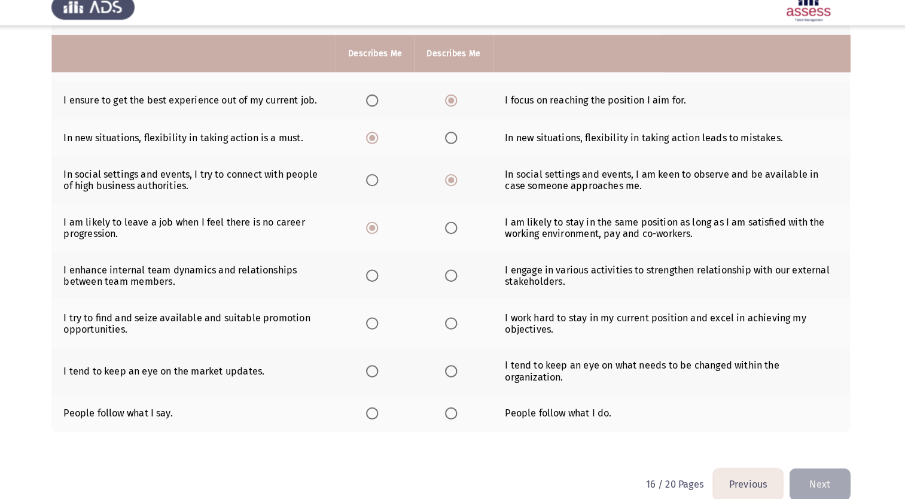
scroll to position [212, 0]
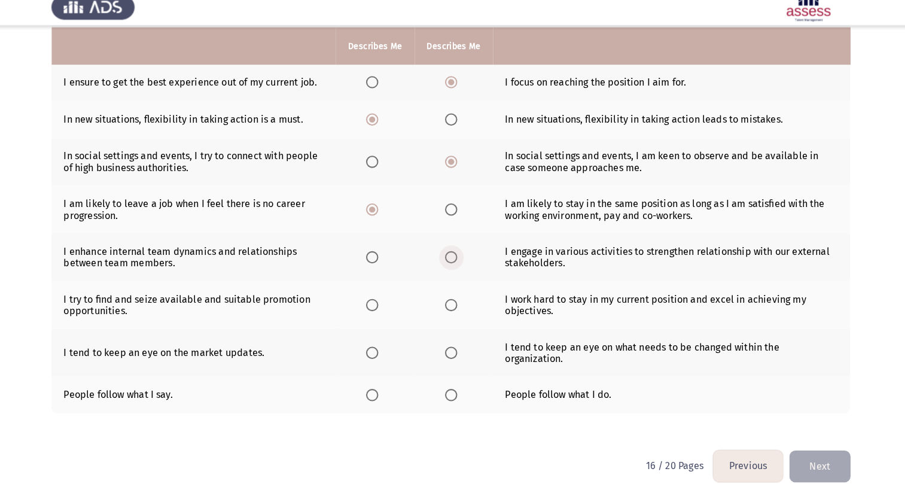
click at [453, 262] on span "Select an option" at bounding box center [453, 262] width 0 height 0
click at [451, 261] on input "Select an option" at bounding box center [453, 263] width 12 height 12
click at [380, 308] on span "Select an option" at bounding box center [376, 309] width 12 height 12
click at [380, 308] on input "Select an option" at bounding box center [376, 309] width 12 height 12
click at [375, 356] on span "Select an option" at bounding box center [375, 356] width 0 height 0
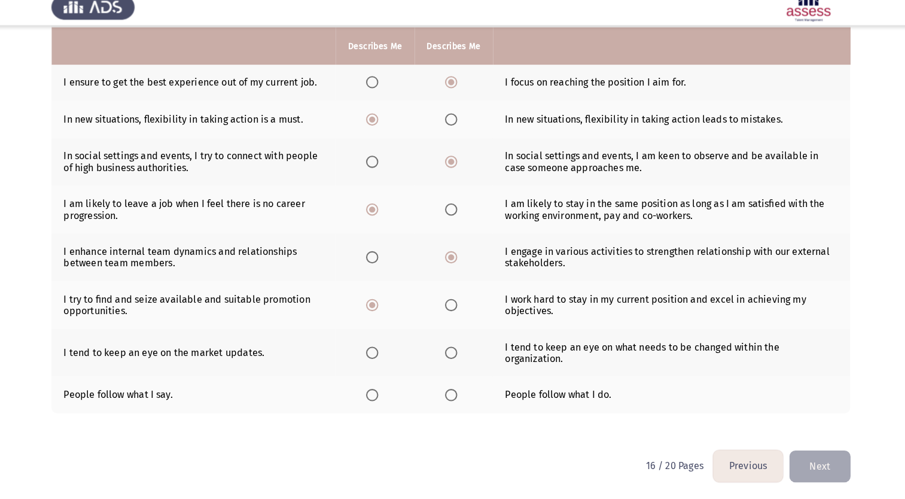
click at [376, 355] on input "Select an option" at bounding box center [376, 356] width 12 height 12
click at [375, 397] on span "Select an option" at bounding box center [375, 397] width 0 height 0
click at [376, 396] on input "Select an option" at bounding box center [376, 397] width 12 height 12
click at [816, 471] on button "Next" at bounding box center [813, 466] width 60 height 30
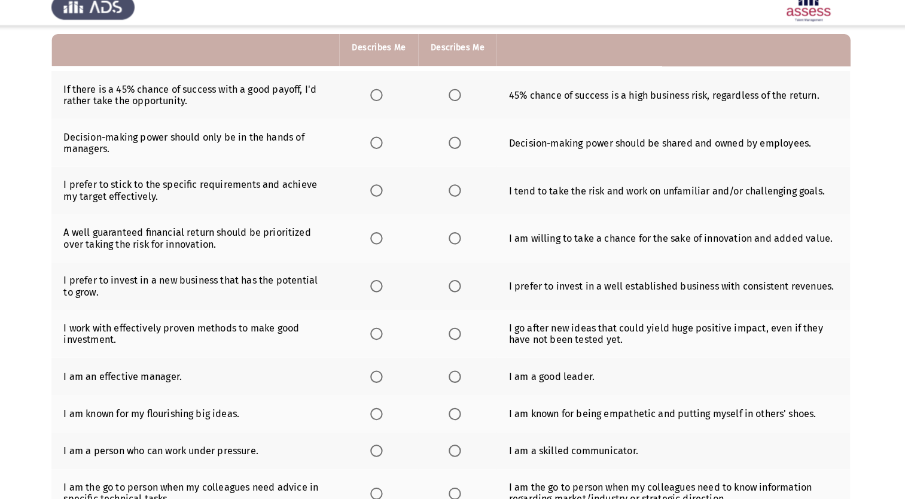
scroll to position [113, 0]
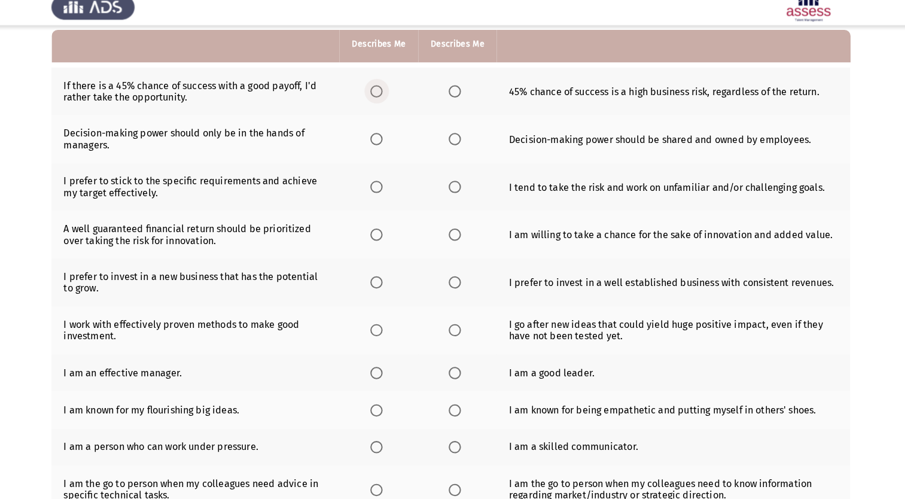
click at [383, 99] on span "Select an option" at bounding box center [380, 100] width 12 height 12
click at [383, 99] on input "Select an option" at bounding box center [380, 100] width 12 height 12
click at [456, 147] on span "Select an option" at bounding box center [456, 147] width 0 height 0
click at [455, 147] on input "Select an option" at bounding box center [456, 147] width 12 height 12
click at [456, 200] on span "Select an option" at bounding box center [456, 194] width 12 height 12
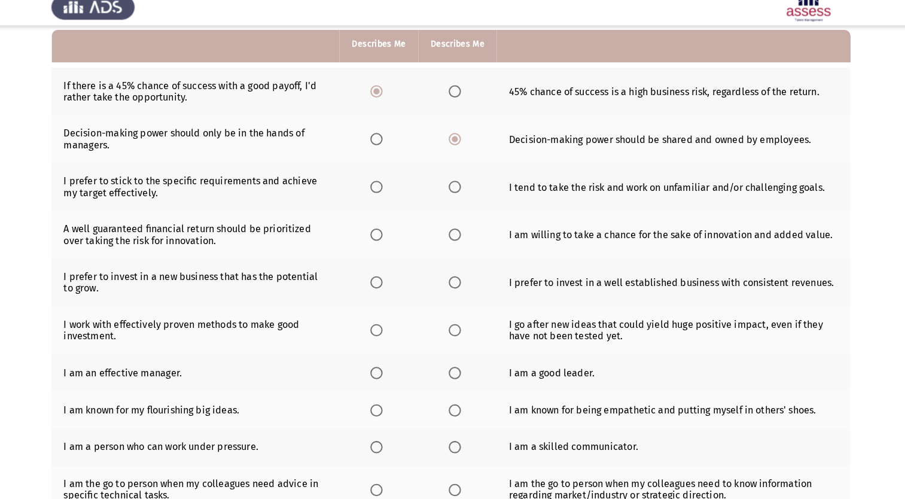
click at [456, 200] on input "Select an option" at bounding box center [456, 194] width 12 height 12
click at [456, 240] on span "Select an option" at bounding box center [456, 240] width 0 height 0
click at [455, 241] on input "Select an option" at bounding box center [456, 240] width 12 height 12
click at [380, 287] on span "Select an option" at bounding box center [380, 287] width 0 height 0
click at [380, 288] on input "Select an option" at bounding box center [380, 287] width 12 height 12
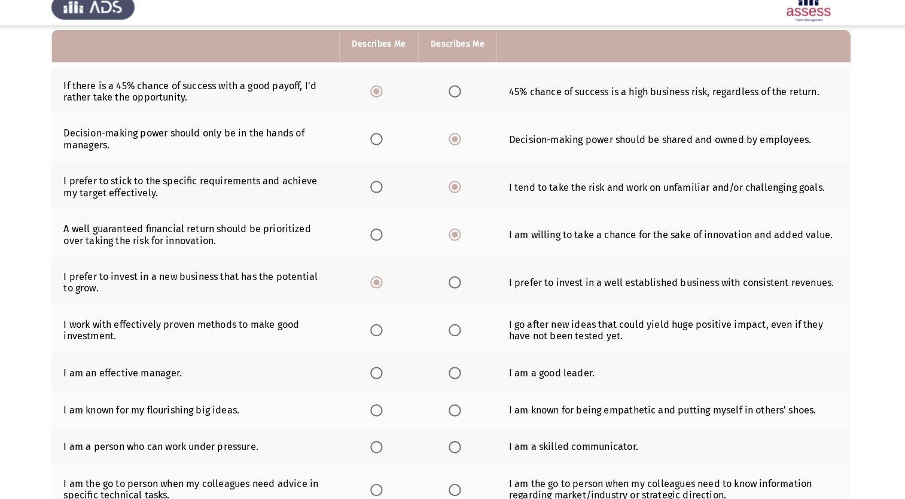
click at [380, 334] on span "Select an option" at bounding box center [380, 334] width 0 height 0
click at [380, 335] on input "Select an option" at bounding box center [380, 334] width 12 height 12
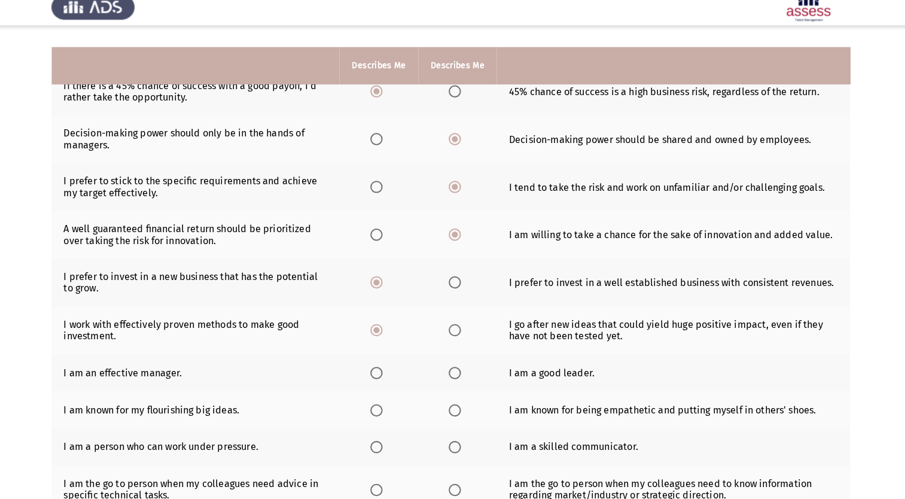
scroll to position [212, 0]
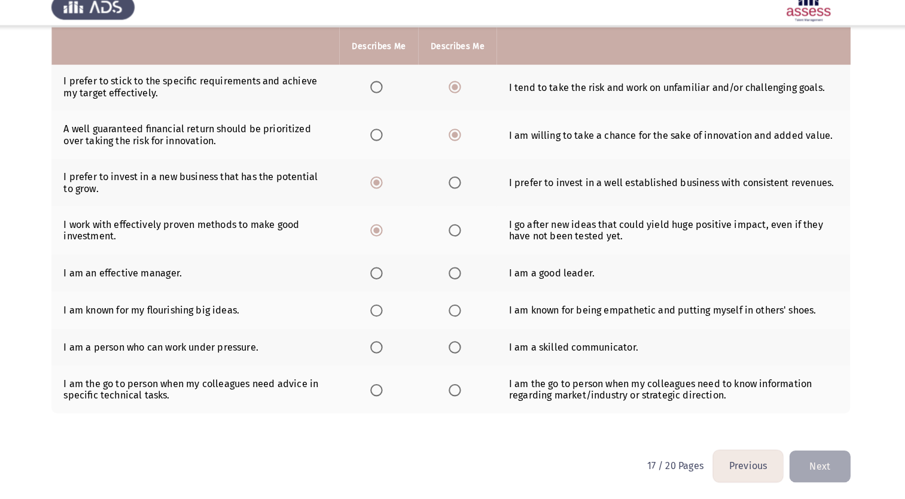
click at [456, 278] on span "Select an option" at bounding box center [456, 278] width 0 height 0
click at [455, 277] on input "Select an option" at bounding box center [456, 278] width 12 height 12
click at [380, 315] on span "Select an option" at bounding box center [380, 315] width 0 height 0
click at [380, 313] on input "Select an option" at bounding box center [380, 315] width 12 height 12
click at [456, 350] on span "Select an option" at bounding box center [456, 350] width 0 height 0
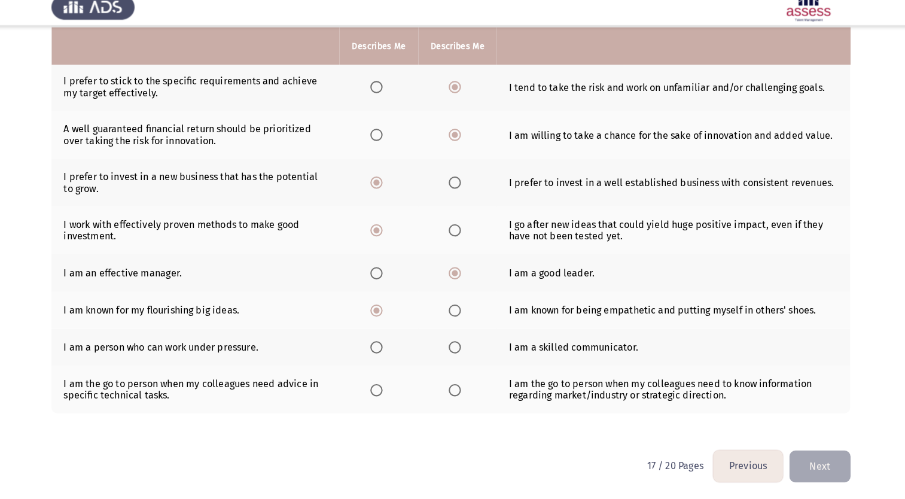
click at [455, 350] on input "Select an option" at bounding box center [456, 350] width 12 height 12
click at [456, 392] on span "Select an option" at bounding box center [456, 392] width 0 height 0
click at [455, 391] on input "Select an option" at bounding box center [456, 392] width 12 height 12
click at [817, 472] on button "Next" at bounding box center [813, 466] width 60 height 30
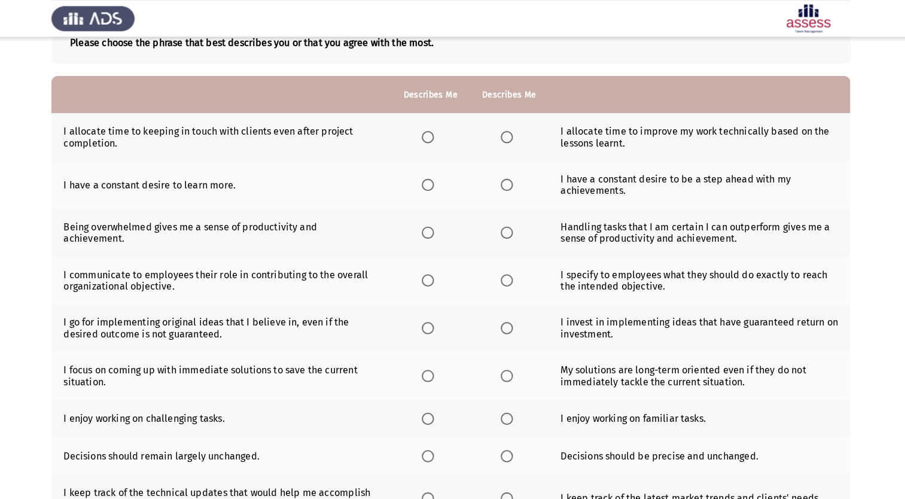
scroll to position [0, 0]
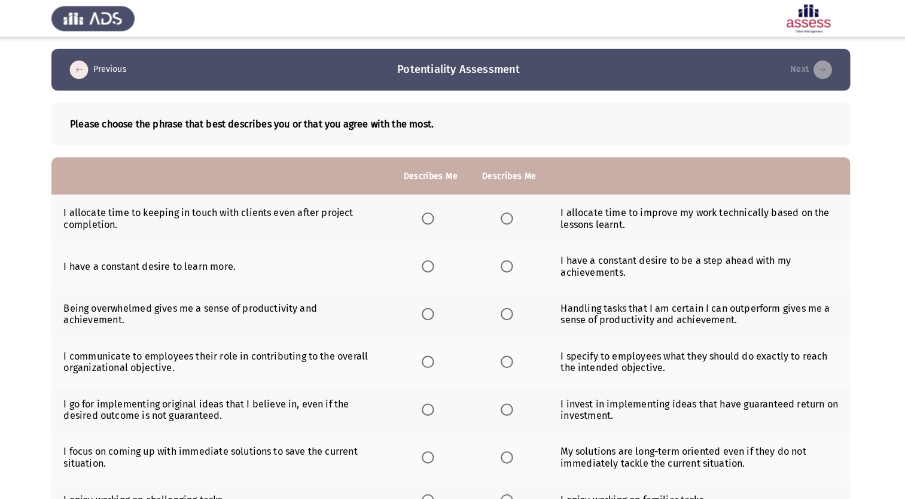
click at [431, 218] on span "Select an option" at bounding box center [430, 213] width 12 height 12
click at [431, 218] on input "Select an option" at bounding box center [430, 213] width 12 height 12
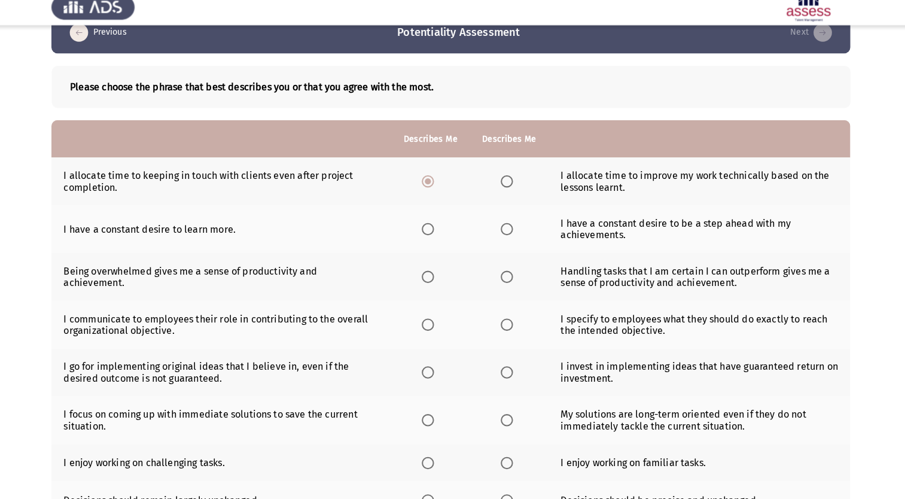
scroll to position [69, 0]
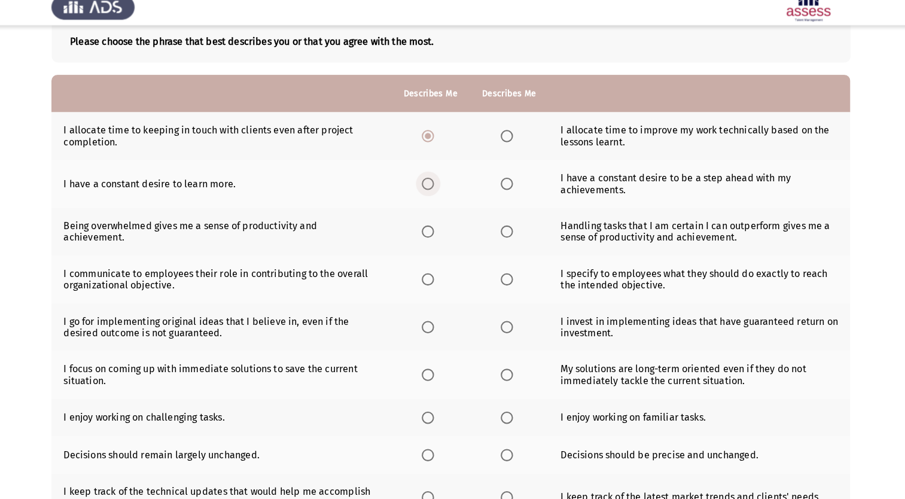
click at [431, 195] on span "Select an option" at bounding box center [430, 191] width 12 height 12
click at [431, 195] on input "Select an option" at bounding box center [430, 191] width 12 height 12
click at [507, 237] on span "Select an option" at bounding box center [507, 237] width 0 height 0
click at [505, 237] on input "Select an option" at bounding box center [507, 237] width 12 height 12
click at [430, 284] on span "Select an option" at bounding box center [430, 284] width 0 height 0
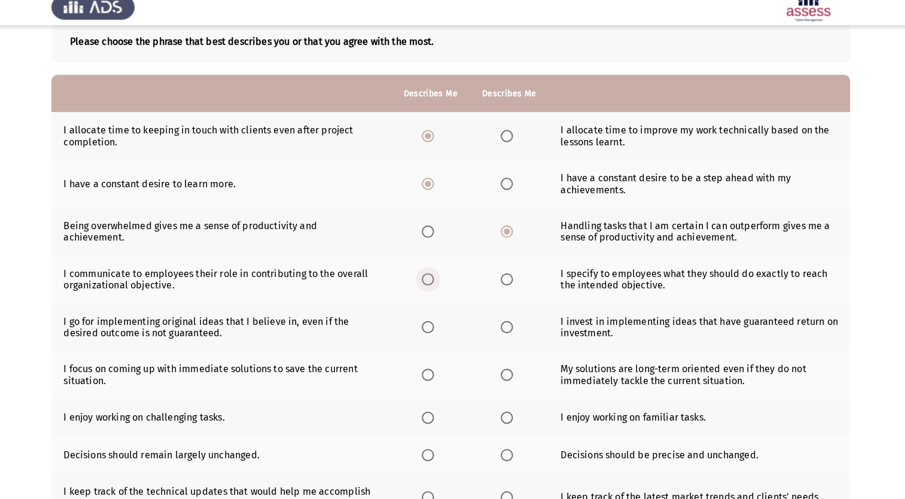
click at [430, 285] on input "Select an option" at bounding box center [430, 284] width 12 height 12
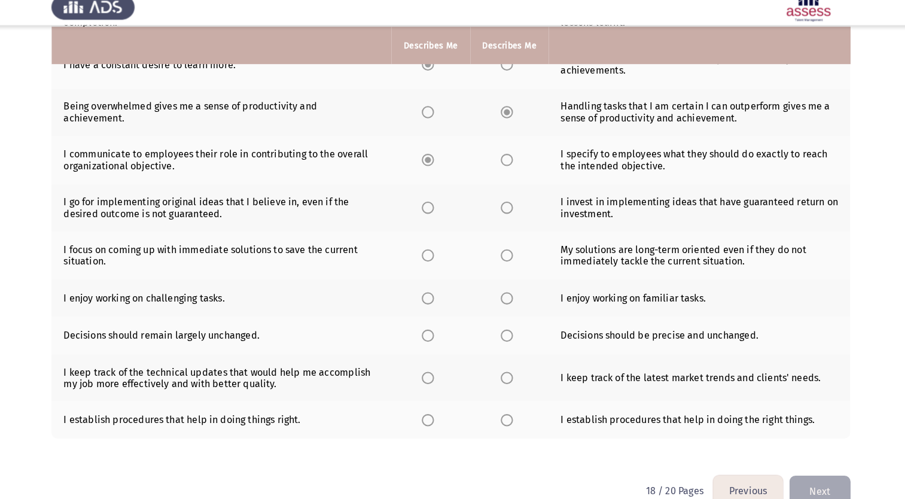
scroll to position [188, 0]
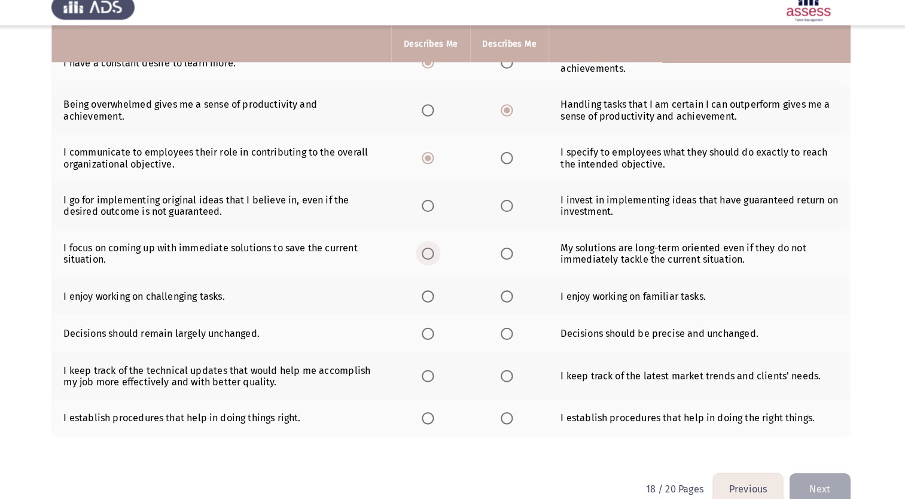
click at [430, 264] on span "Select an option" at bounding box center [430, 259] width 12 height 12
click at [430, 264] on input "Select an option" at bounding box center [430, 259] width 12 height 12
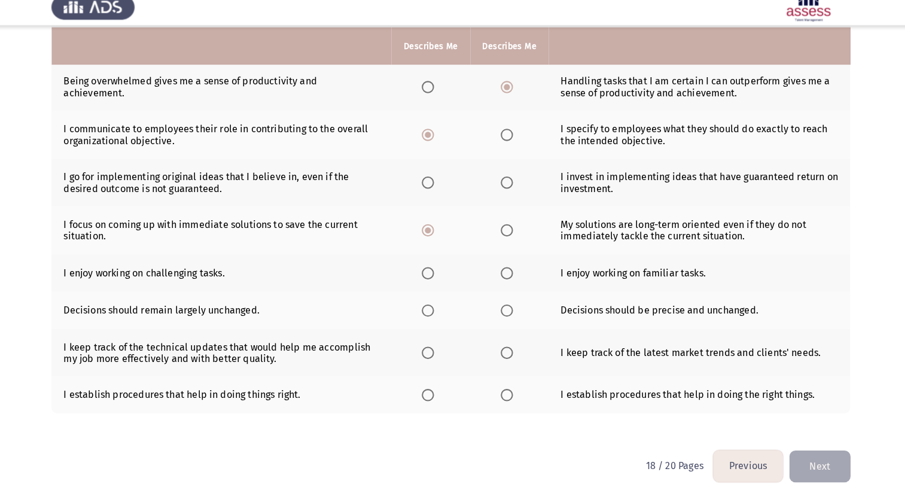
click at [430, 278] on span "Select an option" at bounding box center [430, 278] width 0 height 0
click at [430, 277] on input "Select an option" at bounding box center [430, 278] width 12 height 12
click at [507, 315] on span "Select an option" at bounding box center [507, 315] width 0 height 0
click at [505, 313] on input "Select an option" at bounding box center [507, 315] width 12 height 12
click at [430, 356] on span "Select an option" at bounding box center [430, 356] width 0 height 0
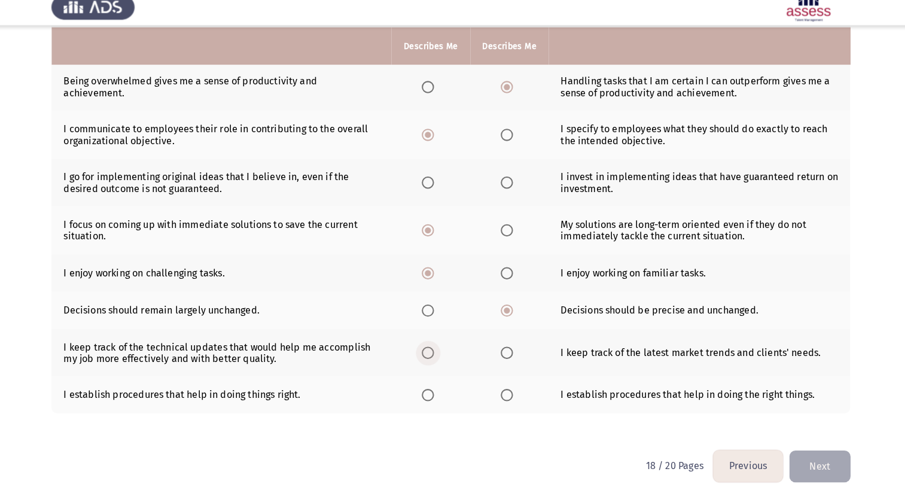
click at [430, 355] on input "Select an option" at bounding box center [430, 356] width 12 height 12
click at [430, 397] on span "Select an option" at bounding box center [430, 397] width 0 height 0
click at [430, 396] on input "Select an option" at bounding box center [430, 397] width 12 height 12
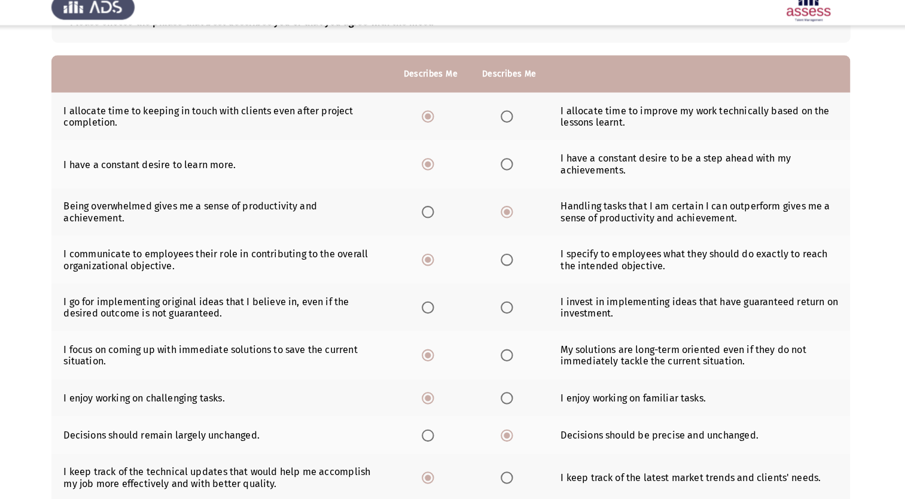
scroll to position [90, 0]
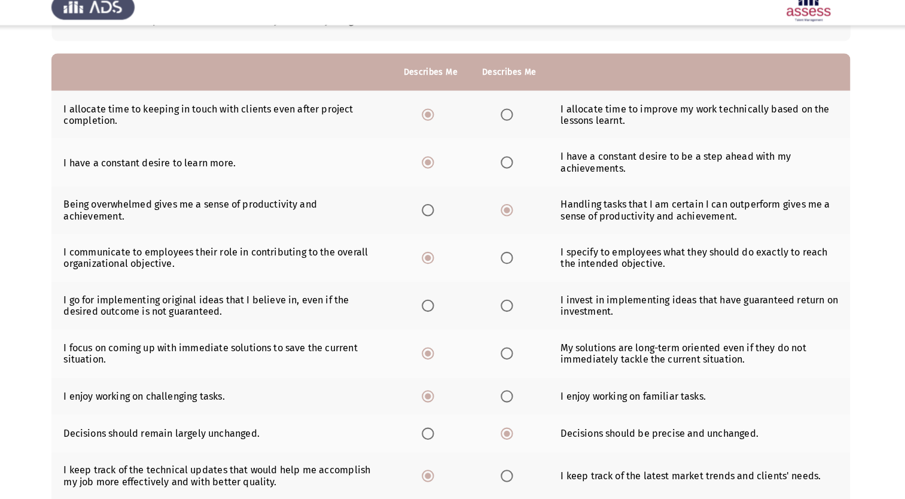
click at [507, 310] on span "Select an option" at bounding box center [507, 310] width 0 height 0
click at [505, 311] on input "Select an option" at bounding box center [507, 310] width 12 height 12
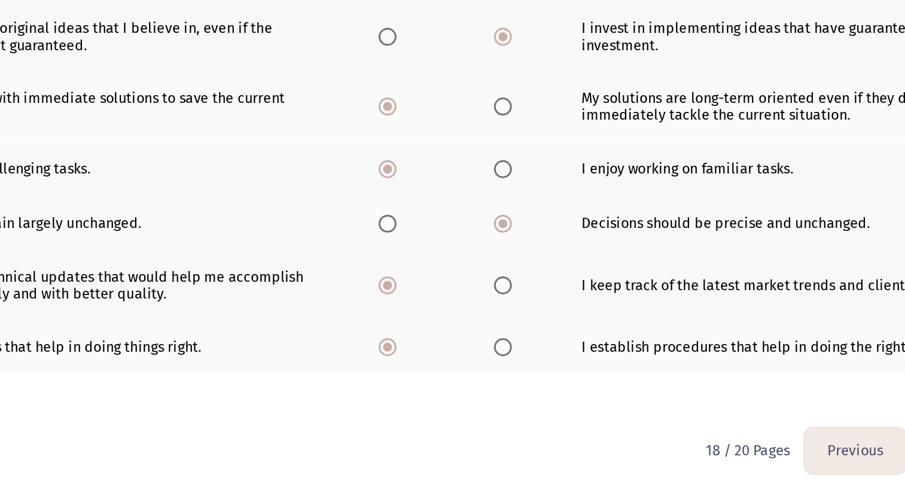
scroll to position [207, 0]
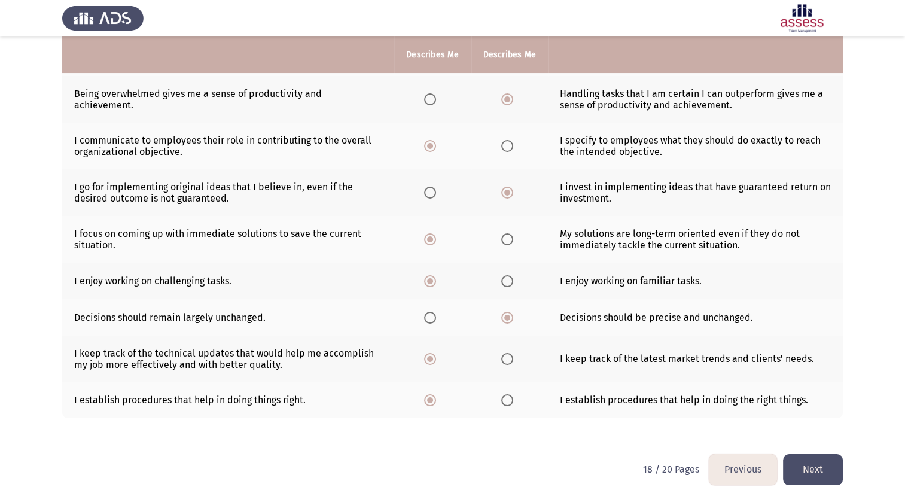
click at [820, 471] on button "Next" at bounding box center [813, 469] width 60 height 30
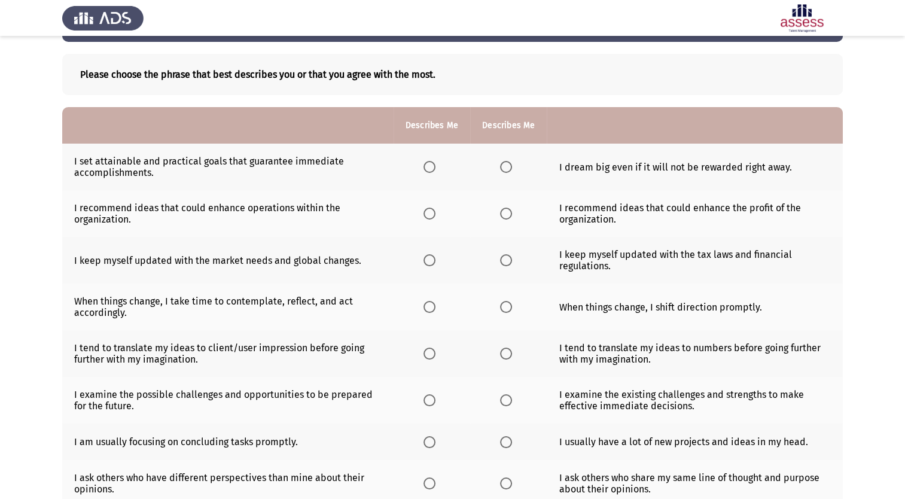
scroll to position [49, 0]
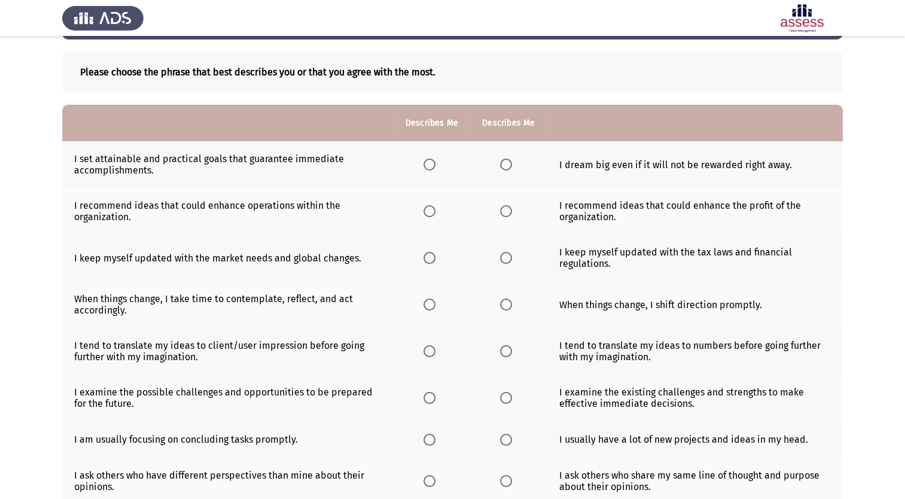
click at [422, 328] on th at bounding box center [431, 351] width 77 height 47
click at [429, 164] on span "Select an option" at bounding box center [429, 164] width 0 height 0
click at [430, 164] on input "Select an option" at bounding box center [429, 164] width 12 height 12
click at [506, 211] on span "Select an option" at bounding box center [506, 211] width 0 height 0
click at [506, 211] on input "Select an option" at bounding box center [506, 211] width 12 height 12
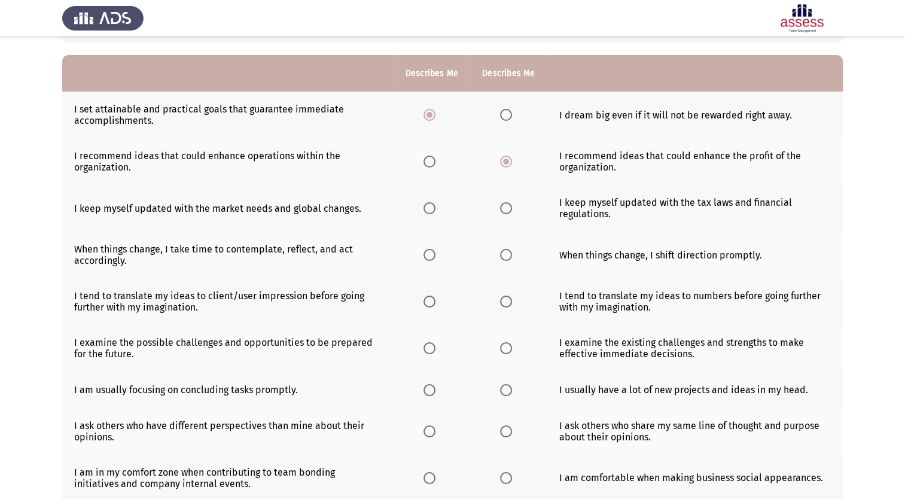
scroll to position [100, 0]
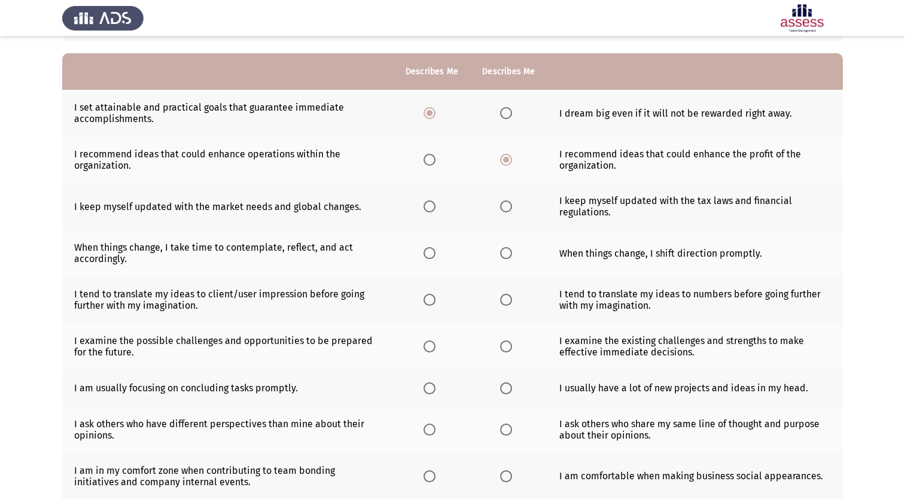
click at [429, 206] on span "Select an option" at bounding box center [429, 206] width 0 height 0
click at [430, 206] on input "Select an option" at bounding box center [429, 206] width 12 height 12
click at [506, 206] on span "Select an option" at bounding box center [506, 206] width 0 height 0
click at [506, 206] on input "Select an option" at bounding box center [506, 206] width 12 height 12
click at [429, 253] on span "Select an option" at bounding box center [429, 253] width 0 height 0
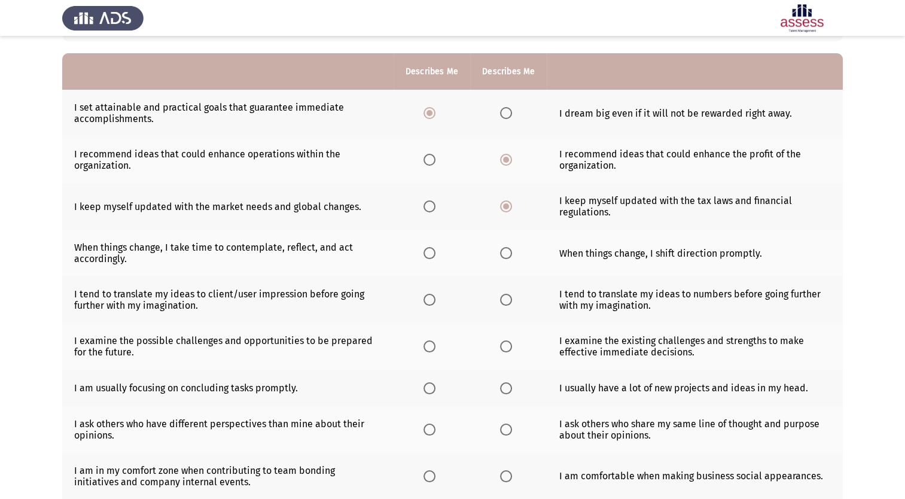
click at [430, 254] on input "Select an option" at bounding box center [429, 253] width 12 height 12
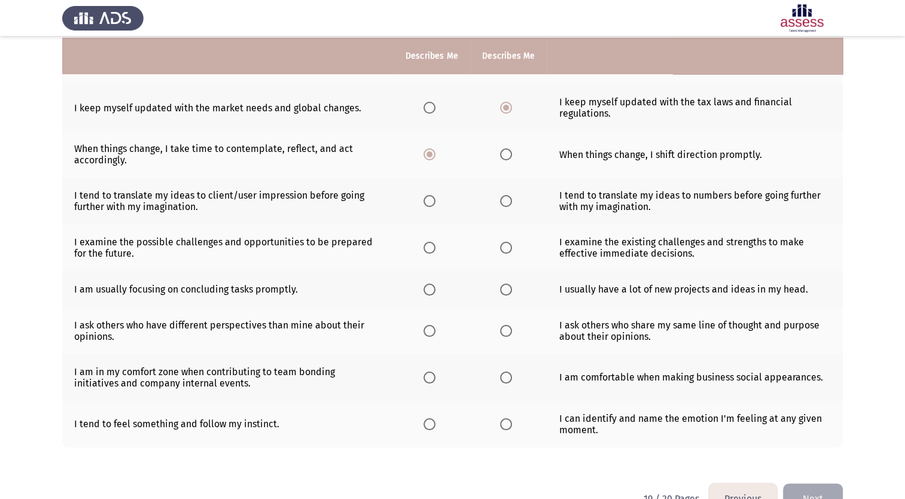
scroll to position [201, 0]
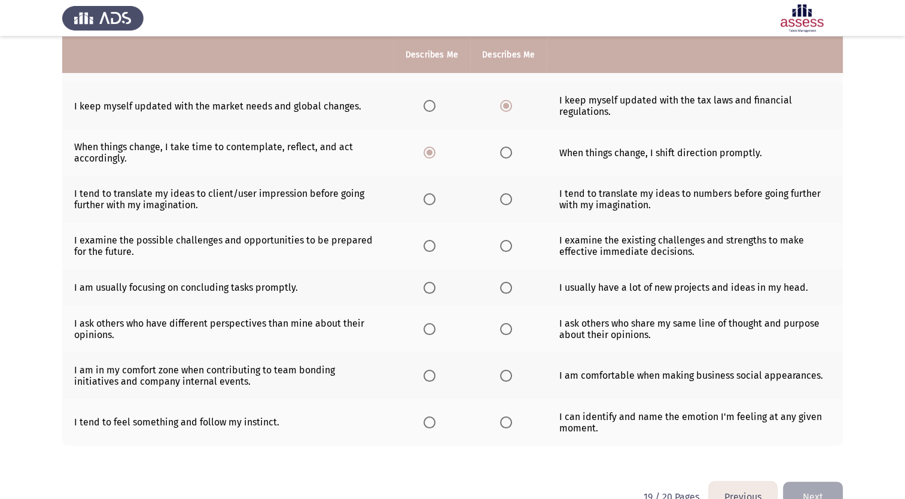
click at [505, 213] on th at bounding box center [508, 199] width 77 height 47
click at [506, 199] on span "Select an option" at bounding box center [506, 199] width 0 height 0
click at [506, 200] on input "Select an option" at bounding box center [506, 199] width 12 height 12
click at [505, 251] on span "Select an option" at bounding box center [506, 246] width 12 height 12
click at [505, 251] on input "Select an option" at bounding box center [506, 246] width 12 height 12
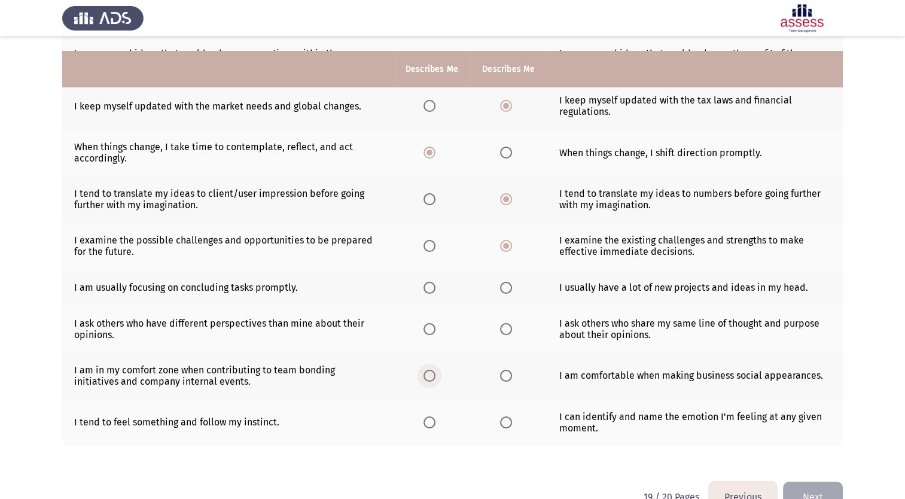
scroll to position [233, 0]
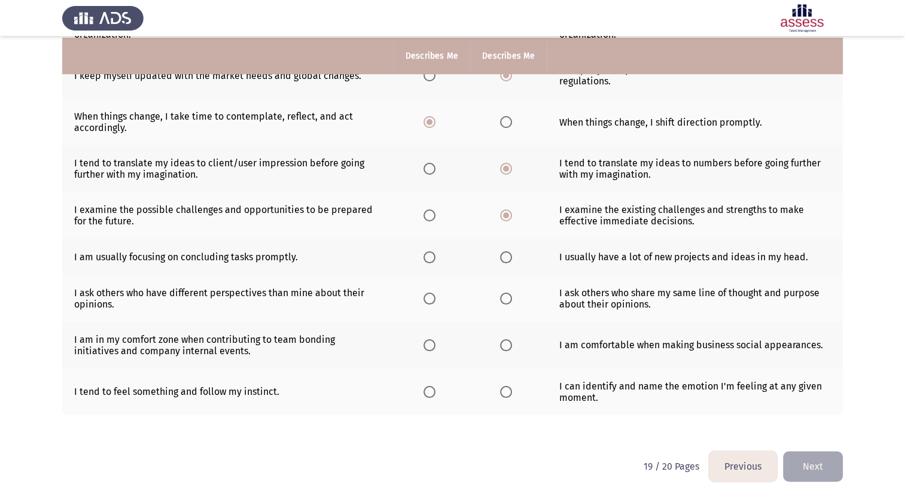
click at [506, 257] on span "Select an option" at bounding box center [506, 257] width 0 height 0
click at [506, 256] on input "Select an option" at bounding box center [506, 257] width 12 height 12
click at [509, 303] on span "Select an option" at bounding box center [506, 298] width 12 height 12
click at [509, 303] on input "Select an option" at bounding box center [506, 298] width 12 height 12
click at [433, 303] on span "Select an option" at bounding box center [429, 298] width 12 height 12
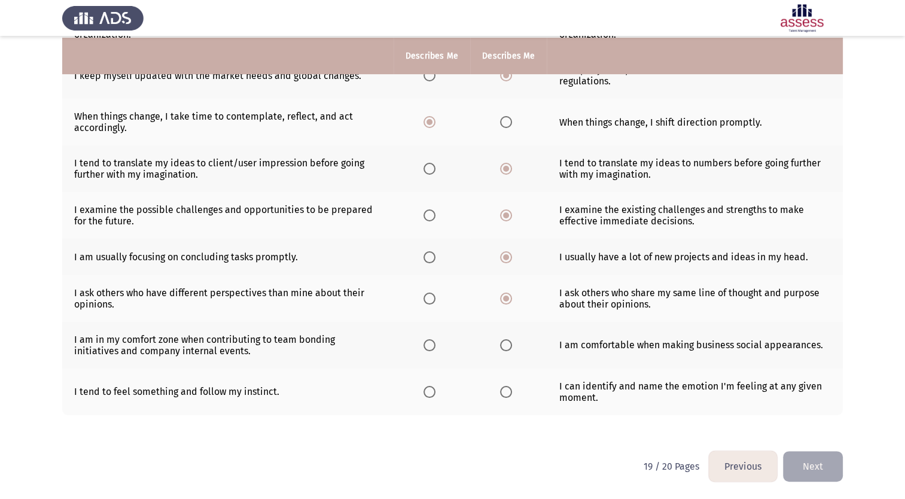
click at [433, 303] on input "Select an option" at bounding box center [429, 298] width 12 height 12
click at [506, 345] on span "Select an option" at bounding box center [506, 345] width 0 height 0
click at [506, 344] on input "Select an option" at bounding box center [506, 345] width 12 height 12
click at [507, 395] on span "Select an option" at bounding box center [506, 392] width 12 height 12
click at [507, 395] on input "Select an option" at bounding box center [506, 392] width 12 height 12
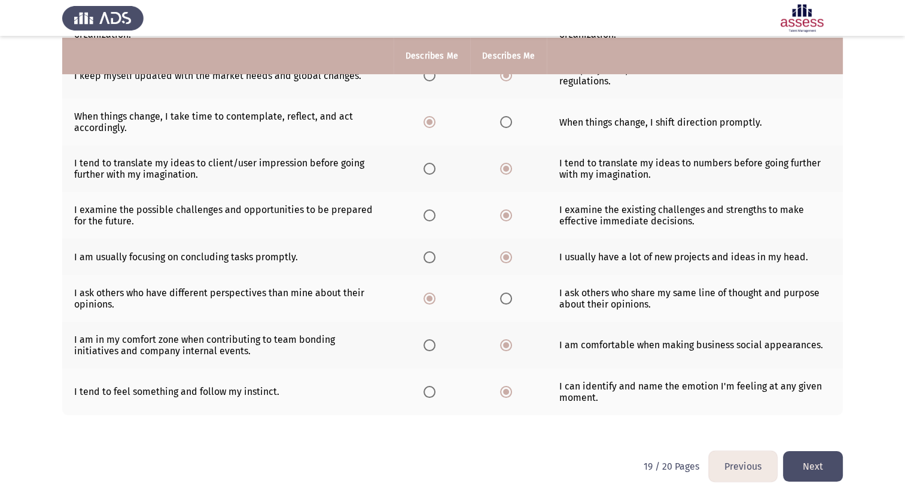
click at [812, 475] on button "Next" at bounding box center [813, 466] width 60 height 30
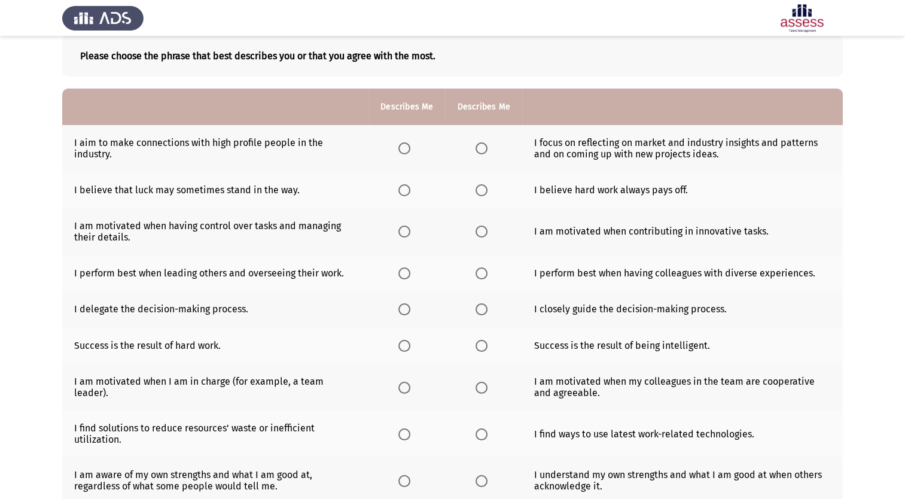
scroll to position [0, 0]
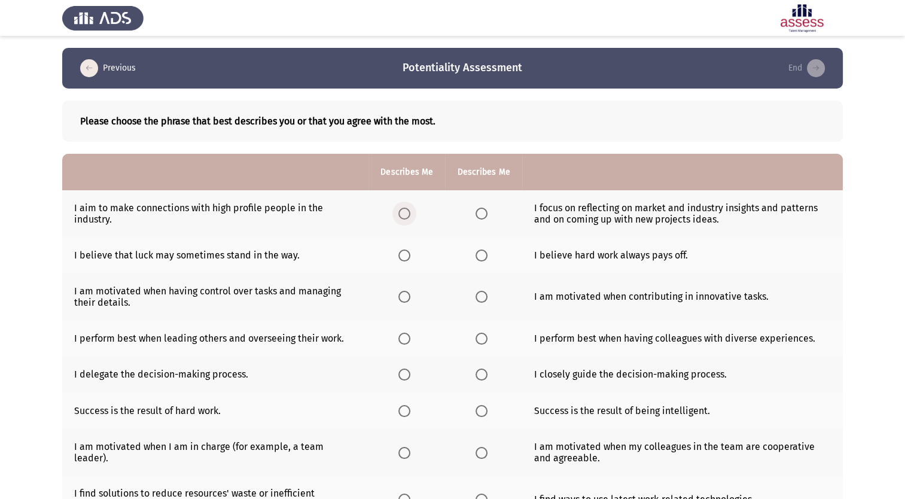
click at [404, 213] on span "Select an option" at bounding box center [404, 213] width 0 height 0
click at [404, 213] on input "Select an option" at bounding box center [404, 213] width 12 height 12
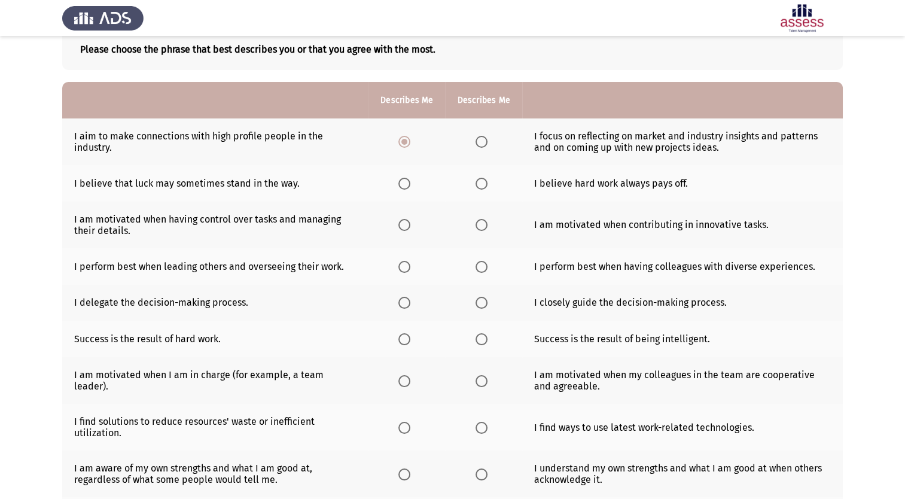
scroll to position [74, 0]
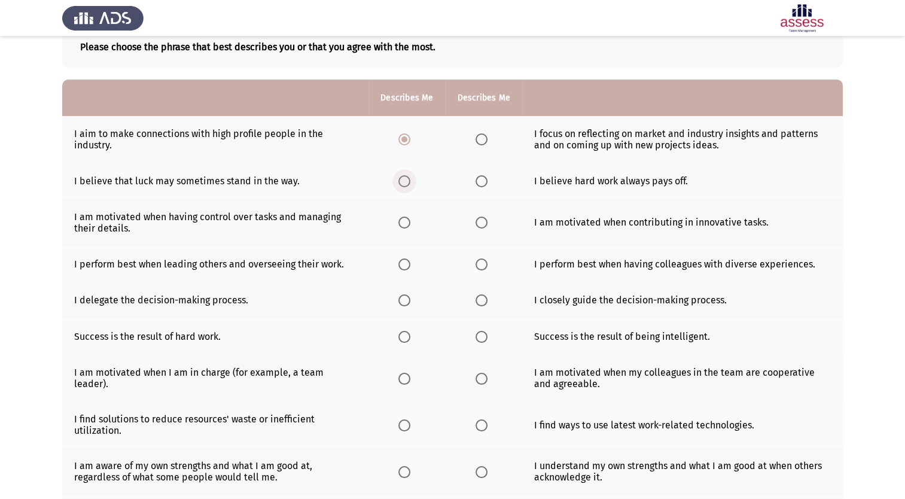
click at [404, 181] on span "Select an option" at bounding box center [404, 181] width 0 height 0
click at [404, 181] on input "Select an option" at bounding box center [404, 181] width 12 height 12
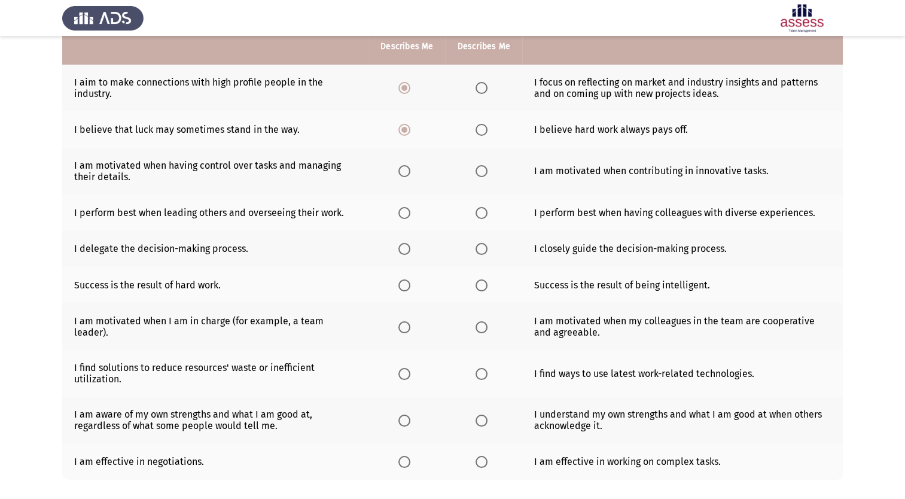
scroll to position [141, 0]
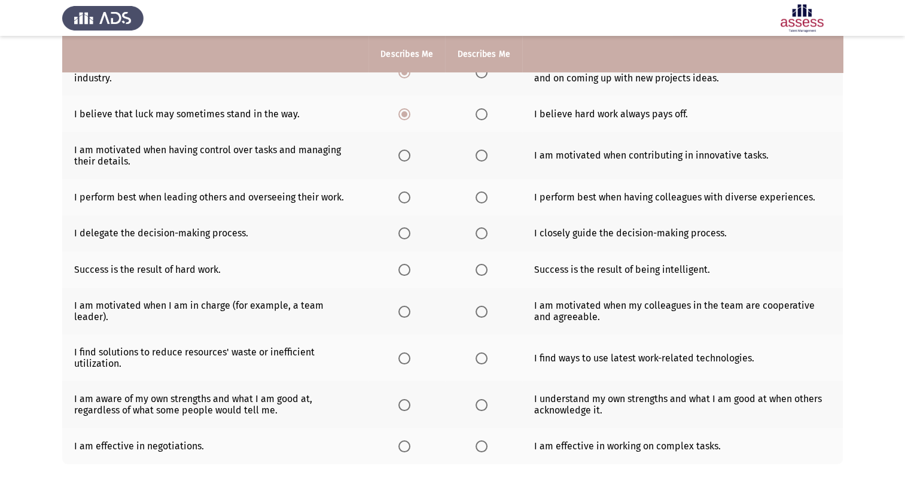
click at [405, 169] on th at bounding box center [406, 155] width 77 height 47
click at [406, 159] on span "Select an option" at bounding box center [404, 155] width 12 height 12
click at [406, 159] on input "Select an option" at bounding box center [404, 155] width 12 height 12
click at [481, 200] on span "Select an option" at bounding box center [481, 197] width 12 height 12
click at [481, 200] on input "Select an option" at bounding box center [481, 197] width 12 height 12
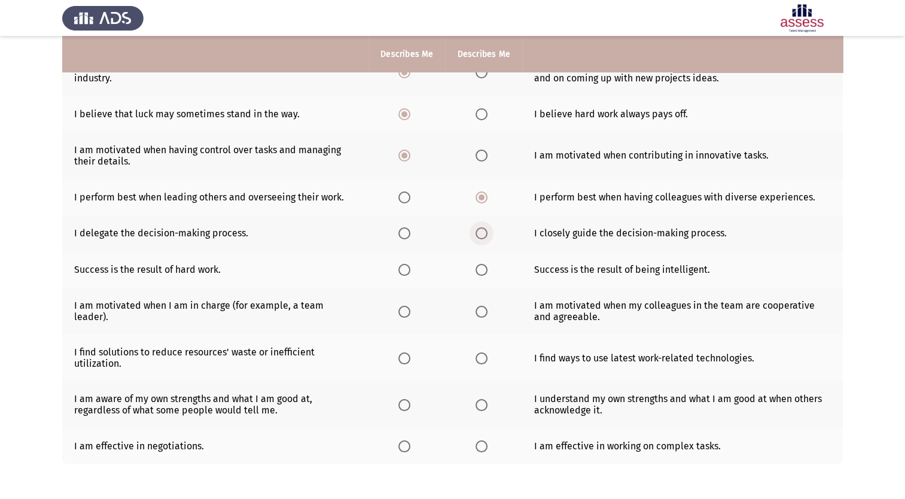
click at [481, 233] on span "Select an option" at bounding box center [481, 233] width 0 height 0
click at [480, 233] on input "Select an option" at bounding box center [481, 233] width 12 height 12
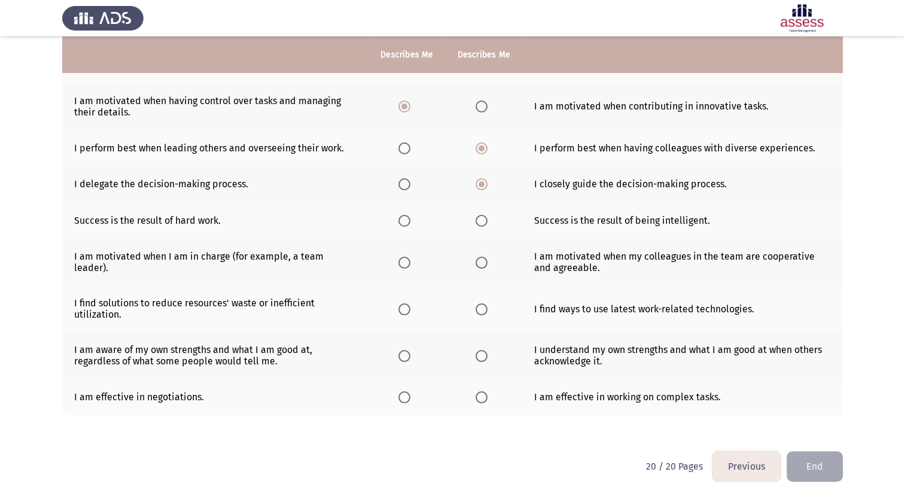
click at [404, 221] on span "Select an option" at bounding box center [404, 221] width 0 height 0
click at [404, 220] on input "Select an option" at bounding box center [404, 221] width 12 height 12
click at [481, 262] on span "Select an option" at bounding box center [481, 262] width 0 height 0
click at [480, 261] on input "Select an option" at bounding box center [481, 263] width 12 height 12
click at [405, 312] on span "Select an option" at bounding box center [404, 309] width 12 height 12
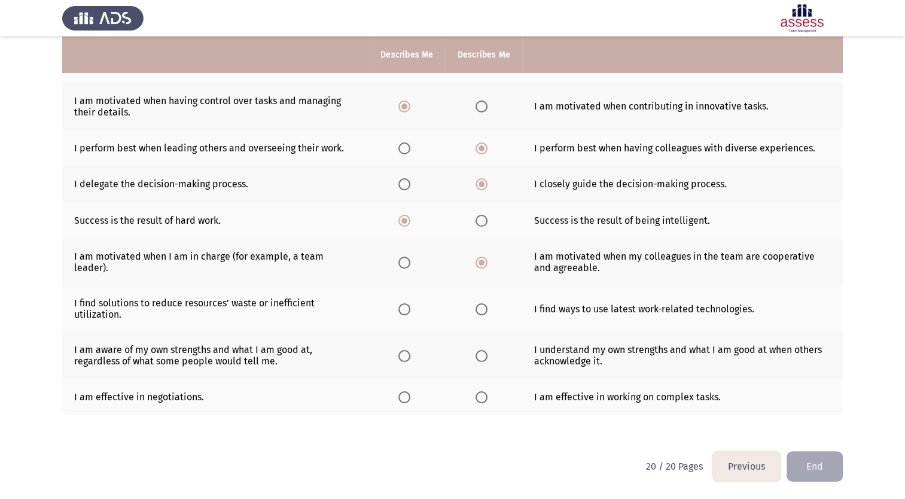
click at [405, 312] on input "Select an option" at bounding box center [404, 309] width 12 height 12
click at [403, 360] on span "Select an option" at bounding box center [404, 356] width 12 height 12
click at [403, 360] on input "Select an option" at bounding box center [404, 356] width 12 height 12
click at [481, 397] on span "Select an option" at bounding box center [481, 397] width 0 height 0
click at [480, 396] on input "Select an option" at bounding box center [481, 397] width 12 height 12
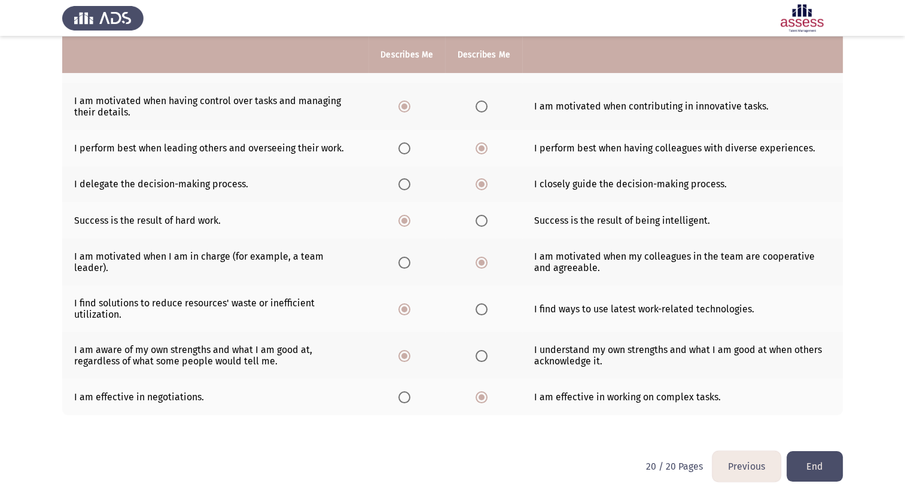
click at [813, 473] on button "End" at bounding box center [814, 466] width 56 height 30
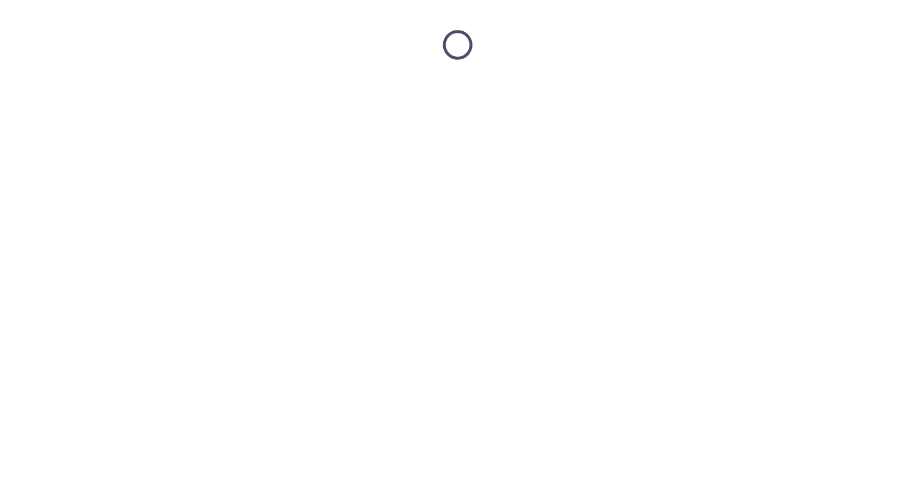
scroll to position [0, 0]
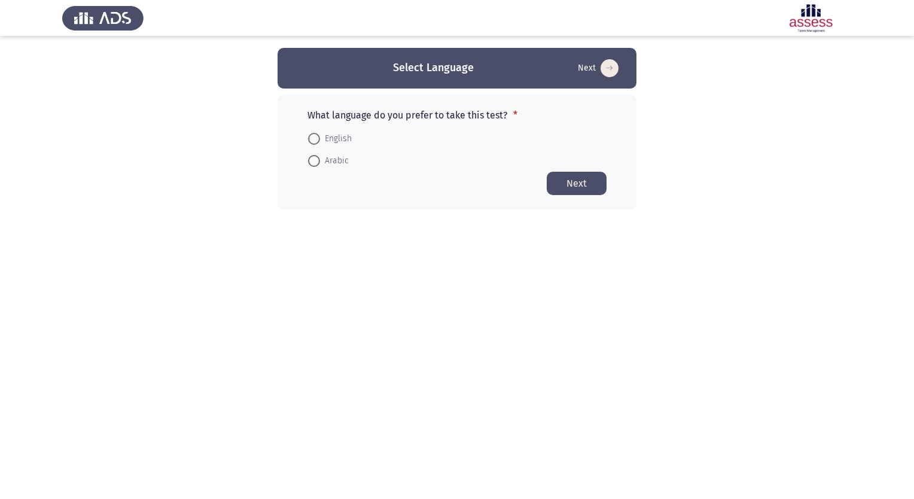
click at [315, 163] on span at bounding box center [314, 161] width 12 height 12
click at [315, 163] on input "Arabic" at bounding box center [314, 161] width 12 height 12
radio input "true"
click at [576, 183] on button "Next" at bounding box center [576, 182] width 60 height 23
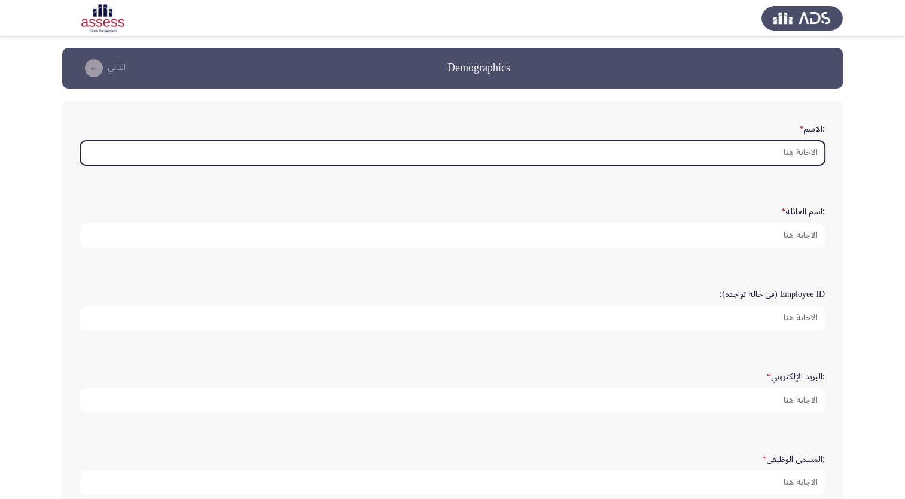
click at [762, 148] on input ":الاسم *" at bounding box center [452, 153] width 744 height 25
type input "u"
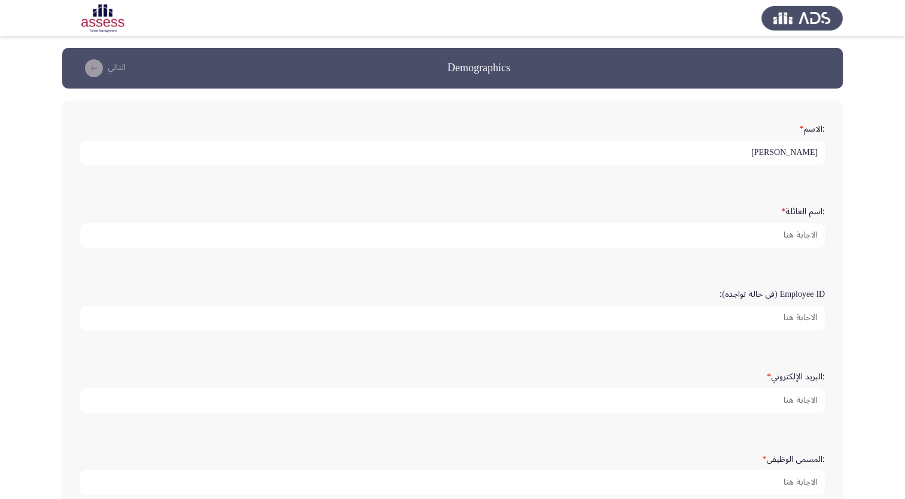
type input "عبدالرحمن"
type input "السكيت"
type input "21426"
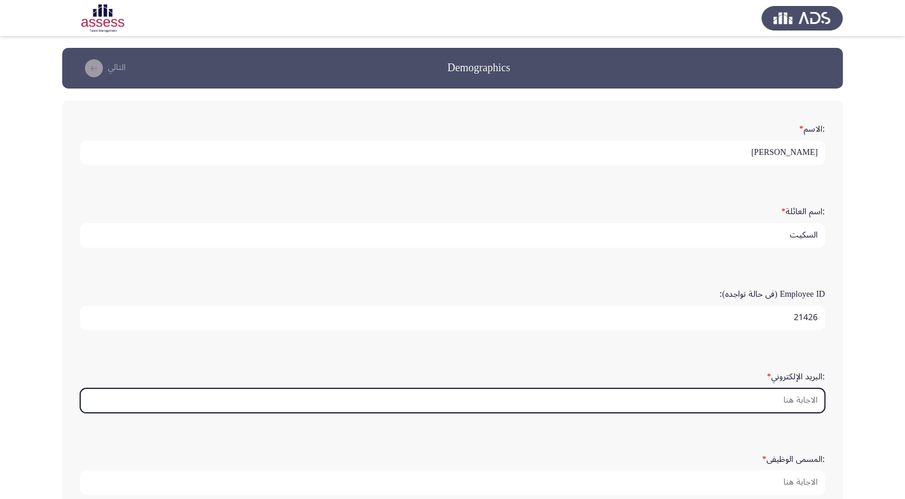
paste input "59288232"
type input "5"
type input "م"
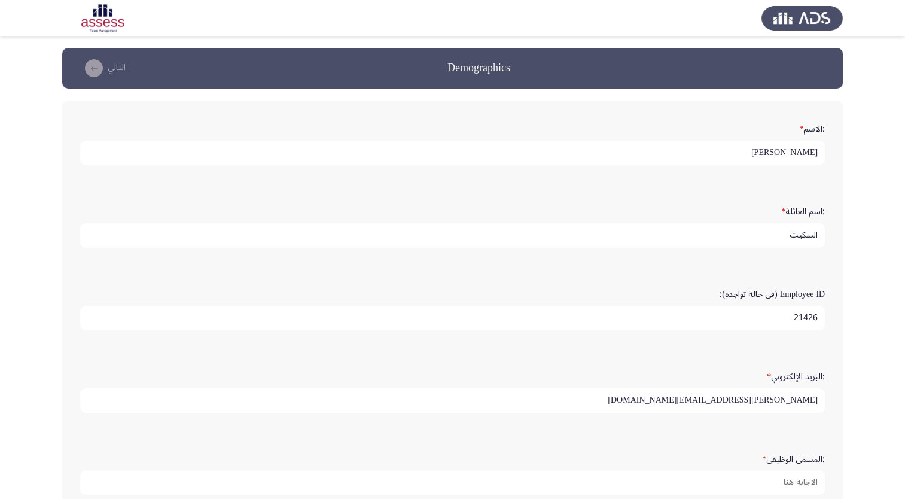
type input "abdulrahman.alsukayt@naqel.com.sa"
type input "l"
type input "مدير الجودة و الاداء لشبكة العمليات الدولية"
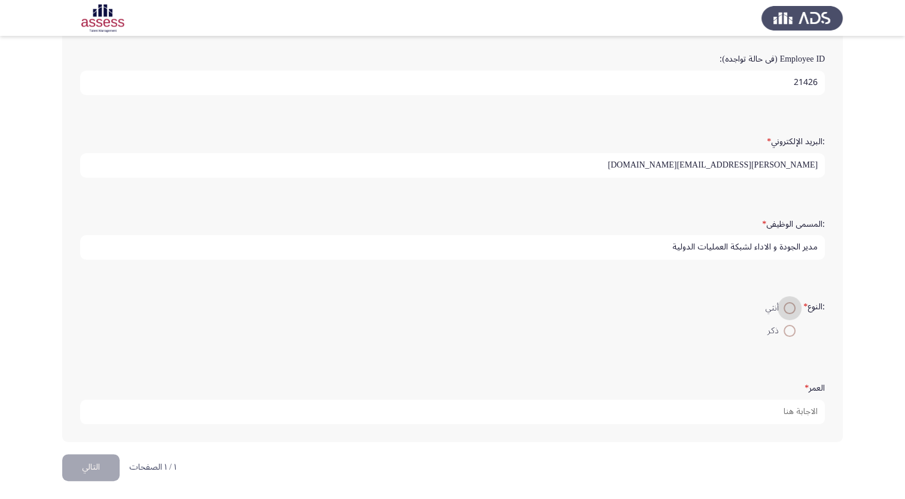
click at [783, 325] on input "ذكر" at bounding box center [789, 331] width 12 height 12
radio input "true"
type input "29"
click at [62, 454] on button "التالي" at bounding box center [90, 467] width 57 height 27
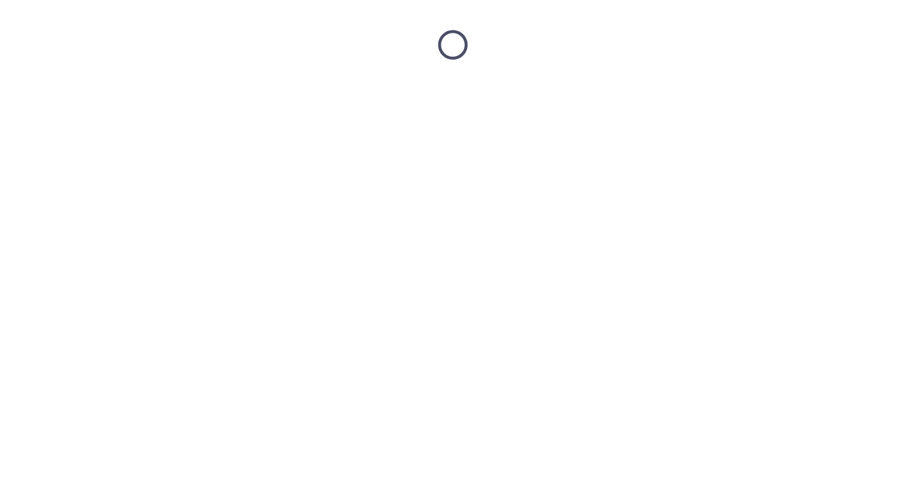
scroll to position [0, 0]
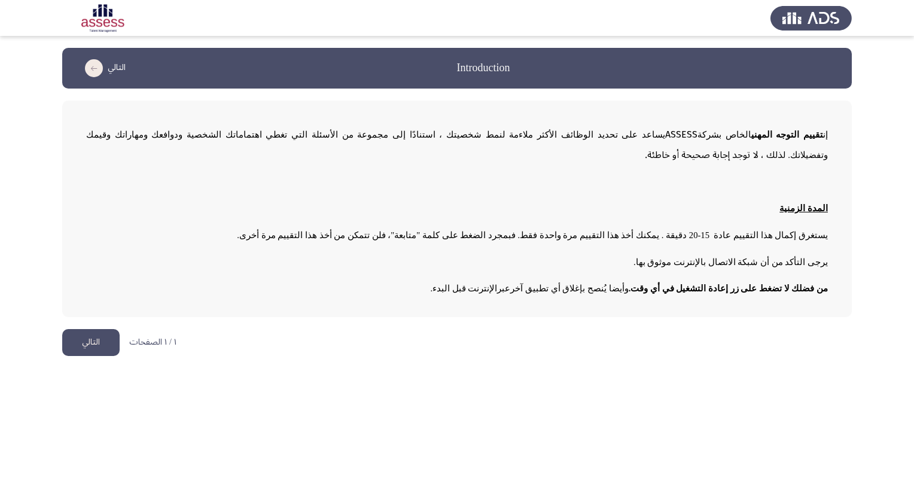
click at [86, 329] on button "التالي" at bounding box center [90, 342] width 57 height 27
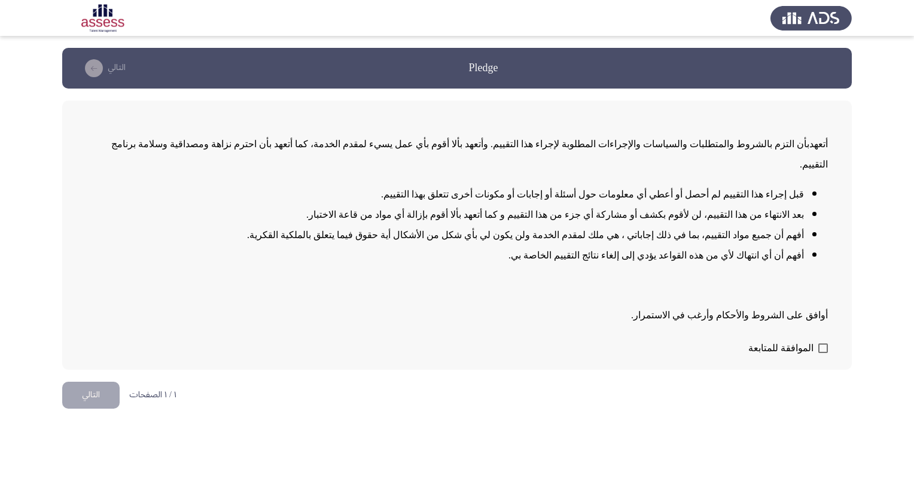
click at [822, 343] on span at bounding box center [823, 348] width 10 height 10
click at [822, 353] on input "الموافقة للمتابعة" at bounding box center [822, 353] width 1 height 1
checkbox input "true"
click at [98, 381] on button "التالي" at bounding box center [90, 394] width 57 height 27
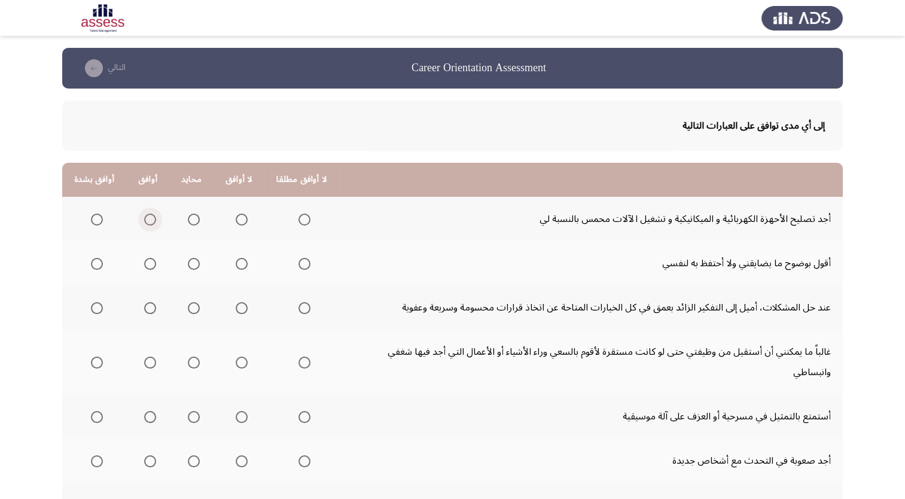
click at [150, 219] on span "Select an option" at bounding box center [150, 219] width 0 height 0
click at [148, 219] on input "Select an option" at bounding box center [150, 219] width 12 height 12
click at [93, 220] on span "Select an option" at bounding box center [97, 219] width 12 height 12
click at [93, 220] on input "Select an option" at bounding box center [97, 219] width 12 height 12
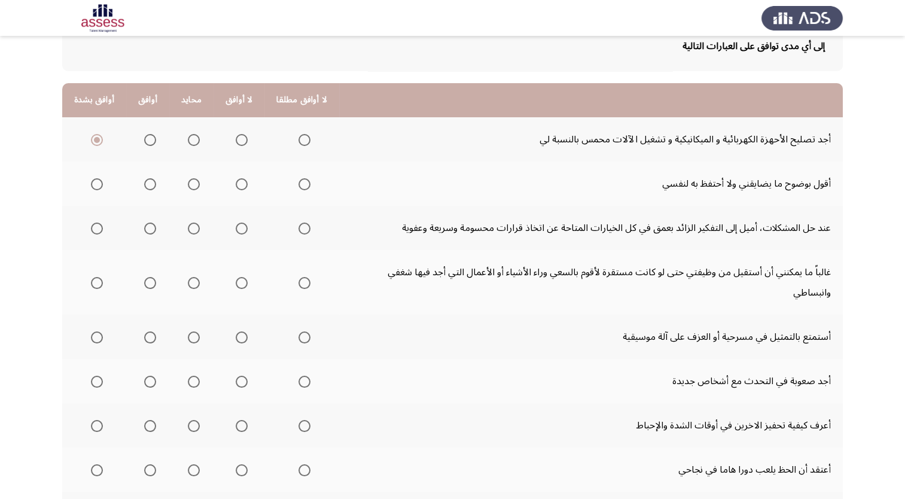
scroll to position [80, 0]
click at [193, 185] on span "Select an option" at bounding box center [194, 184] width 12 height 12
click at [193, 185] on input "Select an option" at bounding box center [194, 184] width 12 height 12
click at [152, 224] on span "Select an option" at bounding box center [150, 228] width 12 height 12
click at [152, 224] on input "Select an option" at bounding box center [150, 228] width 12 height 12
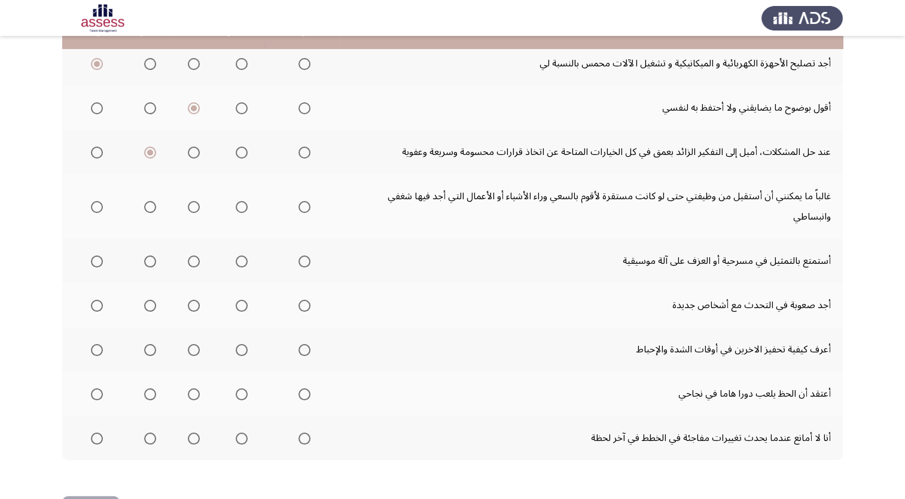
scroll to position [158, 0]
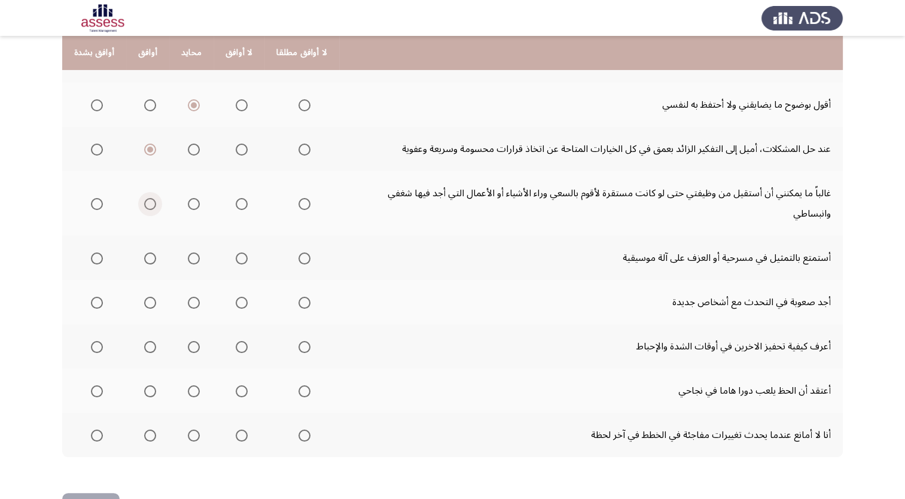
click at [144, 198] on span "Select an option" at bounding box center [150, 204] width 12 height 12
click at [144, 198] on input "Select an option" at bounding box center [150, 204] width 12 height 12
click at [190, 252] on span "Select an option" at bounding box center [194, 258] width 12 height 12
click at [190, 252] on input "Select an option" at bounding box center [194, 258] width 12 height 12
click at [149, 252] on span "Select an option" at bounding box center [150, 258] width 12 height 12
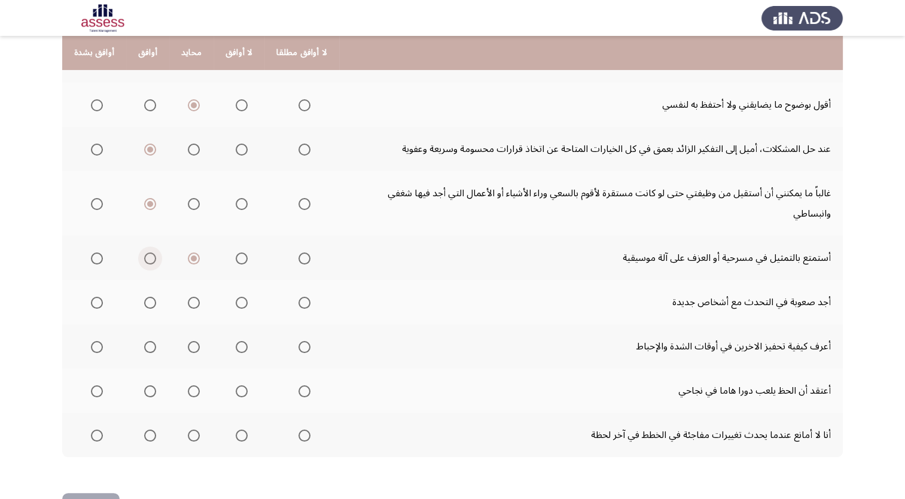
click at [149, 252] on input "Select an option" at bounding box center [150, 258] width 12 height 12
click at [301, 297] on span "Select an option" at bounding box center [304, 303] width 12 height 12
click at [301, 297] on input "Select an option" at bounding box center [304, 303] width 12 height 12
click at [149, 341] on span "Select an option" at bounding box center [150, 347] width 12 height 12
click at [149, 341] on input "Select an option" at bounding box center [150, 347] width 12 height 12
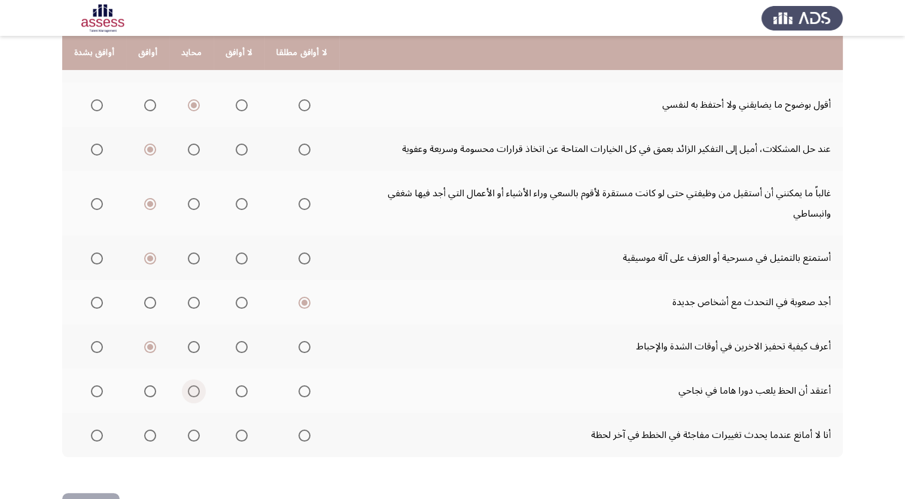
click at [191, 385] on span "Select an option" at bounding box center [194, 391] width 12 height 12
click at [191, 385] on input "Select an option" at bounding box center [194, 391] width 12 height 12
click at [237, 429] on span "Select an option" at bounding box center [242, 435] width 12 height 12
click at [237, 429] on input "Select an option" at bounding box center [242, 435] width 12 height 12
click at [96, 493] on button "التالي" at bounding box center [90, 506] width 57 height 27
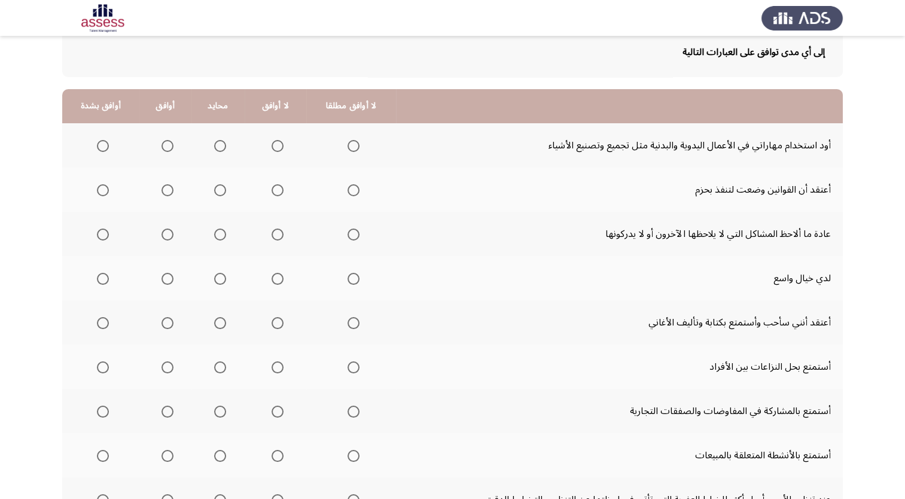
scroll to position [75, 0]
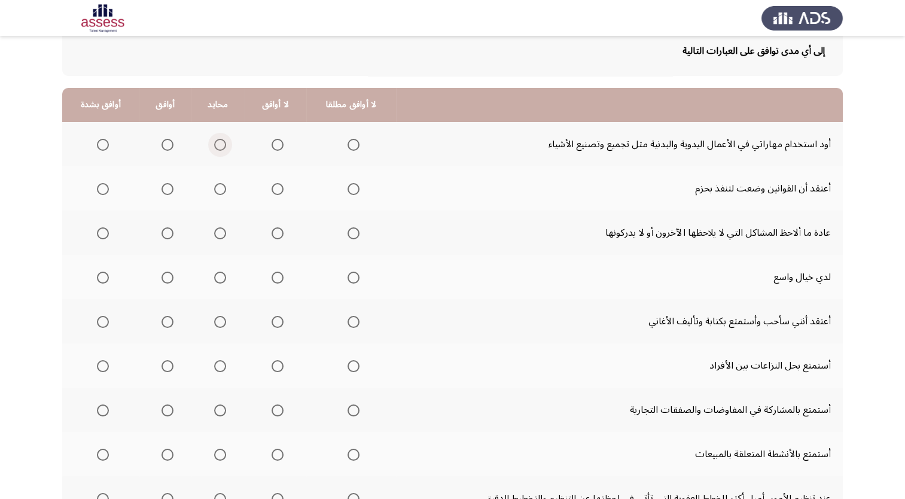
click at [218, 146] on span "Select an option" at bounding box center [220, 145] width 12 height 12
click at [218, 146] on input "Select an option" at bounding box center [220, 145] width 12 height 12
click at [275, 144] on span "Select an option" at bounding box center [277, 145] width 12 height 12
click at [275, 144] on input "Select an option" at bounding box center [277, 145] width 12 height 12
click at [271, 183] on span "Select an option" at bounding box center [277, 189] width 12 height 12
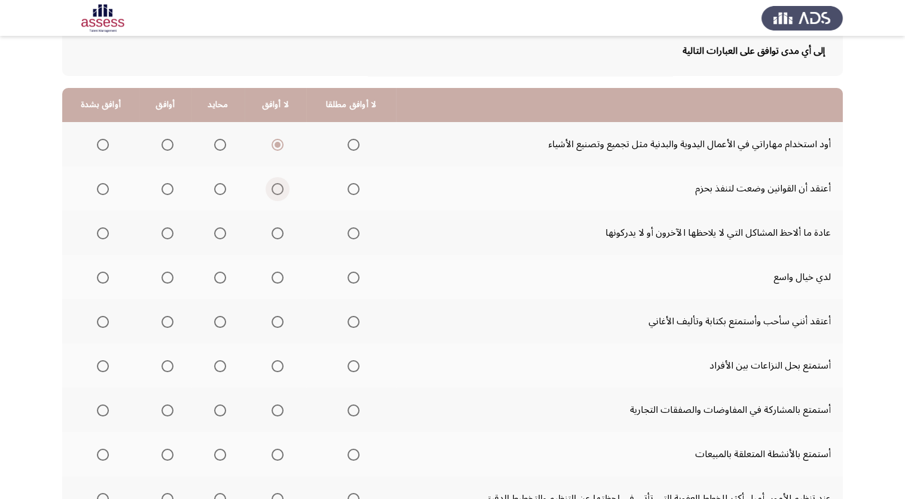
click at [271, 183] on input "Select an option" at bounding box center [277, 189] width 12 height 12
click at [219, 231] on span "Select an option" at bounding box center [220, 233] width 12 height 12
click at [219, 231] on input "Select an option" at bounding box center [220, 233] width 12 height 12
click at [166, 278] on span "Select an option" at bounding box center [167, 277] width 12 height 12
click at [166, 278] on input "Select an option" at bounding box center [167, 277] width 12 height 12
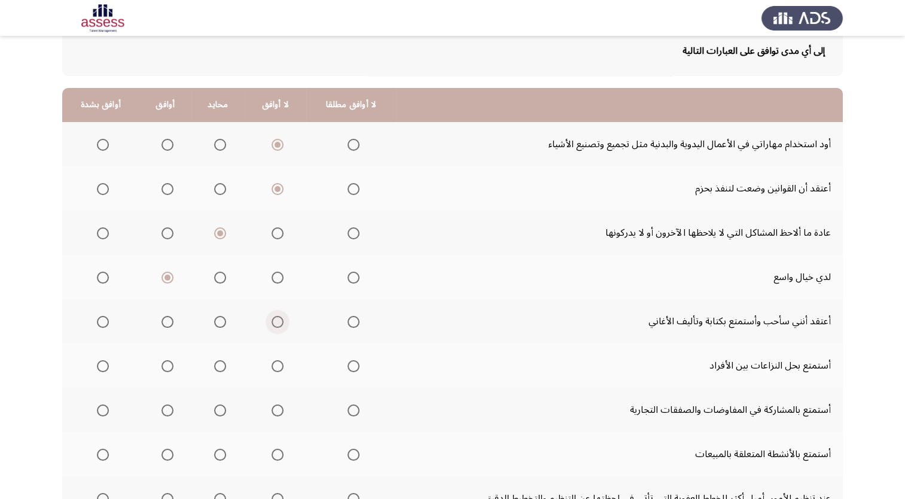
click at [272, 320] on span "Select an option" at bounding box center [277, 322] width 12 height 12
click at [272, 320] on input "Select an option" at bounding box center [277, 322] width 12 height 12
click at [274, 366] on span "Select an option" at bounding box center [277, 366] width 12 height 12
click at [274, 366] on input "Select an option" at bounding box center [277, 366] width 12 height 12
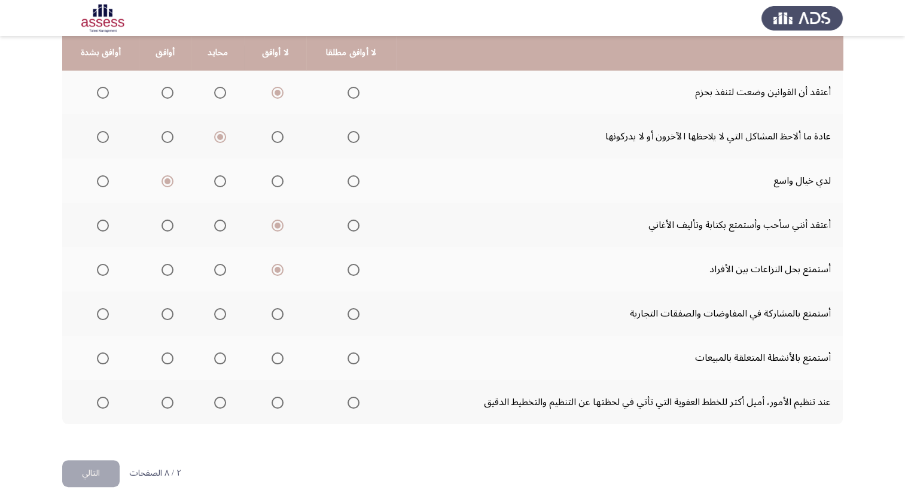
scroll to position [179, 0]
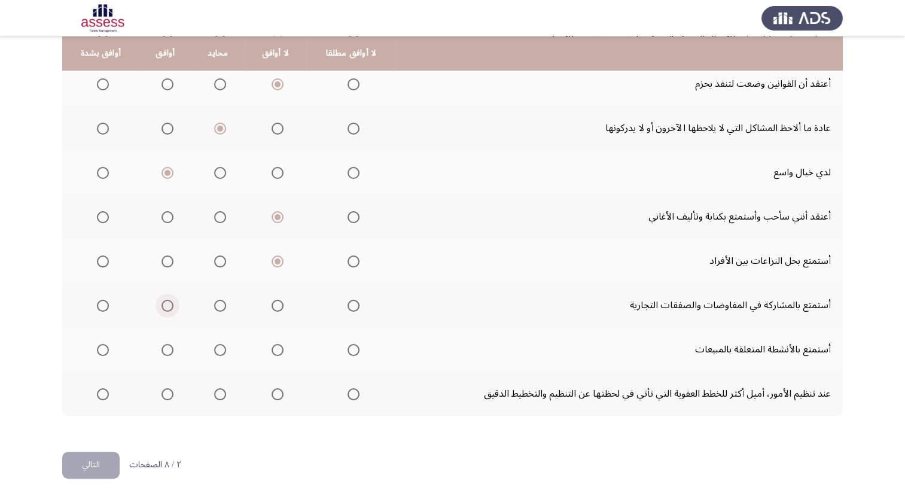
click at [163, 307] on span "Select an option" at bounding box center [167, 306] width 12 height 12
click at [163, 307] on input "Select an option" at bounding box center [167, 306] width 12 height 12
click at [272, 349] on span "Select an option" at bounding box center [277, 350] width 12 height 12
click at [272, 349] on input "Select an option" at bounding box center [277, 350] width 12 height 12
click at [348, 349] on span "Select an option" at bounding box center [353, 350] width 12 height 12
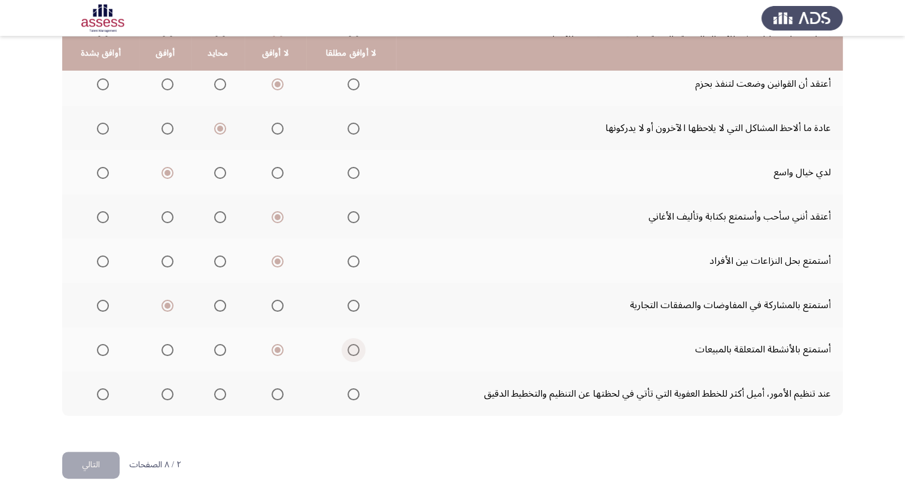
click at [348, 349] on input "Select an option" at bounding box center [353, 350] width 12 height 12
click at [272, 391] on span "Select an option" at bounding box center [277, 394] width 12 height 12
click at [272, 391] on input "Select an option" at bounding box center [277, 394] width 12 height 12
click at [85, 456] on button "التالي" at bounding box center [90, 464] width 57 height 27
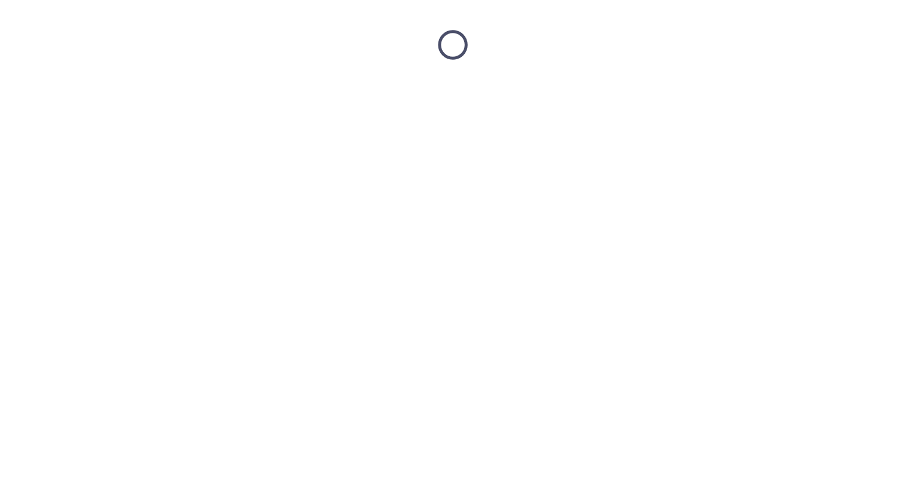
scroll to position [0, 0]
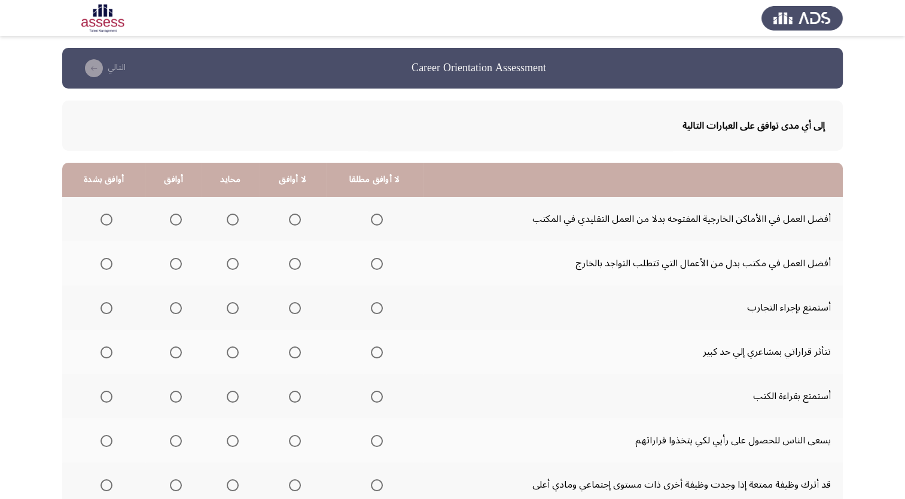
click at [170, 224] on span "Select an option" at bounding box center [176, 219] width 12 height 12
click at [170, 224] on input "Select an option" at bounding box center [176, 219] width 12 height 12
click at [176, 308] on span "Select an option" at bounding box center [176, 308] width 0 height 0
click at [173, 307] on input "Select an option" at bounding box center [176, 308] width 12 height 12
click at [233, 264] on span "Select an option" at bounding box center [233, 264] width 0 height 0
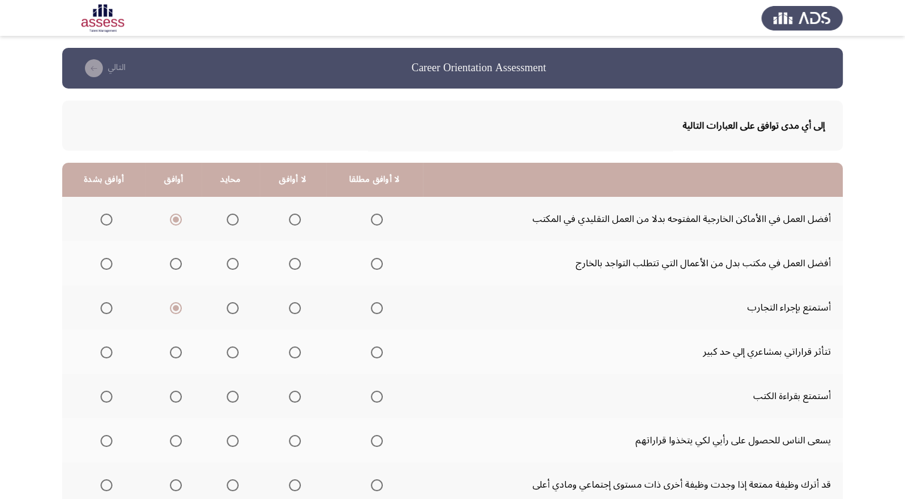
click at [230, 263] on input "Select an option" at bounding box center [233, 264] width 12 height 12
click at [289, 356] on span "Select an option" at bounding box center [295, 352] width 12 height 12
click at [289, 356] on input "Select an option" at bounding box center [295, 352] width 12 height 12
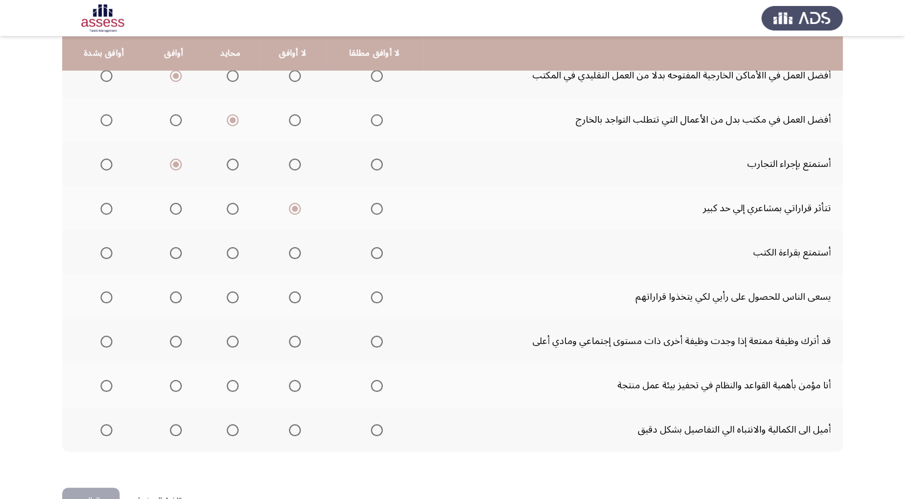
scroll to position [146, 0]
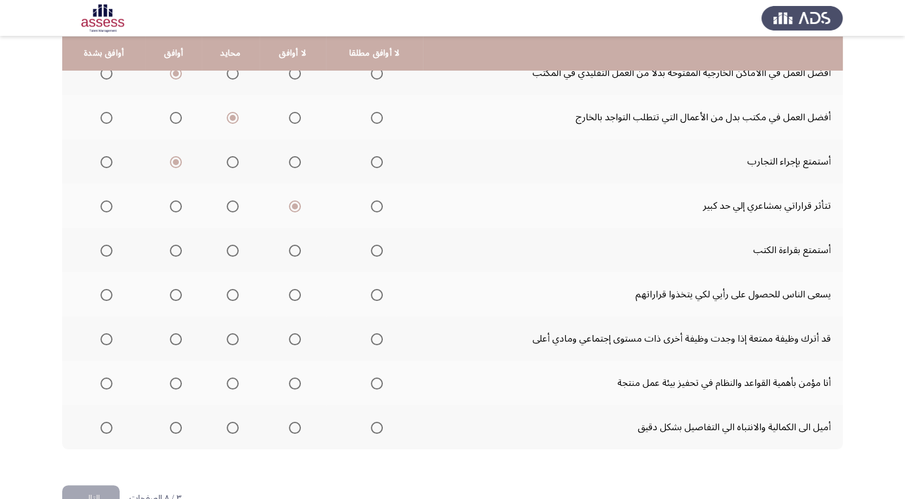
click at [176, 251] on span "Select an option" at bounding box center [176, 251] width 0 height 0
click at [173, 249] on input "Select an option" at bounding box center [176, 251] width 12 height 12
click at [176, 295] on span "Select an option" at bounding box center [176, 295] width 0 height 0
click at [173, 294] on input "Select an option" at bounding box center [176, 295] width 12 height 12
click at [176, 339] on span "Select an option" at bounding box center [176, 339] width 0 height 0
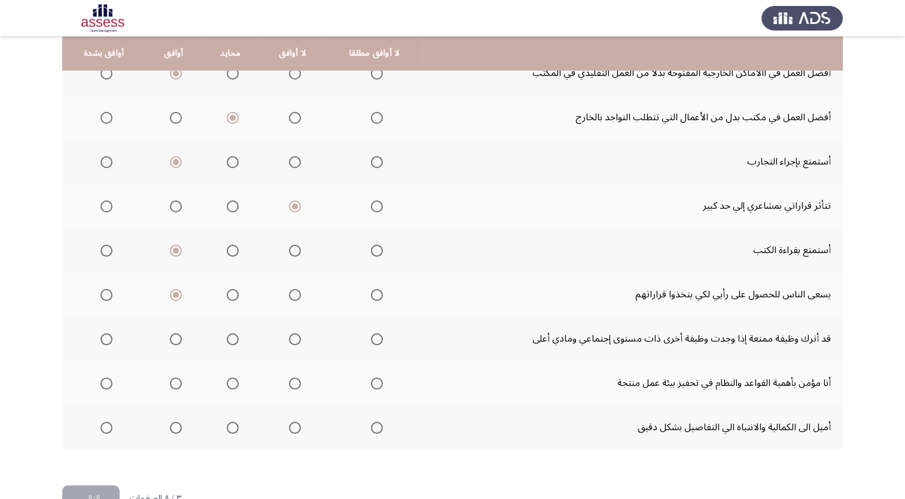
click at [173, 338] on input "Select an option" at bounding box center [176, 339] width 12 height 12
click at [176, 383] on span "Select an option" at bounding box center [176, 383] width 0 height 0
click at [173, 382] on input "Select an option" at bounding box center [176, 383] width 12 height 12
click at [292, 429] on span "Select an option" at bounding box center [295, 428] width 12 height 12
click at [292, 429] on input "Select an option" at bounding box center [295, 428] width 12 height 12
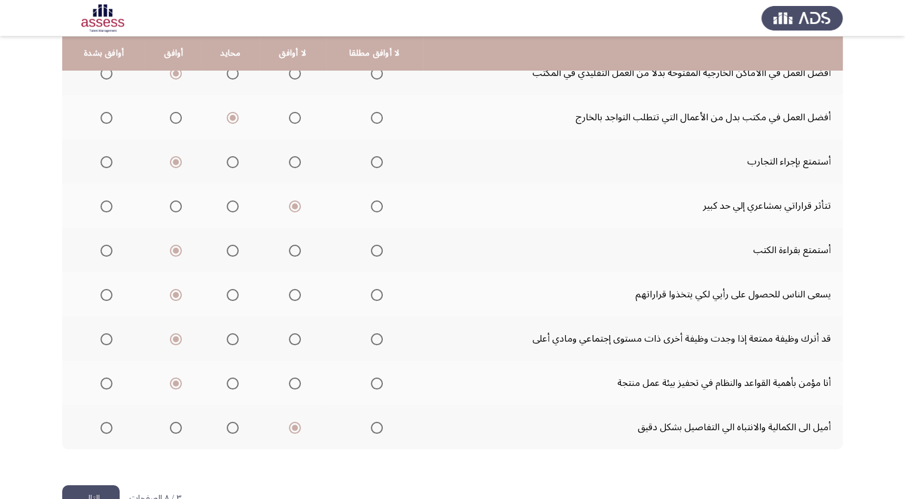
click at [102, 494] on button "التالي" at bounding box center [90, 498] width 57 height 27
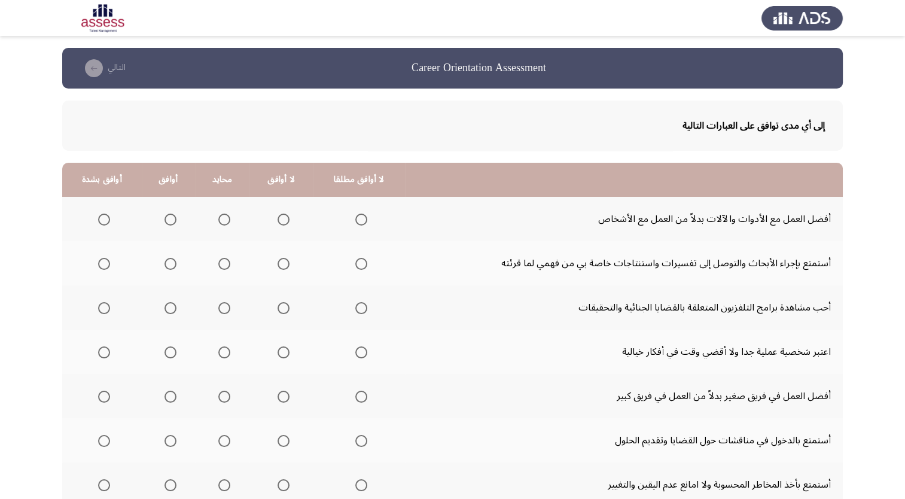
click at [223, 222] on span "Select an option" at bounding box center [224, 219] width 12 height 12
click at [223, 222] on input "Select an option" at bounding box center [224, 219] width 12 height 12
click at [172, 280] on th at bounding box center [168, 263] width 53 height 44
click at [172, 262] on span "Select an option" at bounding box center [170, 264] width 12 height 12
click at [172, 262] on input "Select an option" at bounding box center [170, 264] width 12 height 12
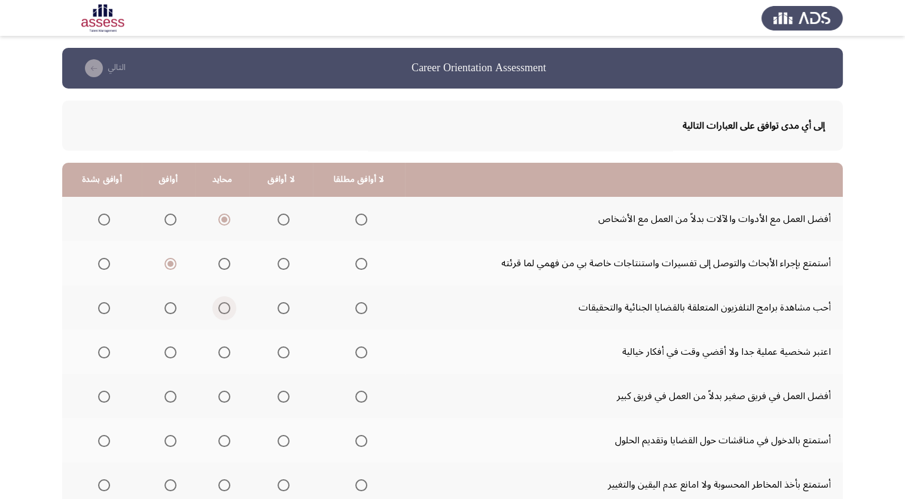
click at [224, 308] on span "Select an option" at bounding box center [224, 308] width 0 height 0
click at [222, 307] on input "Select an option" at bounding box center [224, 308] width 12 height 12
click at [170, 352] on span "Select an option" at bounding box center [170, 352] width 0 height 0
click at [169, 352] on input "Select an option" at bounding box center [170, 352] width 12 height 12
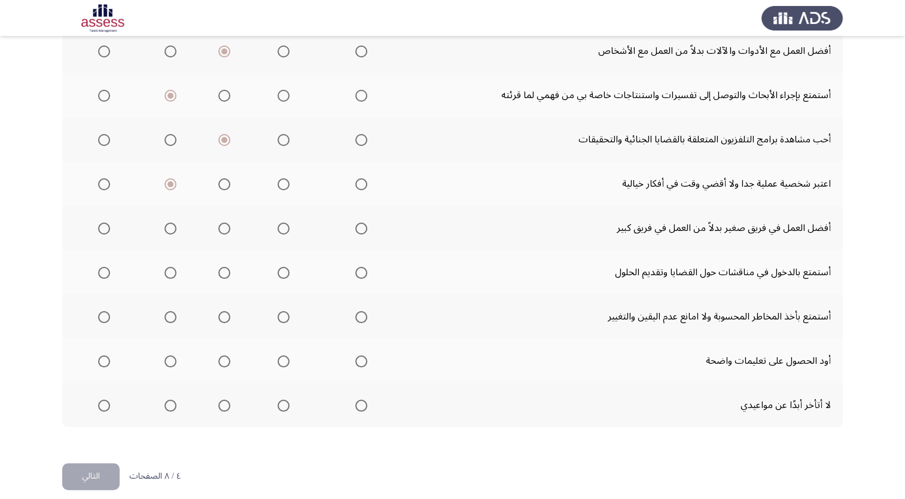
scroll to position [179, 0]
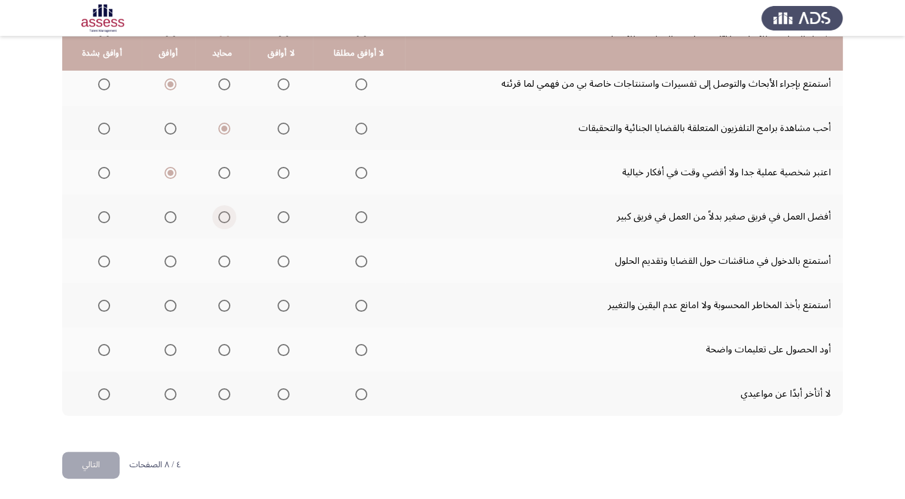
click at [221, 219] on span "Select an option" at bounding box center [224, 217] width 12 height 12
click at [221, 219] on input "Select an option" at bounding box center [224, 217] width 12 height 12
click at [168, 265] on span "Select an option" at bounding box center [170, 261] width 12 height 12
click at [168, 265] on input "Select an option" at bounding box center [170, 261] width 12 height 12
click at [104, 306] on span "Select an option" at bounding box center [104, 306] width 0 height 0
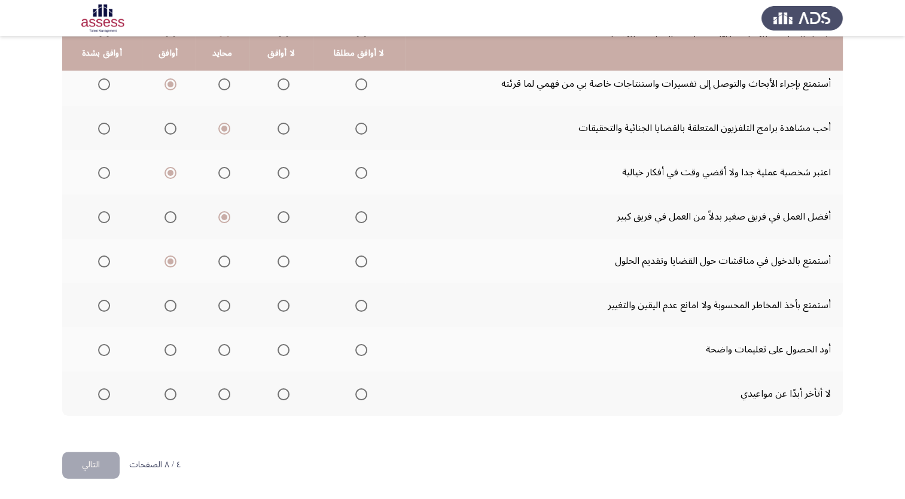
click at [103, 304] on input "Select an option" at bounding box center [104, 306] width 12 height 12
click at [283, 350] on span "Select an option" at bounding box center [283, 350] width 0 height 0
click at [281, 349] on input "Select an option" at bounding box center [283, 350] width 12 height 12
click at [224, 394] on span "Select an option" at bounding box center [224, 394] width 0 height 0
click at [222, 393] on input "Select an option" at bounding box center [224, 394] width 12 height 12
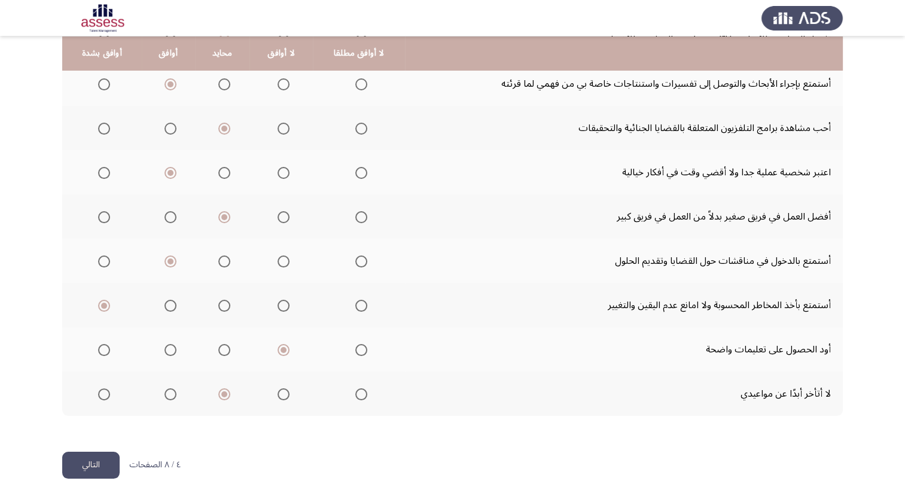
click at [102, 472] on button "التالي" at bounding box center [90, 464] width 57 height 27
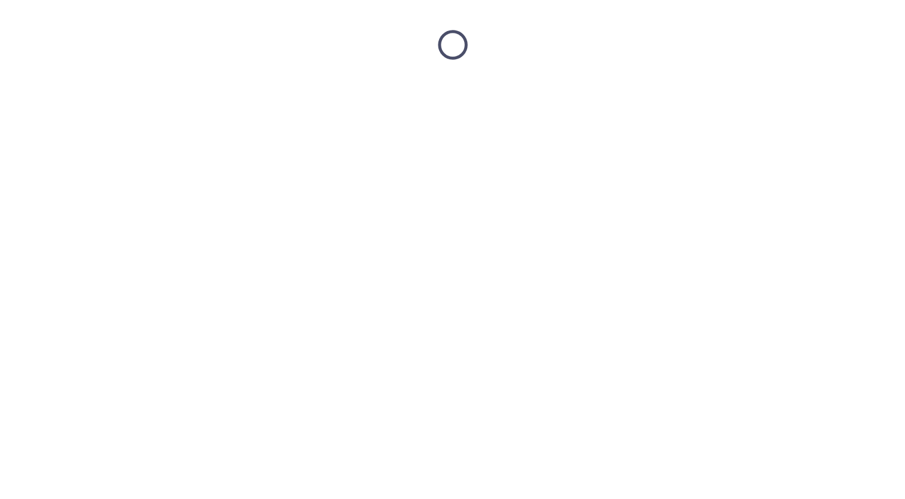
scroll to position [0, 0]
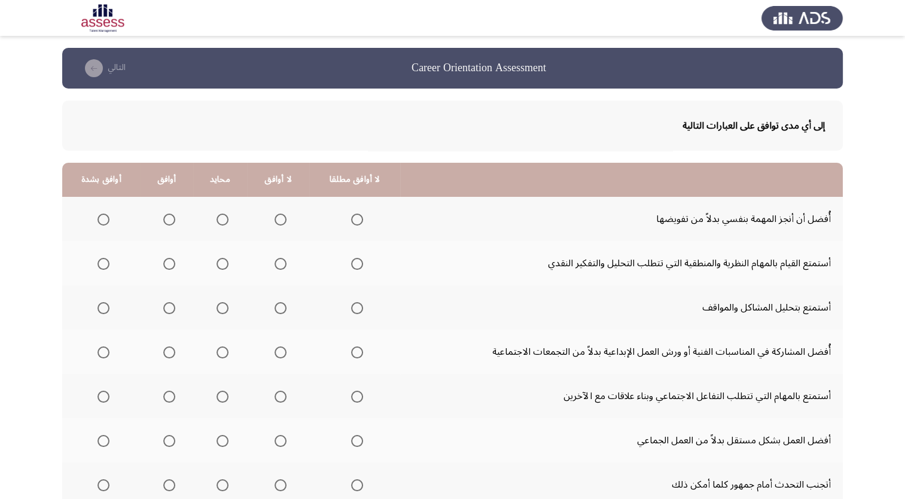
click at [280, 219] on span "Select an option" at bounding box center [280, 219] width 0 height 0
click at [277, 219] on input "Select an option" at bounding box center [280, 219] width 12 height 12
click at [169, 268] on span "Select an option" at bounding box center [169, 264] width 12 height 12
click at [169, 268] on input "Select an option" at bounding box center [169, 264] width 12 height 12
click at [169, 308] on span "Select an option" at bounding box center [169, 308] width 0 height 0
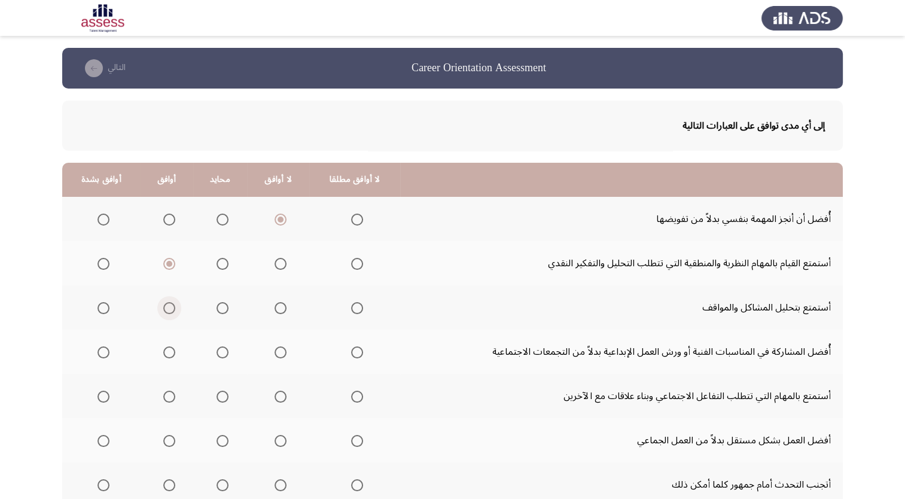
click at [167, 307] on input "Select an option" at bounding box center [169, 308] width 12 height 12
click at [163, 356] on span "Select an option" at bounding box center [169, 352] width 12 height 12
click at [163, 356] on input "Select an option" at bounding box center [169, 352] width 12 height 12
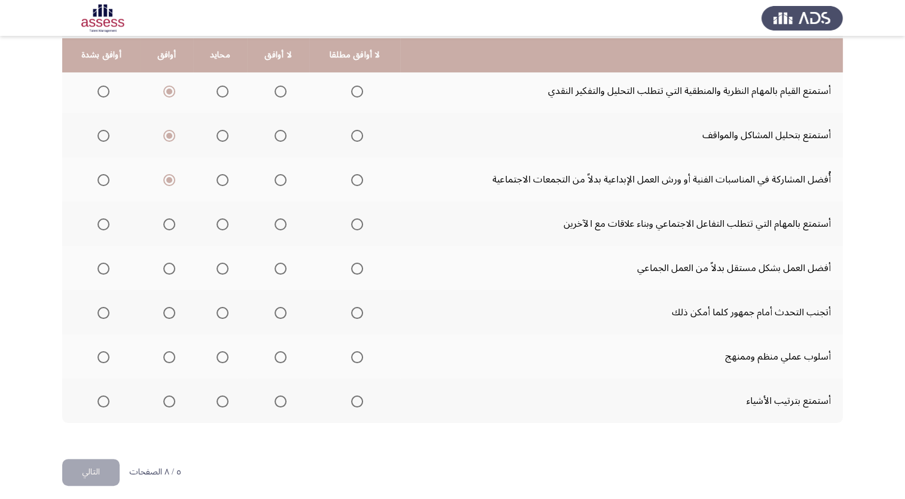
scroll to position [175, 0]
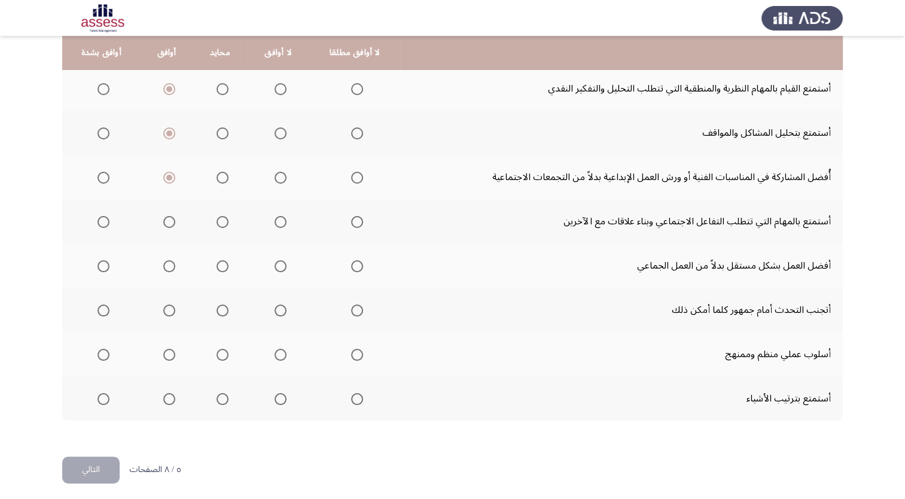
click at [164, 224] on span "Select an option" at bounding box center [169, 222] width 12 height 12
click at [164, 224] on input "Select an option" at bounding box center [169, 222] width 12 height 12
click at [218, 268] on span "Select an option" at bounding box center [222, 266] width 12 height 12
click at [218, 268] on input "Select an option" at bounding box center [222, 266] width 12 height 12
click at [357, 310] on span "Select an option" at bounding box center [357, 310] width 0 height 0
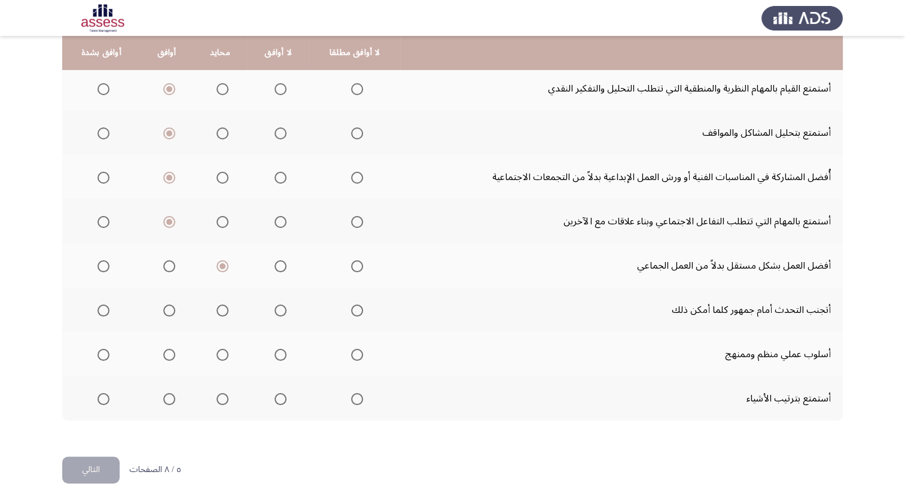
click at [352, 310] on input "Select an option" at bounding box center [357, 310] width 12 height 12
click at [167, 357] on span "Select an option" at bounding box center [169, 355] width 12 height 12
click at [167, 357] on input "Select an option" at bounding box center [169, 355] width 12 height 12
click at [222, 399] on span "Select an option" at bounding box center [222, 399] width 0 height 0
click at [220, 398] on input "Select an option" at bounding box center [222, 399] width 12 height 12
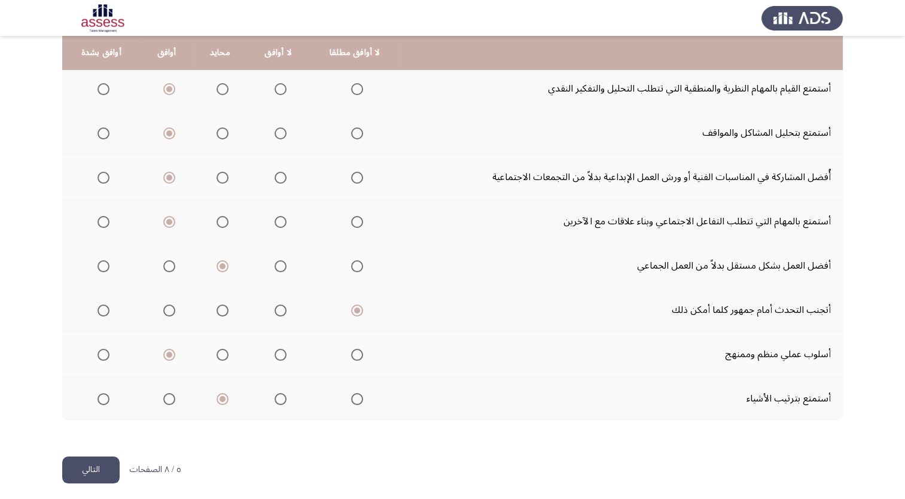
click at [102, 475] on button "التالي" at bounding box center [90, 469] width 57 height 27
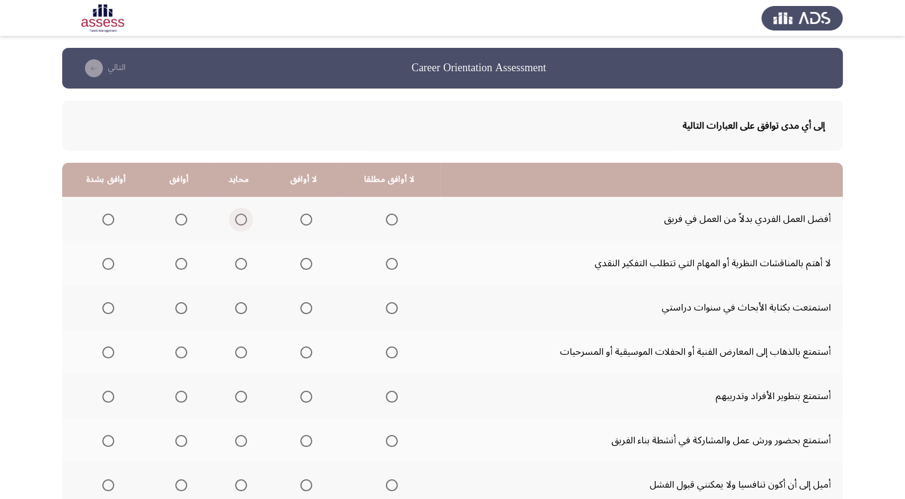
click at [241, 219] on span "Select an option" at bounding box center [241, 219] width 0 height 0
click at [237, 219] on input "Select an option" at bounding box center [241, 219] width 12 height 12
click at [392, 264] on span "Select an option" at bounding box center [392, 264] width 0 height 0
click at [386, 263] on input "Select an option" at bounding box center [392, 264] width 12 height 12
click at [108, 308] on span "Select an option" at bounding box center [108, 308] width 0 height 0
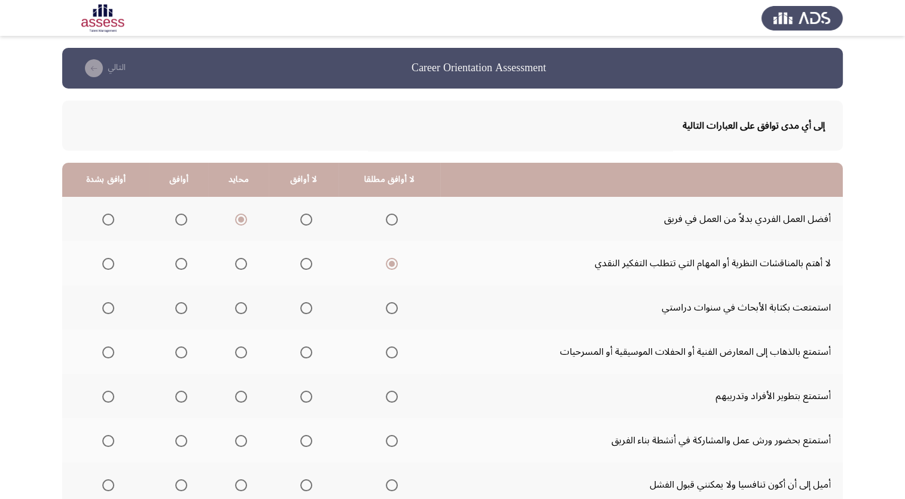
click at [106, 307] on input "Select an option" at bounding box center [108, 308] width 12 height 12
click at [242, 358] on span "Select an option" at bounding box center [241, 352] width 12 height 12
click at [242, 358] on input "Select an option" at bounding box center [241, 352] width 12 height 12
click at [236, 401] on span "Select an option" at bounding box center [241, 396] width 12 height 12
click at [236, 401] on input "Select an option" at bounding box center [241, 396] width 12 height 12
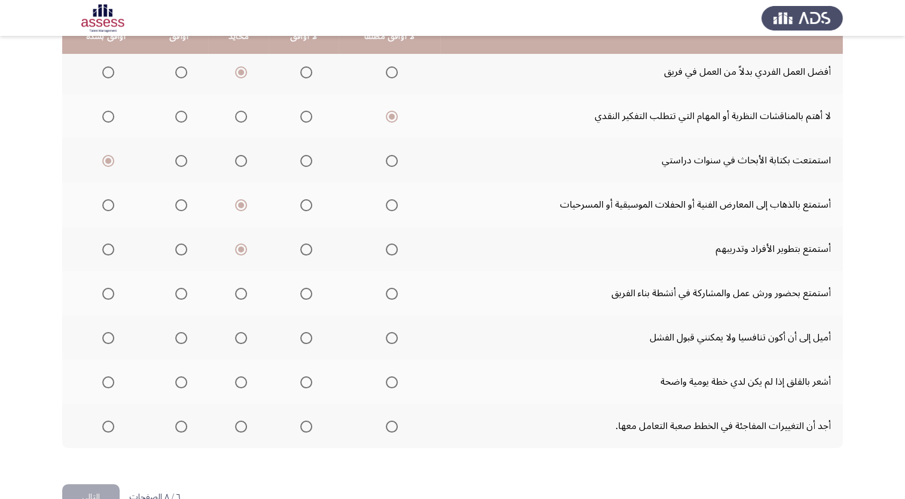
scroll to position [179, 0]
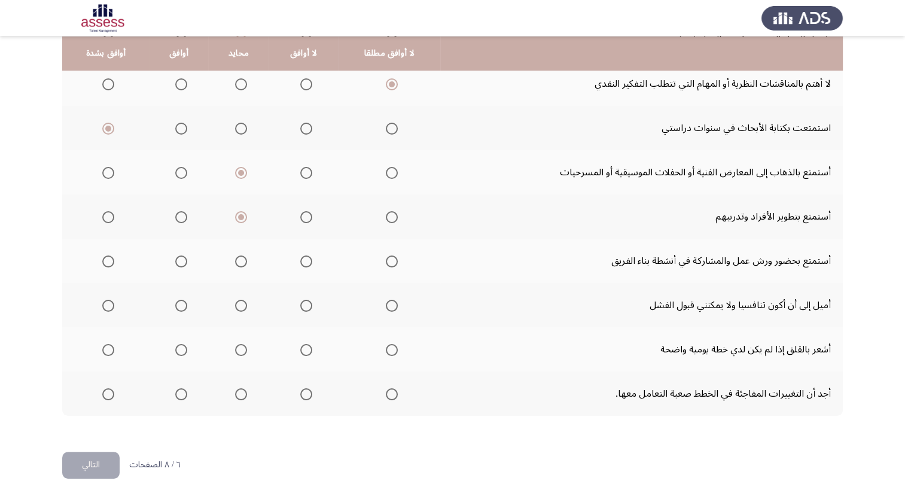
click at [181, 261] on span "Select an option" at bounding box center [181, 261] width 0 height 0
click at [178, 260] on input "Select an option" at bounding box center [181, 261] width 12 height 12
click at [111, 307] on span "Select an option" at bounding box center [108, 306] width 12 height 12
click at [111, 307] on input "Select an option" at bounding box center [108, 306] width 12 height 12
click at [241, 350] on span "Select an option" at bounding box center [241, 350] width 0 height 0
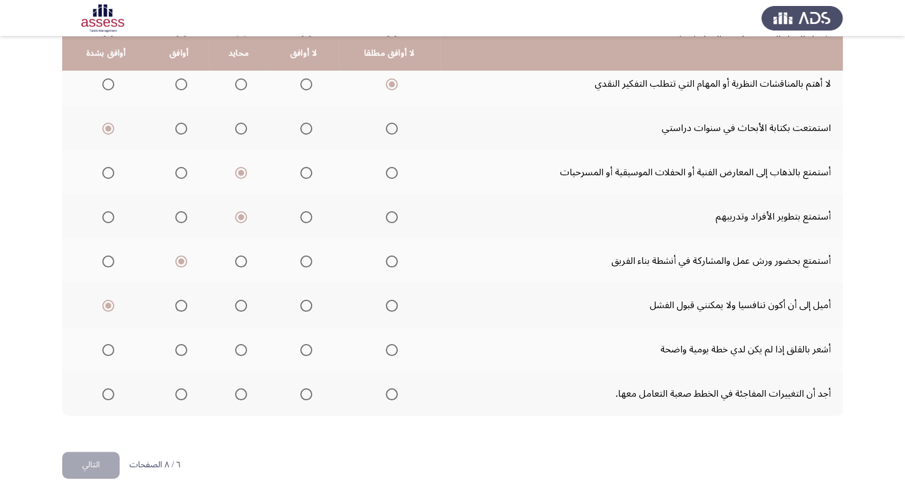
click at [237, 349] on input "Select an option" at bounding box center [241, 350] width 12 height 12
click at [309, 411] on th at bounding box center [303, 393] width 70 height 44
click at [300, 396] on span "Select an option" at bounding box center [306, 394] width 12 height 12
click at [300, 396] on input "Select an option" at bounding box center [306, 394] width 12 height 12
click at [97, 464] on button "التالي" at bounding box center [90, 464] width 57 height 27
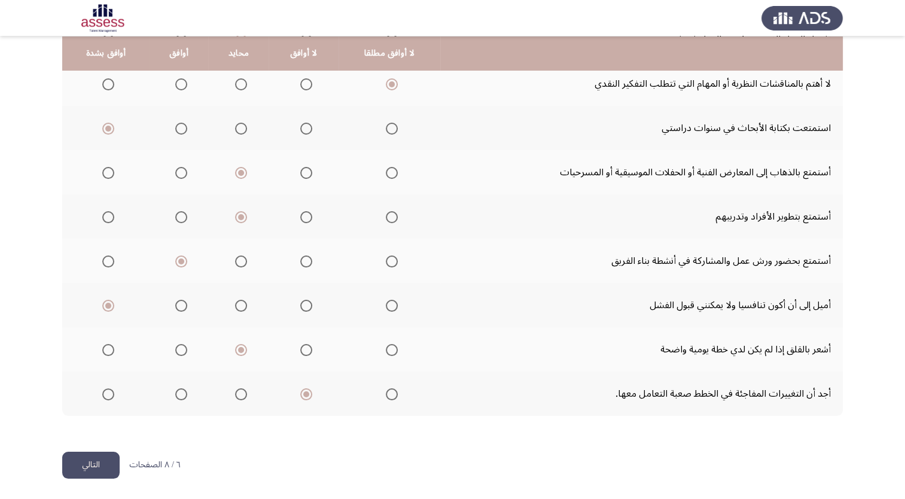
scroll to position [0, 0]
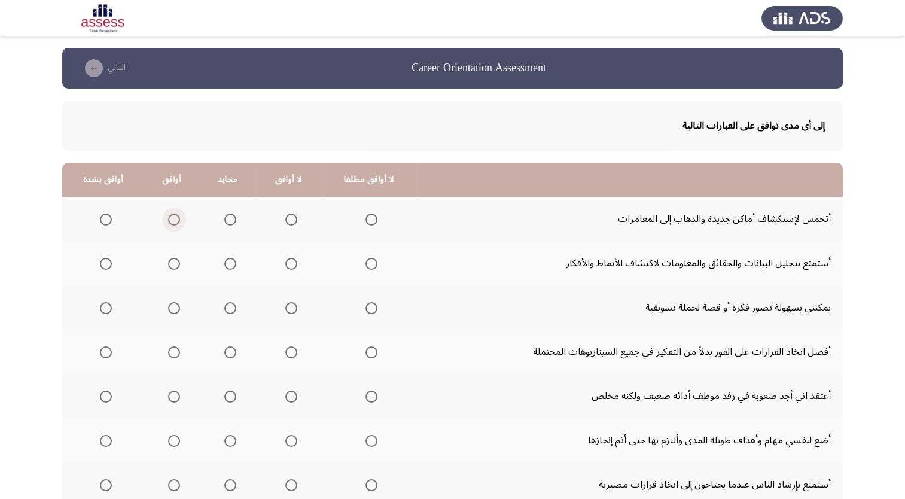
click at [174, 224] on span "Select an option" at bounding box center [174, 219] width 12 height 12
click at [174, 224] on input "Select an option" at bounding box center [174, 219] width 12 height 12
click at [174, 268] on span "Select an option" at bounding box center [174, 264] width 12 height 12
click at [174, 268] on input "Select an option" at bounding box center [174, 264] width 12 height 12
click at [291, 308] on span "Select an option" at bounding box center [291, 308] width 0 height 0
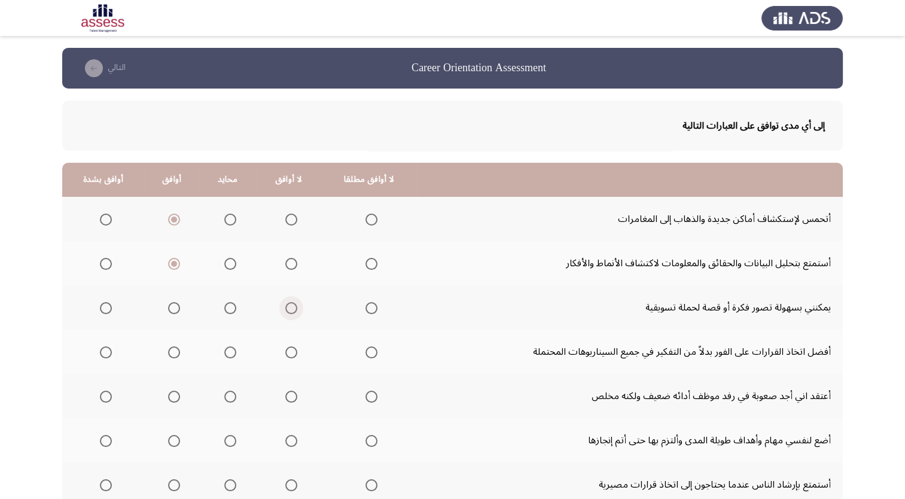
click at [288, 307] on input "Select an option" at bounding box center [291, 308] width 12 height 12
click at [371, 352] on span "Select an option" at bounding box center [371, 352] width 0 height 0
click at [366, 352] on input "Select an option" at bounding box center [371, 352] width 12 height 12
click at [291, 396] on span "Select an option" at bounding box center [291, 396] width 0 height 0
click at [288, 396] on input "Select an option" at bounding box center [291, 396] width 12 height 12
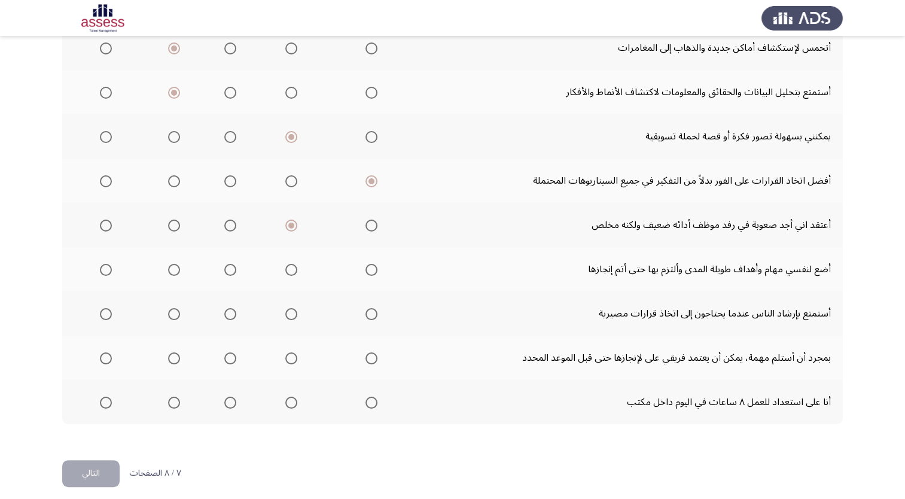
scroll to position [179, 0]
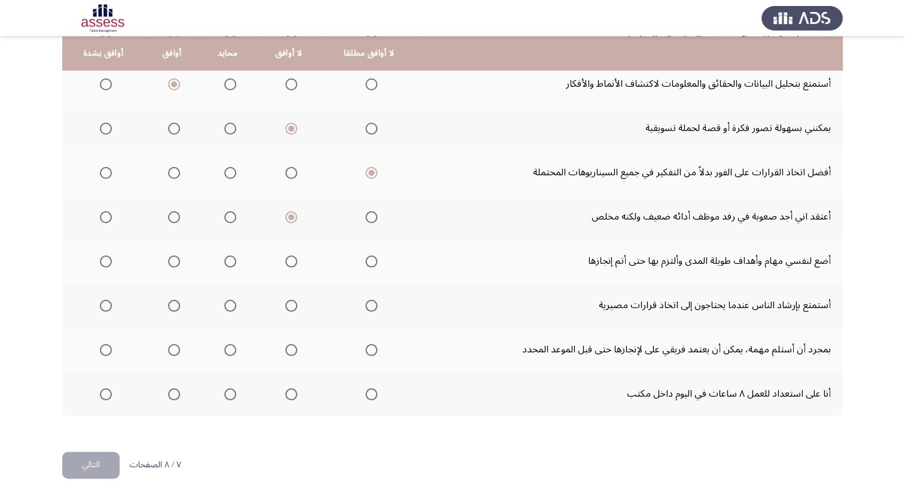
click at [174, 261] on span "Select an option" at bounding box center [174, 261] width 0 height 0
click at [172, 260] on input "Select an option" at bounding box center [174, 261] width 12 height 12
click at [174, 306] on span "Select an option" at bounding box center [174, 306] width 0 height 0
click at [172, 304] on input "Select an option" at bounding box center [174, 306] width 12 height 12
click at [170, 352] on span "Select an option" at bounding box center [174, 350] width 12 height 12
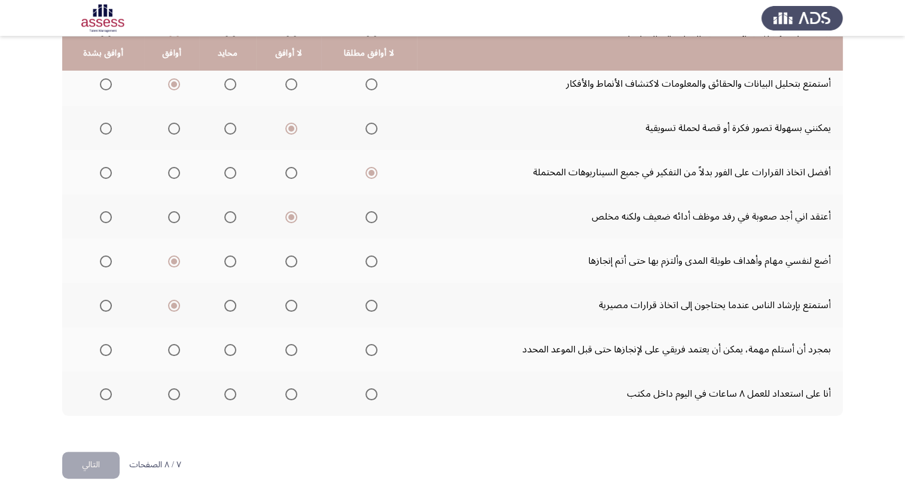
click at [170, 352] on input "Select an option" at bounding box center [174, 350] width 12 height 12
click at [174, 394] on span "Select an option" at bounding box center [174, 394] width 0 height 0
click at [172, 393] on input "Select an option" at bounding box center [174, 394] width 12 height 12
click at [94, 462] on button "التالي" at bounding box center [90, 464] width 57 height 27
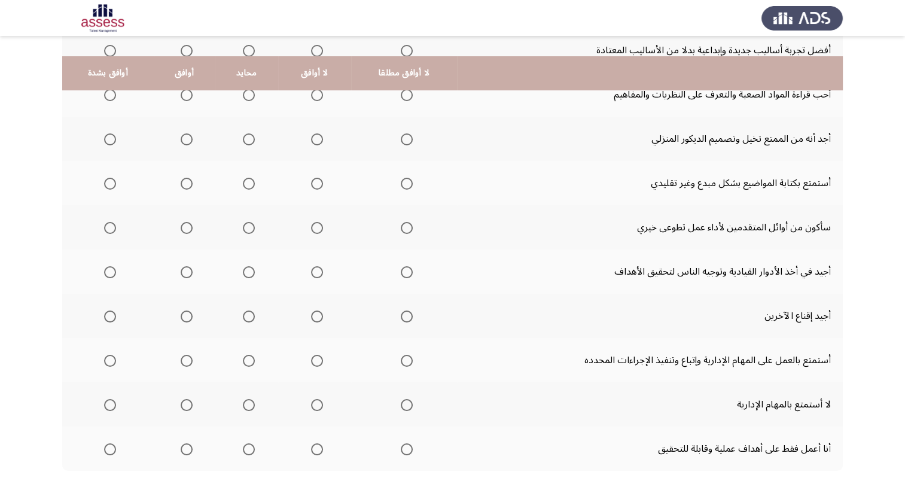
scroll to position [0, 0]
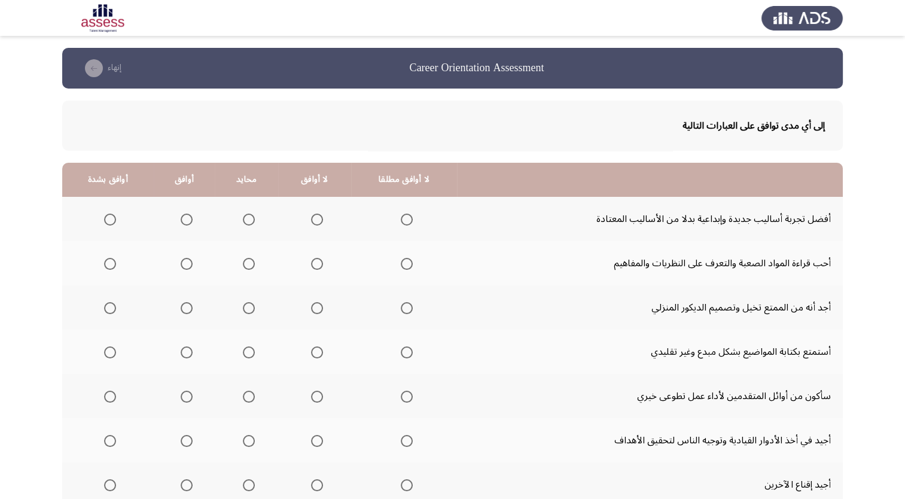
click at [249, 219] on span "Select an option" at bounding box center [249, 219] width 0 height 0
click at [246, 219] on input "Select an option" at bounding box center [249, 219] width 12 height 12
click at [187, 219] on span "Select an option" at bounding box center [187, 219] width 0 height 0
click at [184, 219] on input "Select an option" at bounding box center [187, 219] width 12 height 12
click at [182, 267] on span "Select an option" at bounding box center [187, 264] width 12 height 12
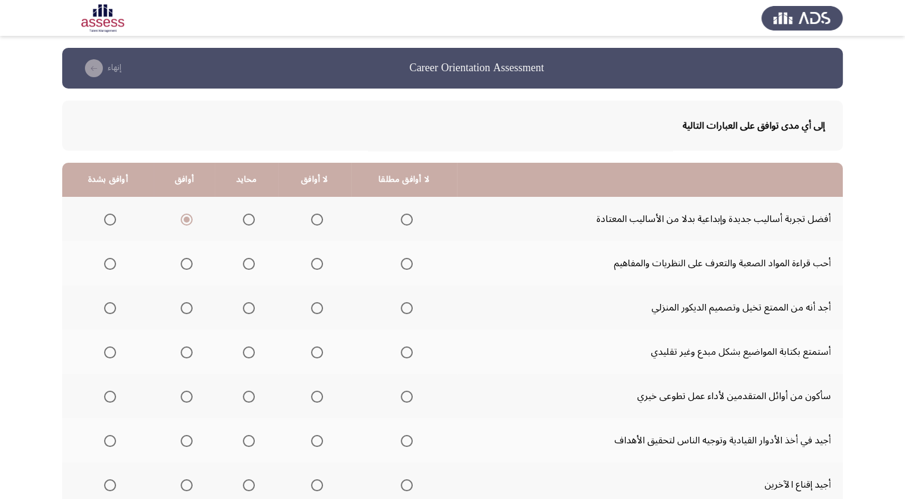
click at [182, 267] on input "Select an option" at bounding box center [187, 264] width 12 height 12
click at [187, 308] on span "Select an option" at bounding box center [187, 308] width 0 height 0
click at [184, 307] on input "Select an option" at bounding box center [187, 308] width 12 height 12
click at [250, 355] on span "Select an option" at bounding box center [249, 352] width 12 height 12
click at [250, 355] on input "Select an option" at bounding box center [249, 352] width 12 height 12
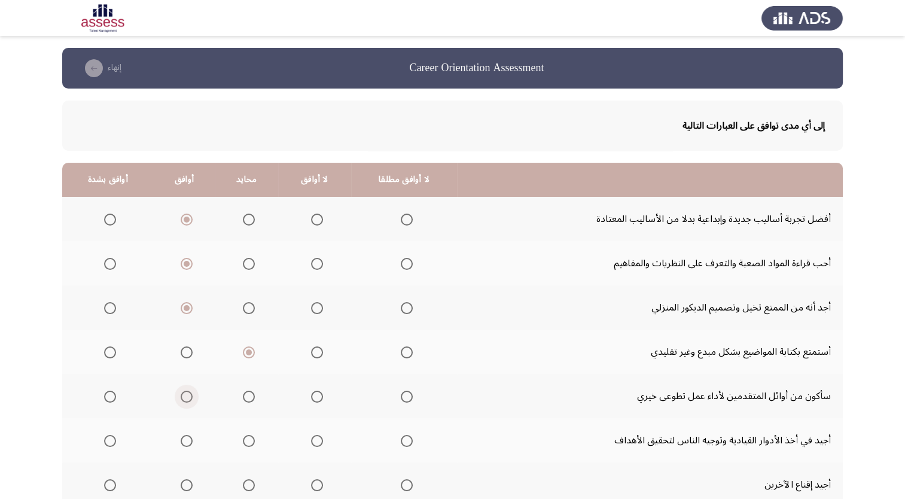
click at [187, 396] on span "Select an option" at bounding box center [187, 396] width 0 height 0
click at [184, 396] on input "Select an option" at bounding box center [187, 396] width 12 height 12
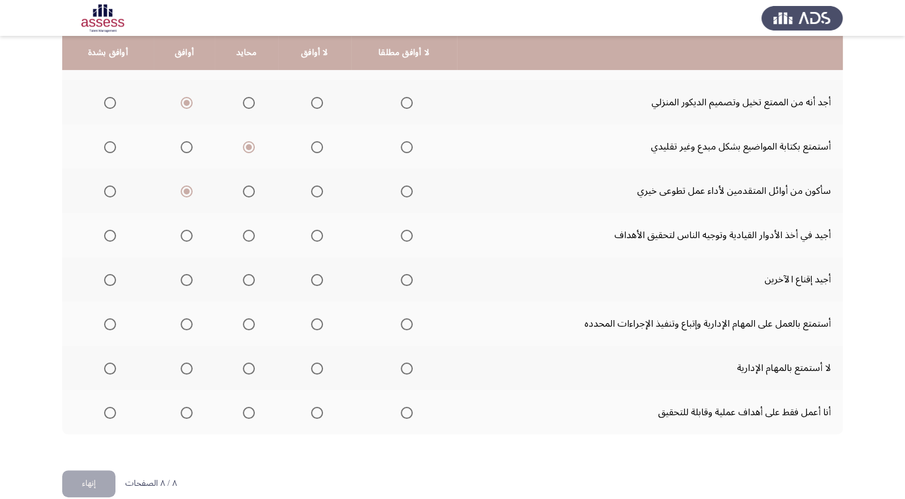
scroll to position [205, 0]
click at [187, 236] on span "Select an option" at bounding box center [187, 236] width 0 height 0
click at [184, 234] on input "Select an option" at bounding box center [187, 236] width 12 height 12
click at [187, 280] on span "Select an option" at bounding box center [187, 280] width 0 height 0
click at [184, 279] on input "Select an option" at bounding box center [187, 280] width 12 height 12
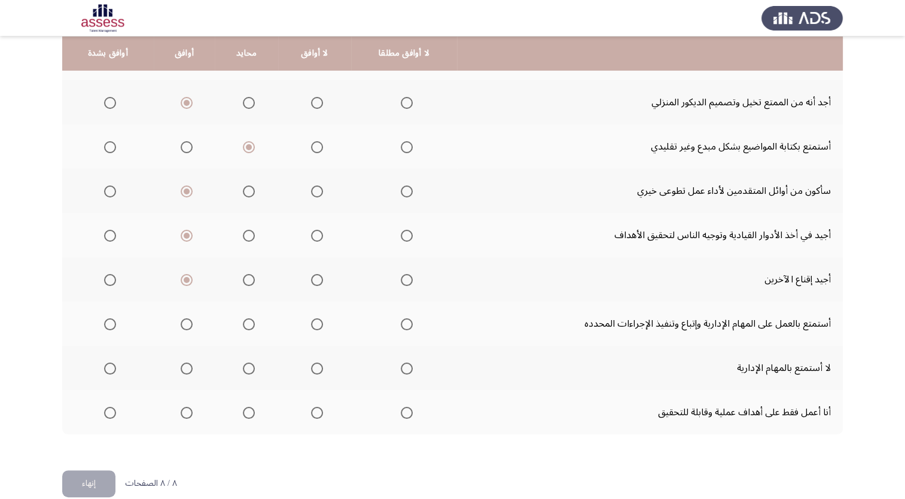
click at [243, 323] on span "Select an option" at bounding box center [249, 324] width 12 height 12
click at [243, 323] on input "Select an option" at bounding box center [249, 324] width 12 height 12
click at [249, 368] on span "Select an option" at bounding box center [249, 368] width 0 height 0
click at [246, 367] on input "Select an option" at bounding box center [249, 368] width 12 height 12
click at [317, 413] on span "Select an option" at bounding box center [317, 413] width 0 height 0
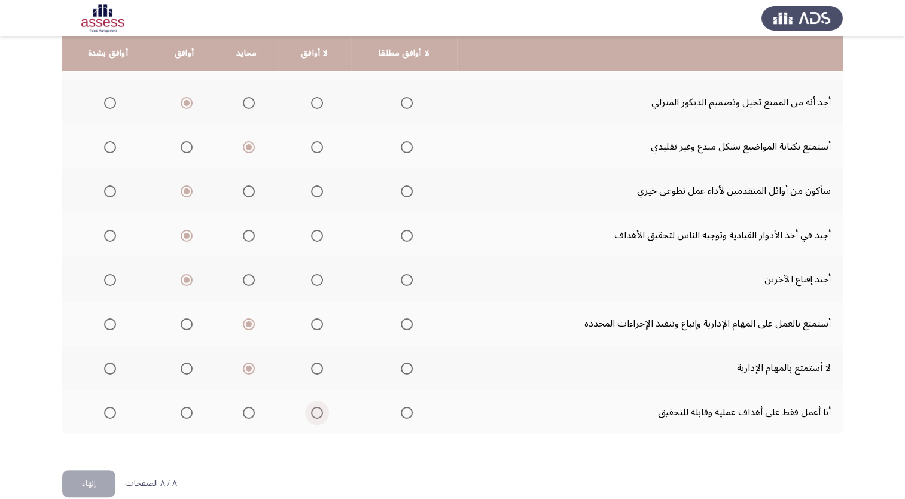
click at [314, 411] on input "Select an option" at bounding box center [317, 413] width 12 height 12
click at [99, 486] on button "إنهاء" at bounding box center [88, 483] width 53 height 27
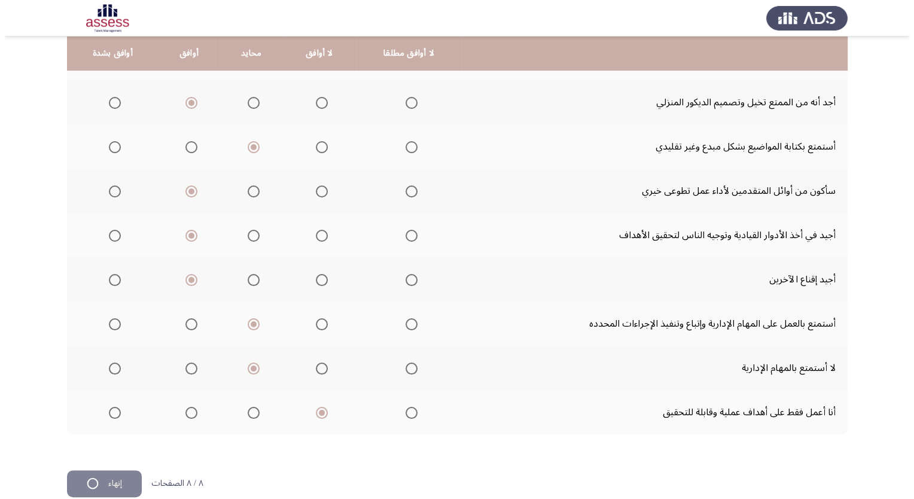
scroll to position [0, 0]
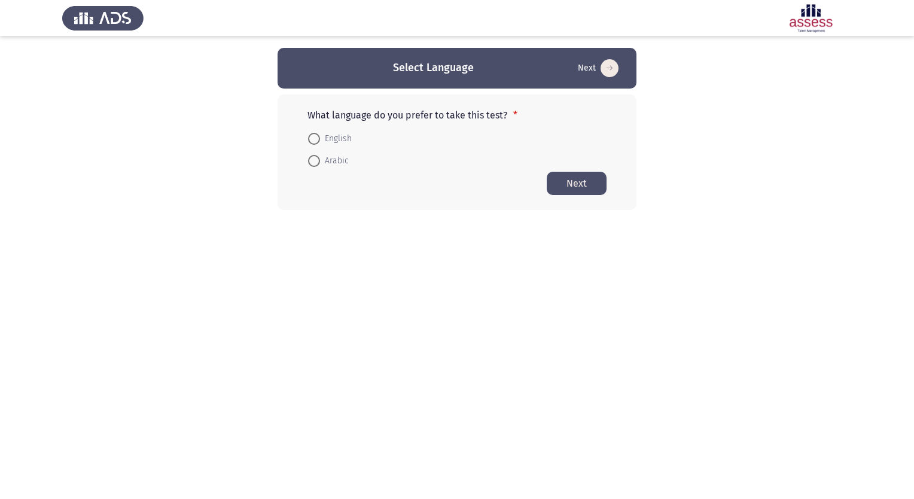
click at [314, 139] on span at bounding box center [314, 139] width 0 height 0
click at [313, 138] on input "English" at bounding box center [314, 139] width 12 height 12
radio input "true"
click at [582, 185] on button "Next" at bounding box center [576, 182] width 60 height 23
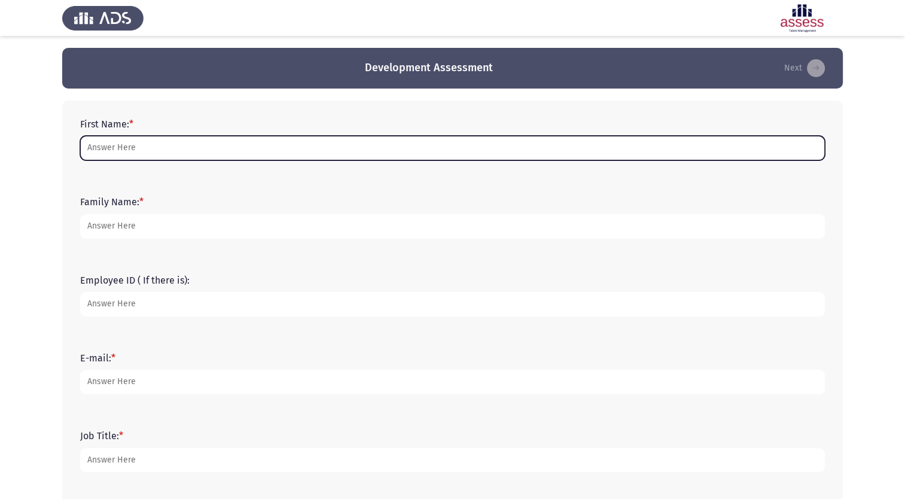
click at [339, 151] on input "First Name: *" at bounding box center [452, 148] width 744 height 25
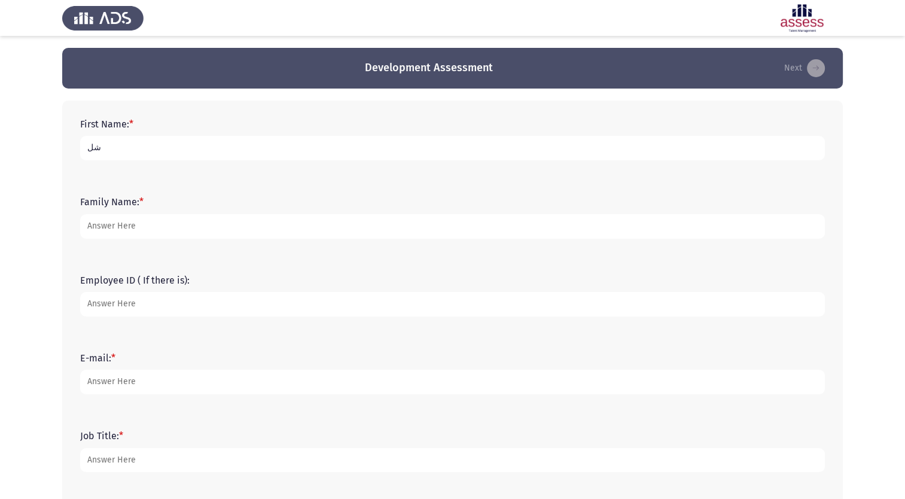
type input "ش"
type input "a"
type input "[PERSON_NAME]"
type input "Alsukayt"
type input "21426"
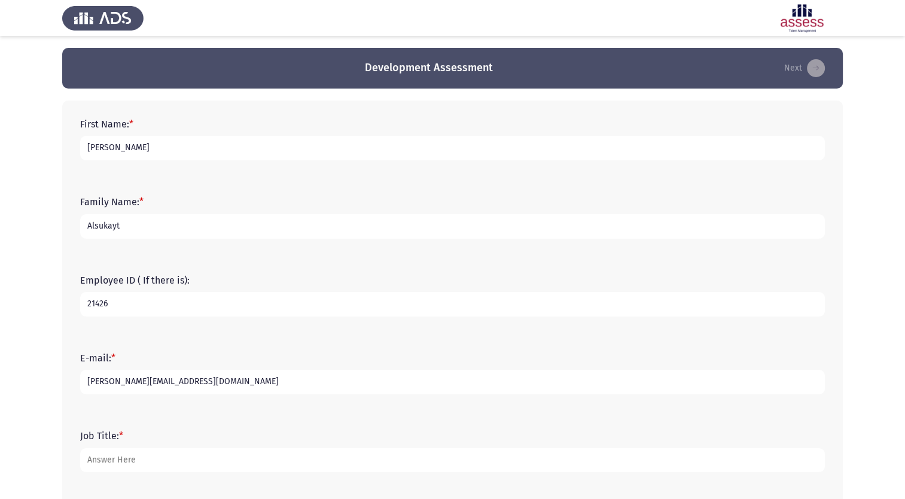
type input "[PERSON_NAME][EMAIL_ADDRESS][DOMAIN_NAME]"
type input "21426"
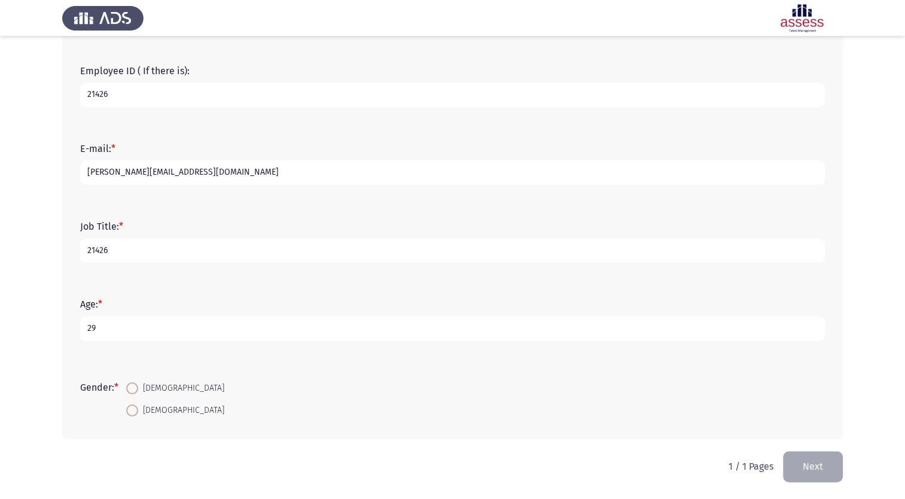
type input "29"
click at [126, 404] on input "[DEMOGRAPHIC_DATA]" at bounding box center [132, 410] width 12 height 12
radio input "true"
click at [126, 382] on input "[DEMOGRAPHIC_DATA]" at bounding box center [132, 388] width 12 height 12
radio input "true"
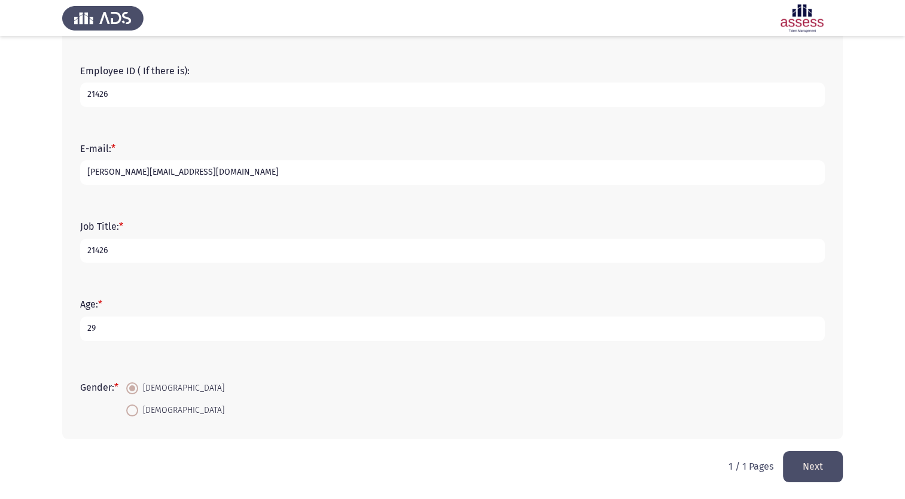
click at [783, 451] on button "Next" at bounding box center [813, 466] width 60 height 30
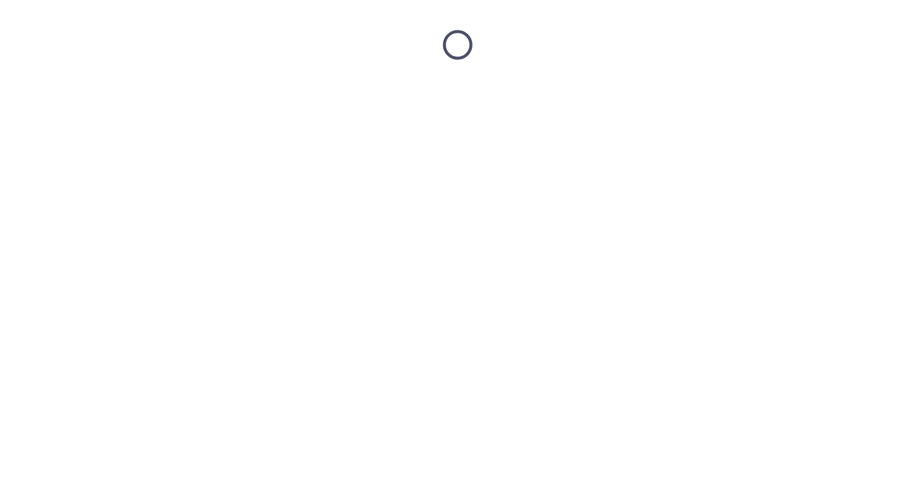
scroll to position [0, 0]
